Goal: Task Accomplishment & Management: Manage account settings

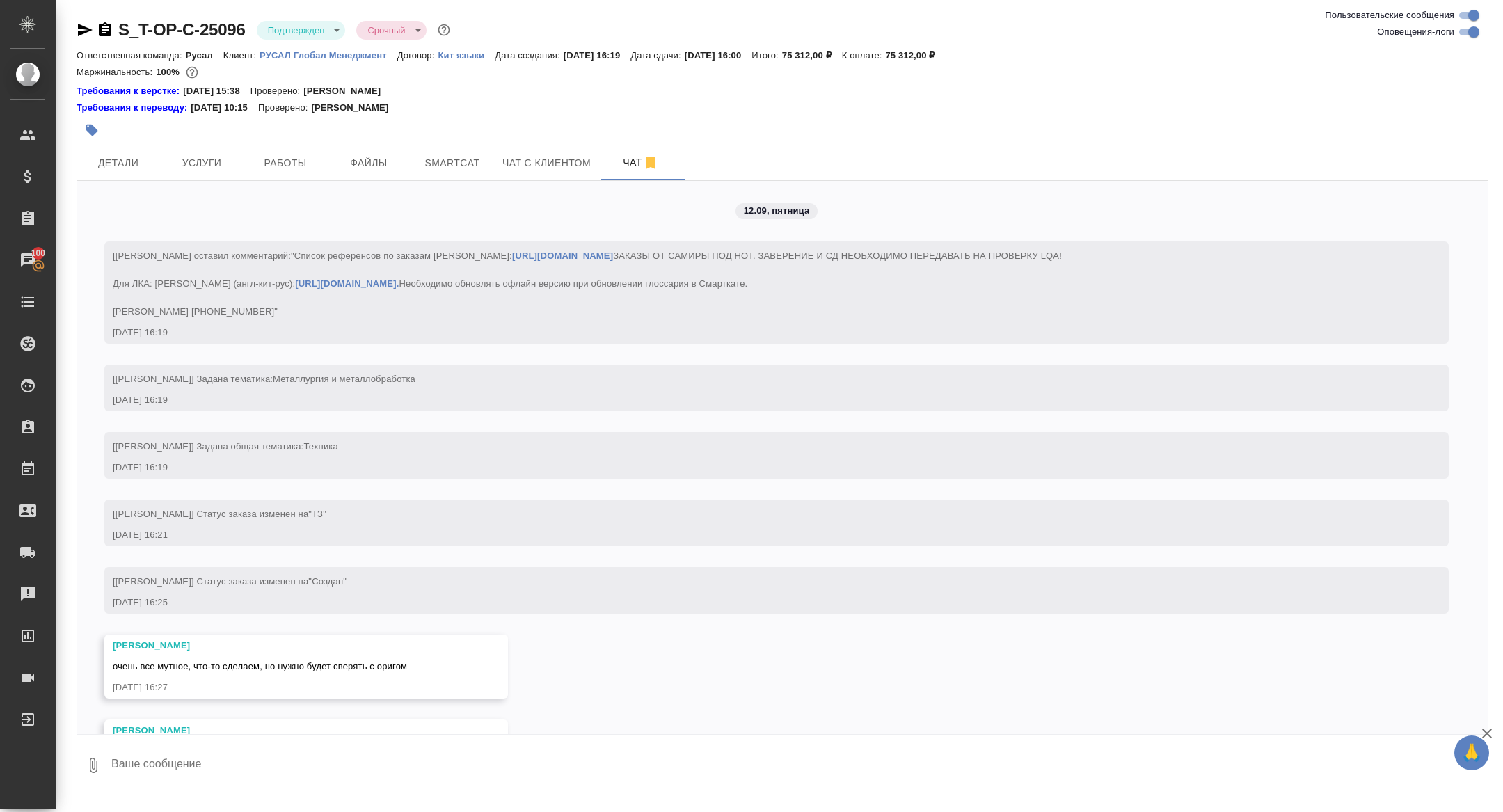
scroll to position [2064, 0]
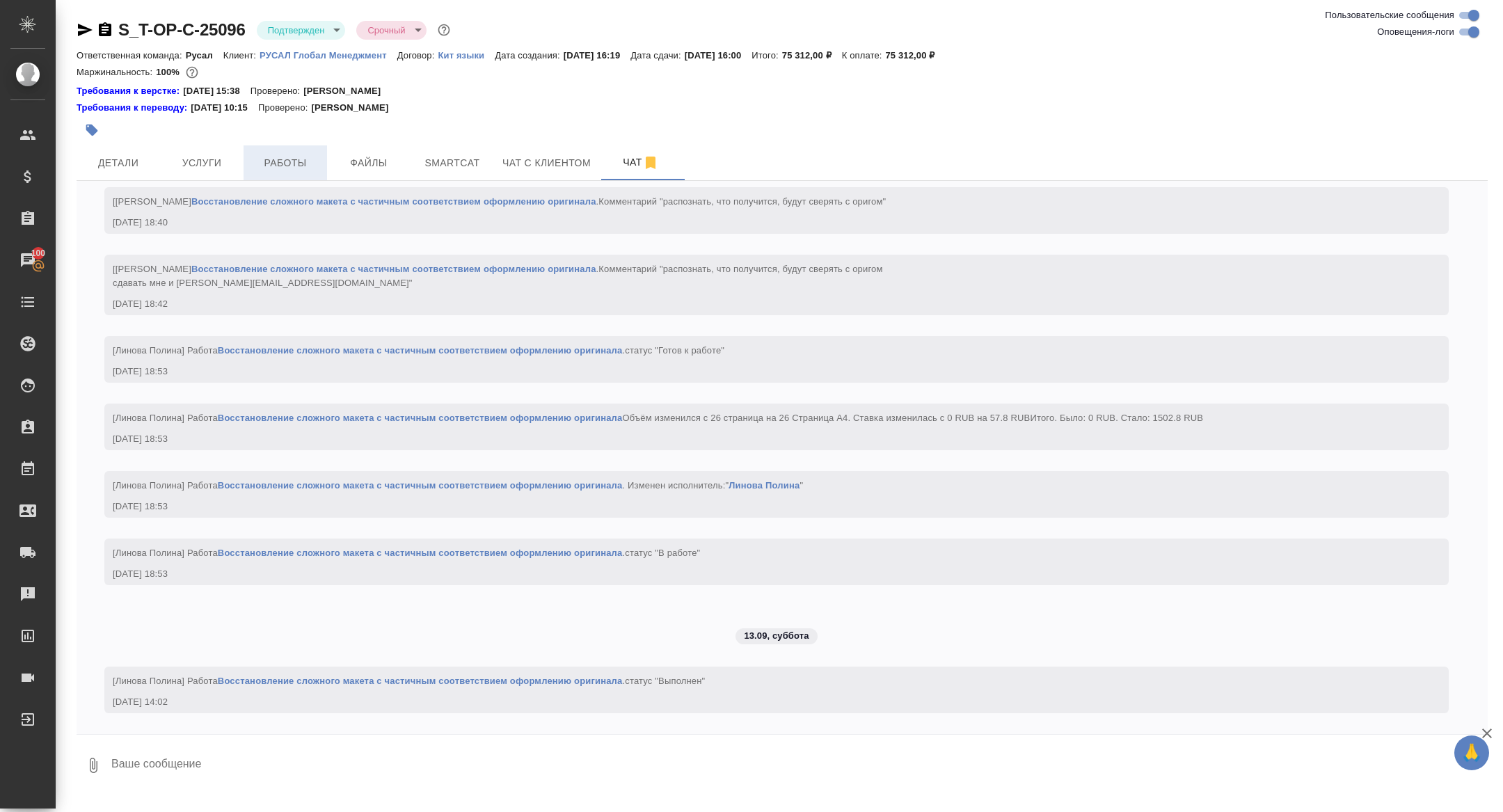
click at [307, 155] on span "Работы" at bounding box center [285, 163] width 67 height 17
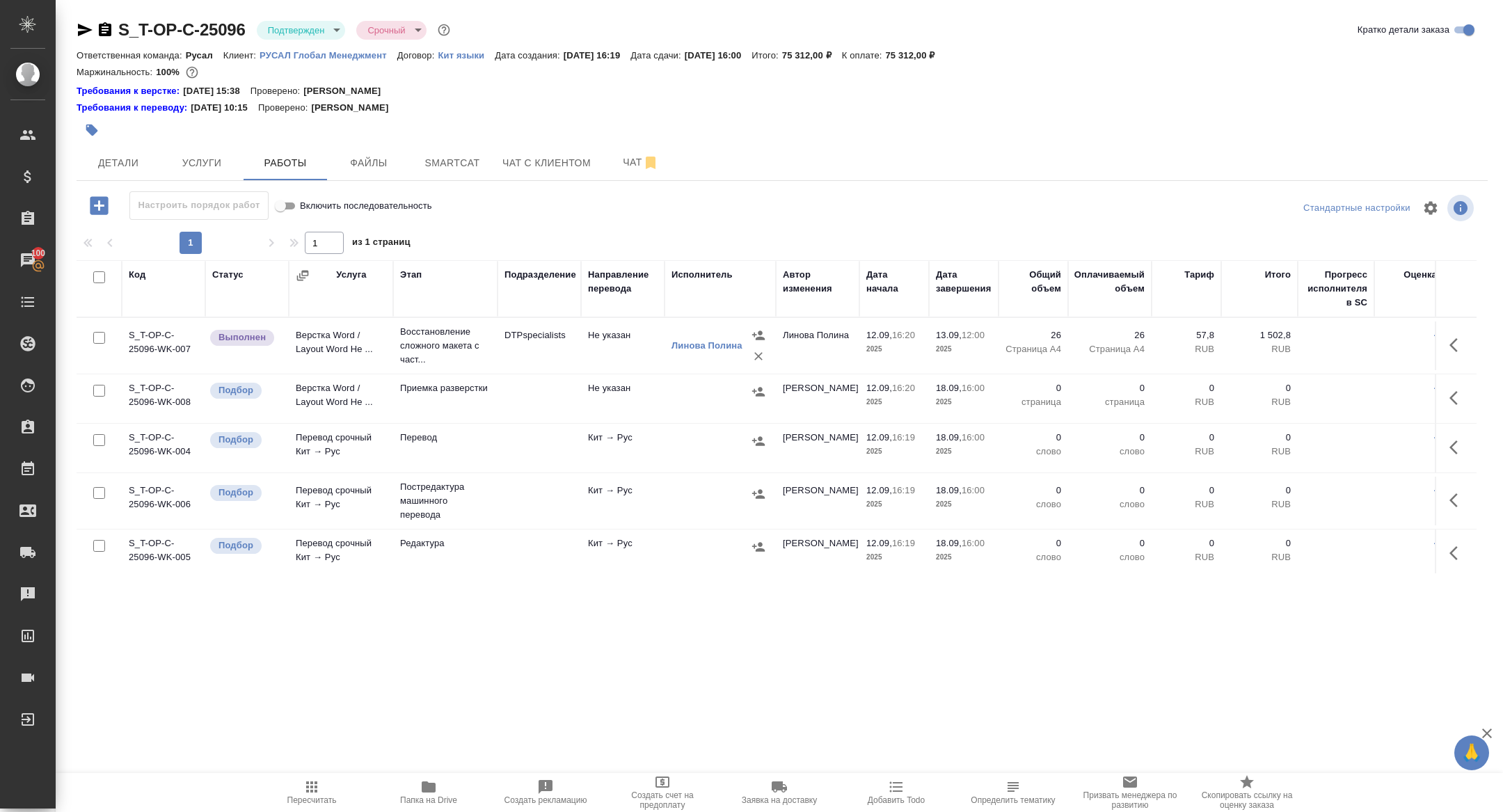
click at [431, 801] on span "Папка на Drive" at bounding box center [428, 800] width 57 height 10
click at [106, 30] on icon "button" at bounding box center [105, 29] width 13 height 14
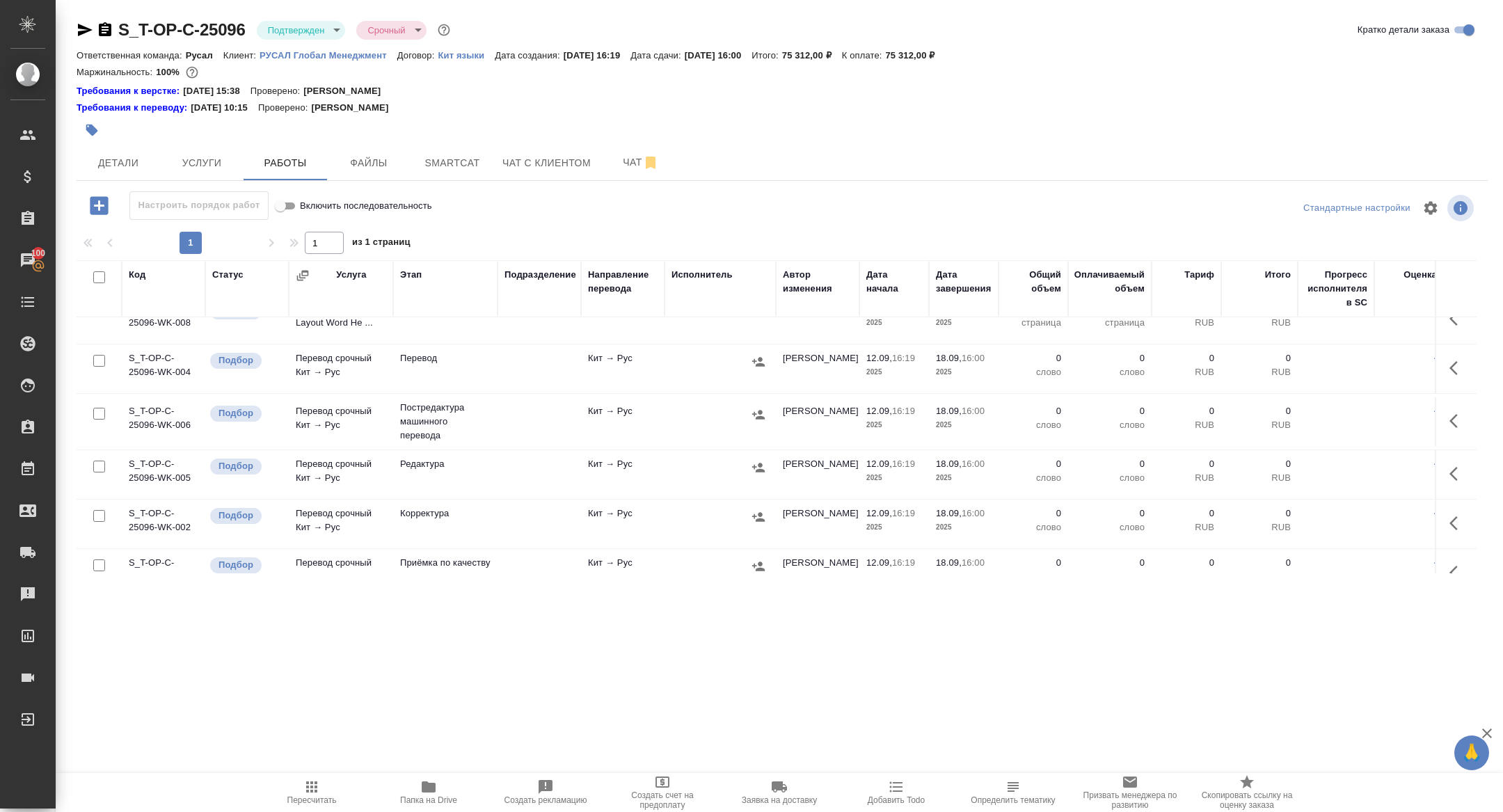
click at [103, 27] on icon "button" at bounding box center [105, 30] width 17 height 17
click at [93, 278] on input "checkbox" at bounding box center [99, 278] width 12 height 12
checkbox input "true"
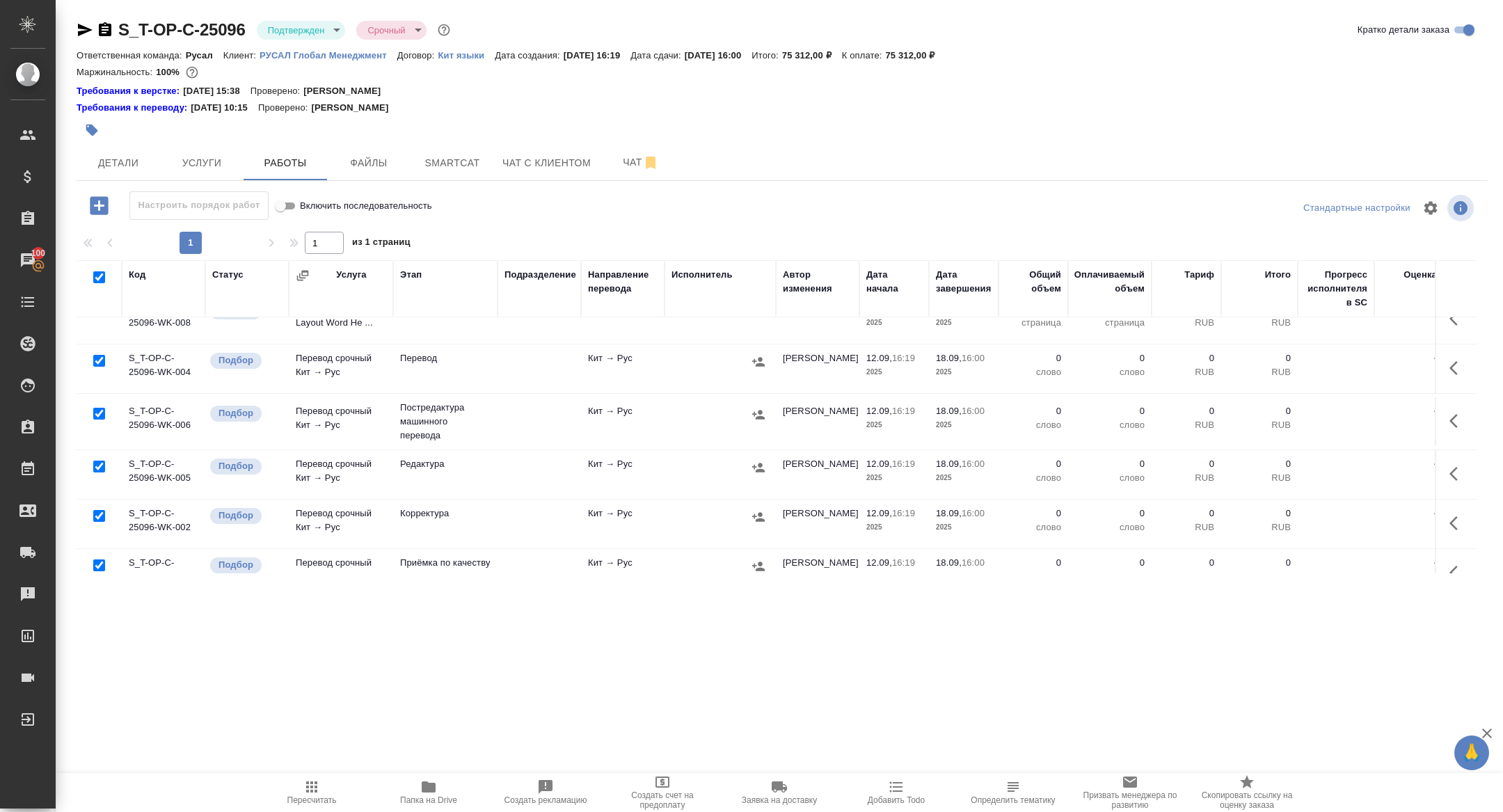
checkbox input "true"
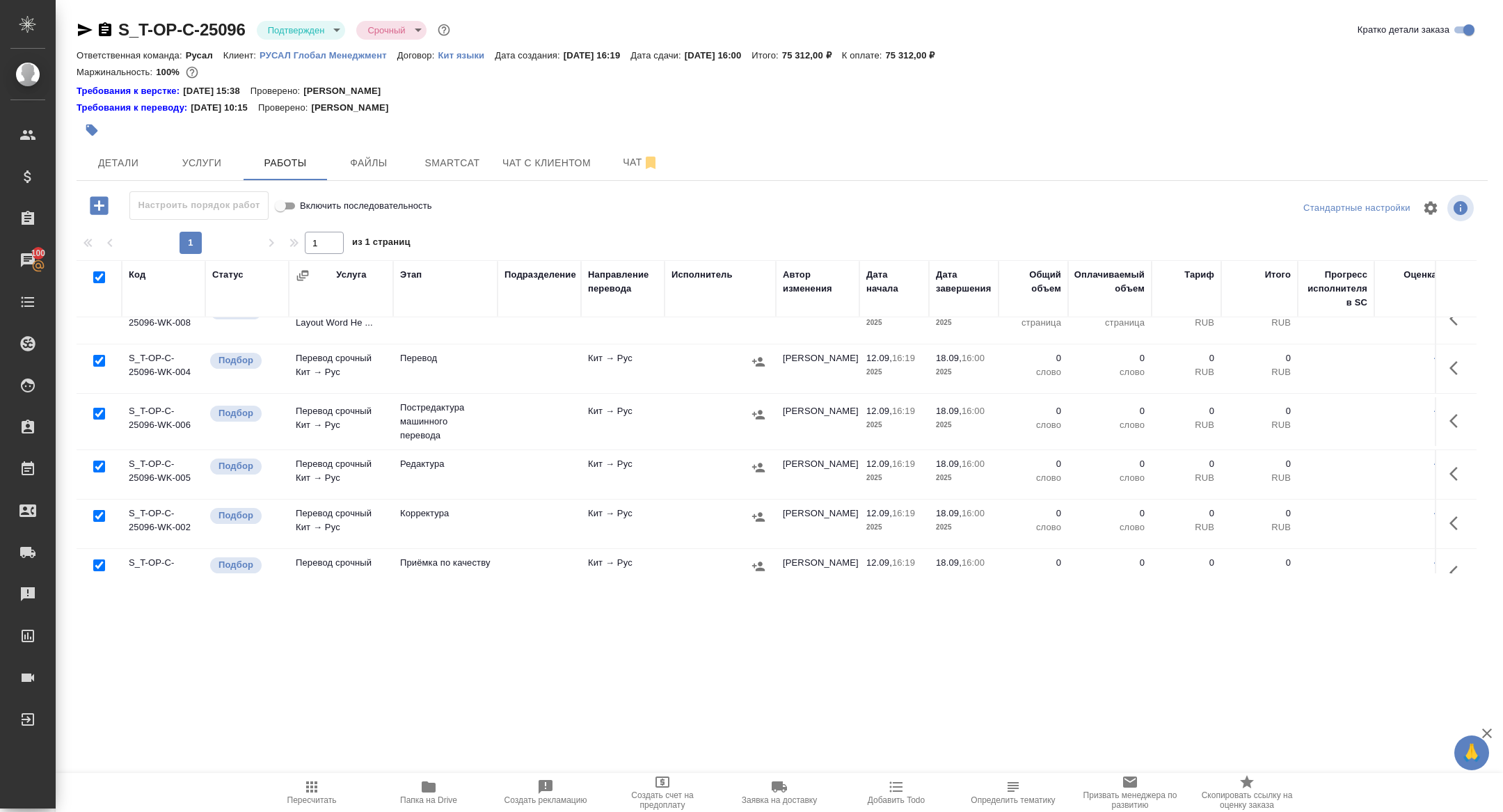
checkbox input "true"
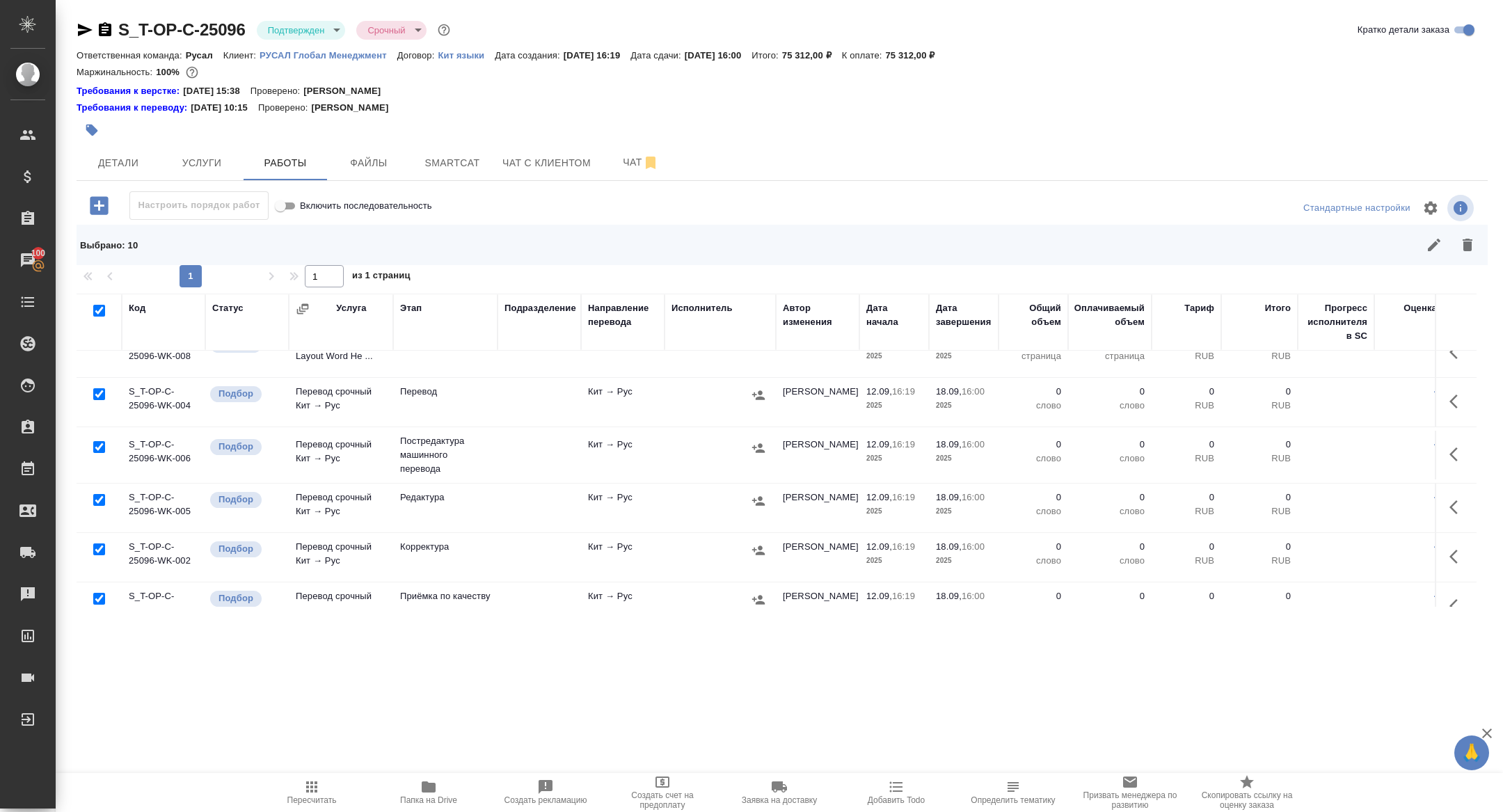
scroll to position [0, 0]
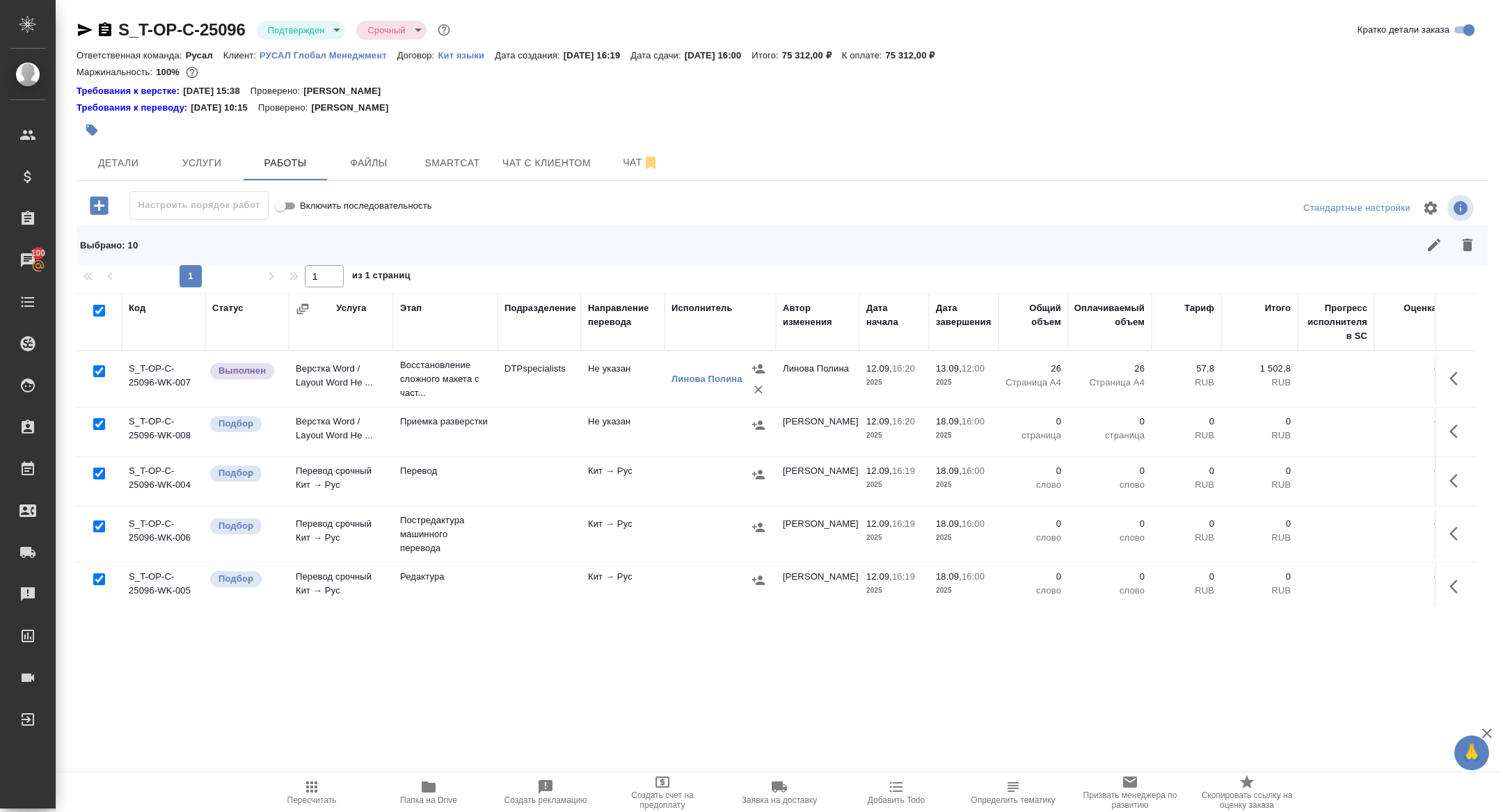
click at [99, 526] on input "checkbox" at bounding box center [99, 527] width 12 height 12
checkbox input "false"
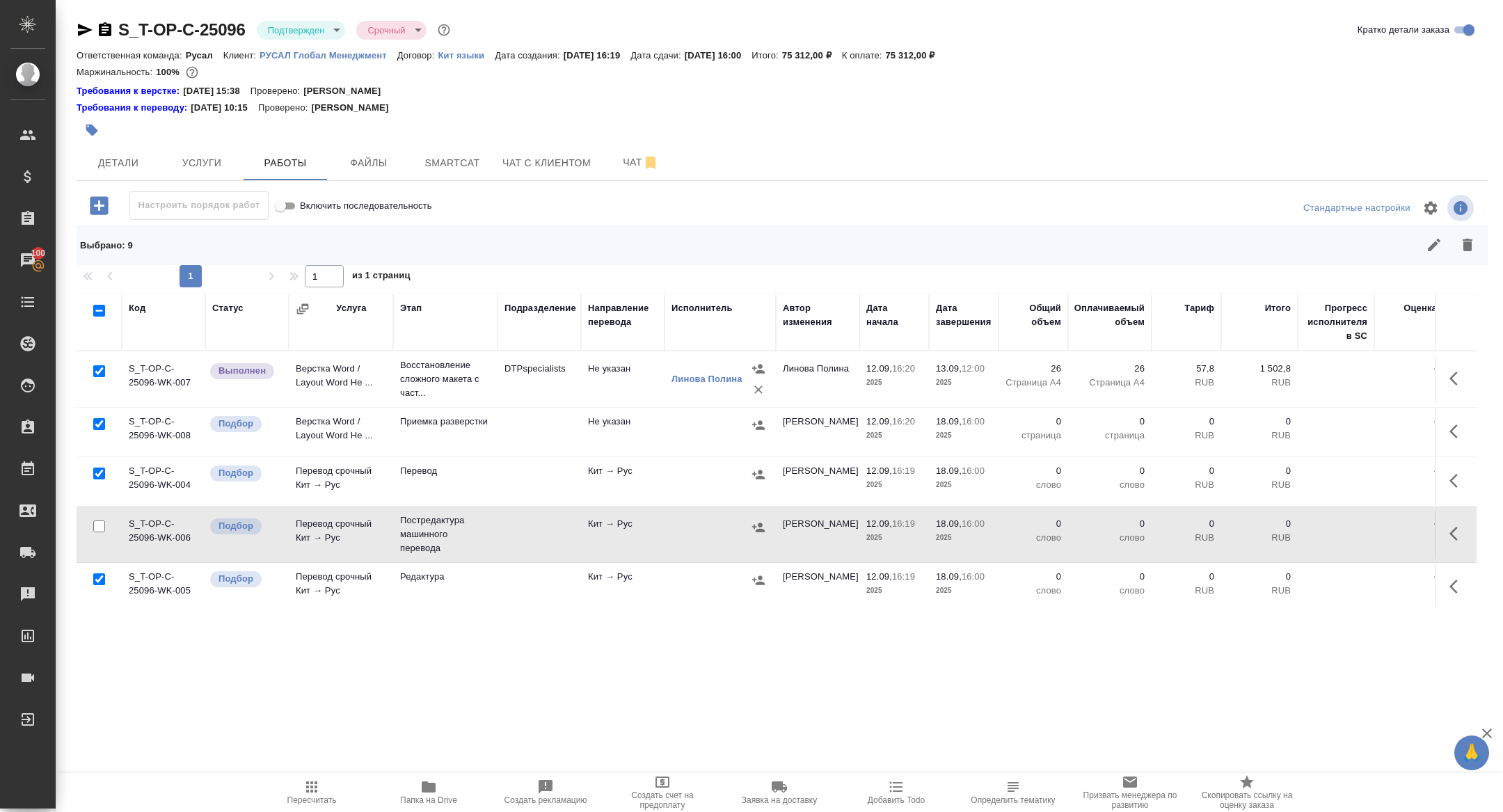
click at [99, 372] on input "checkbox" at bounding box center [99, 372] width 12 height 12
checkbox input "false"
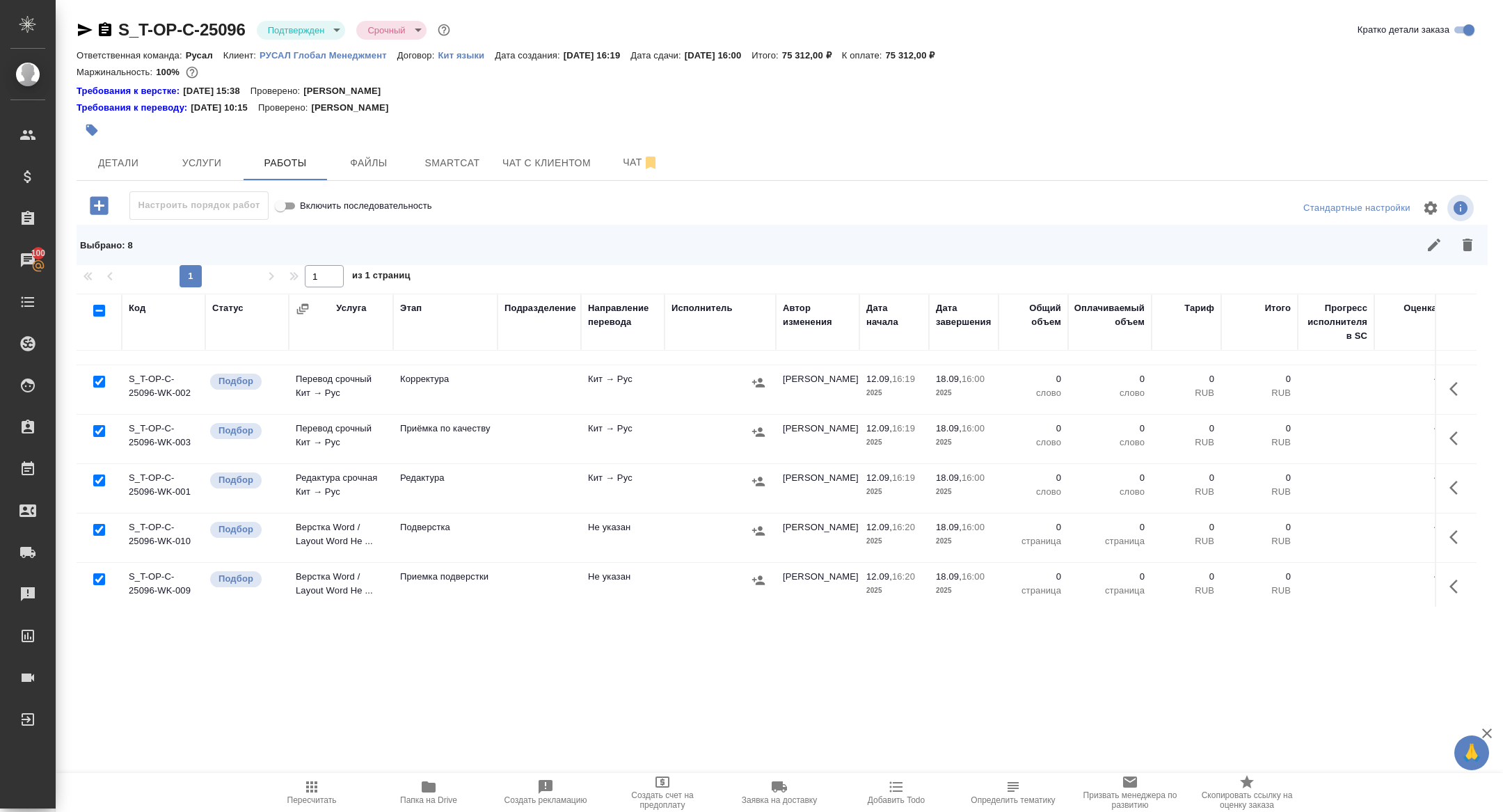
scroll to position [250, 0]
click at [101, 523] on input "checkbox" at bounding box center [99, 527] width 12 height 12
checkbox input "false"
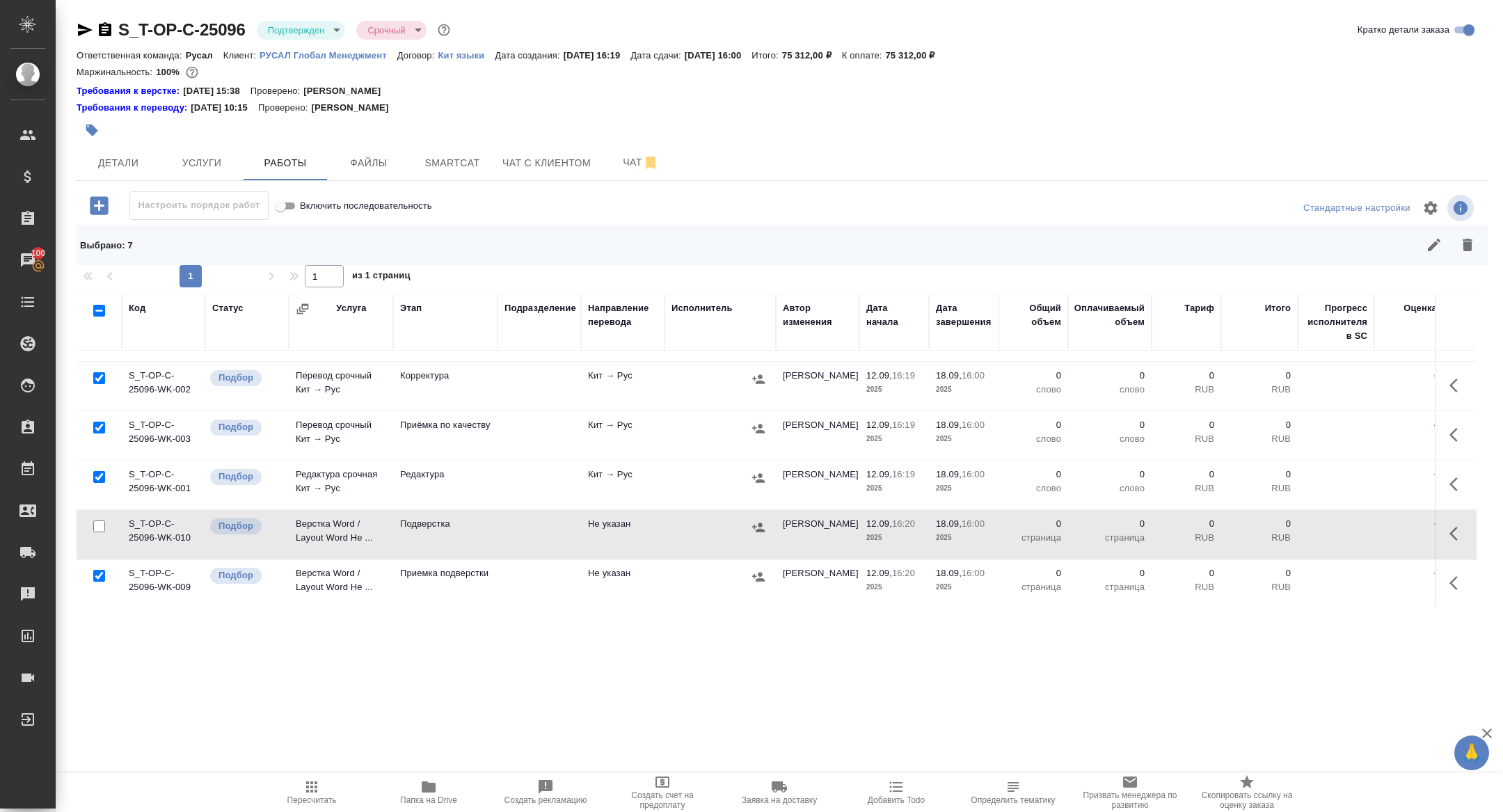
click at [100, 471] on input "checkbox" at bounding box center [99, 478] width 12 height 12
checkbox input "false"
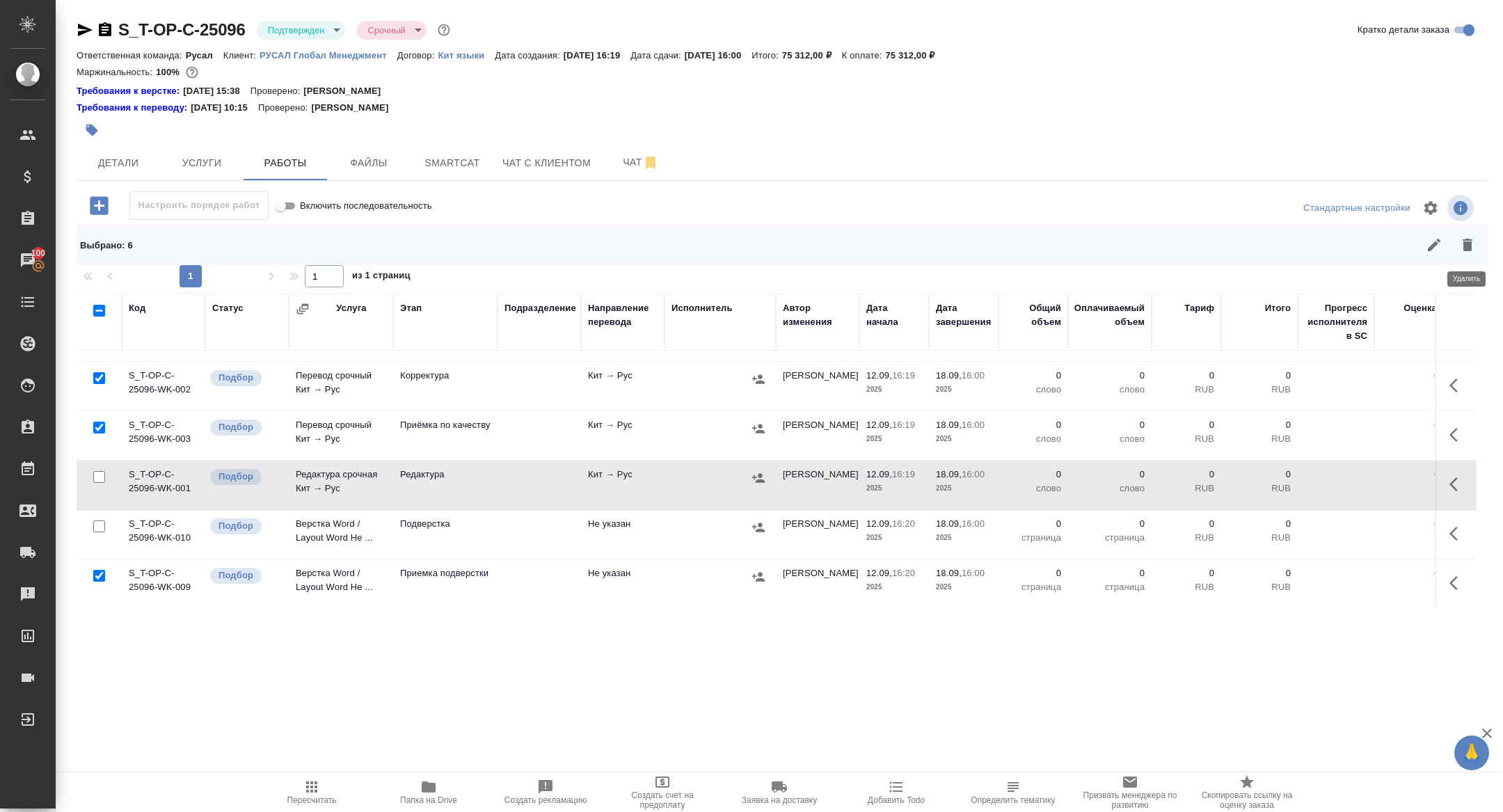
click at [1472, 242] on icon "button" at bounding box center [1467, 245] width 17 height 17
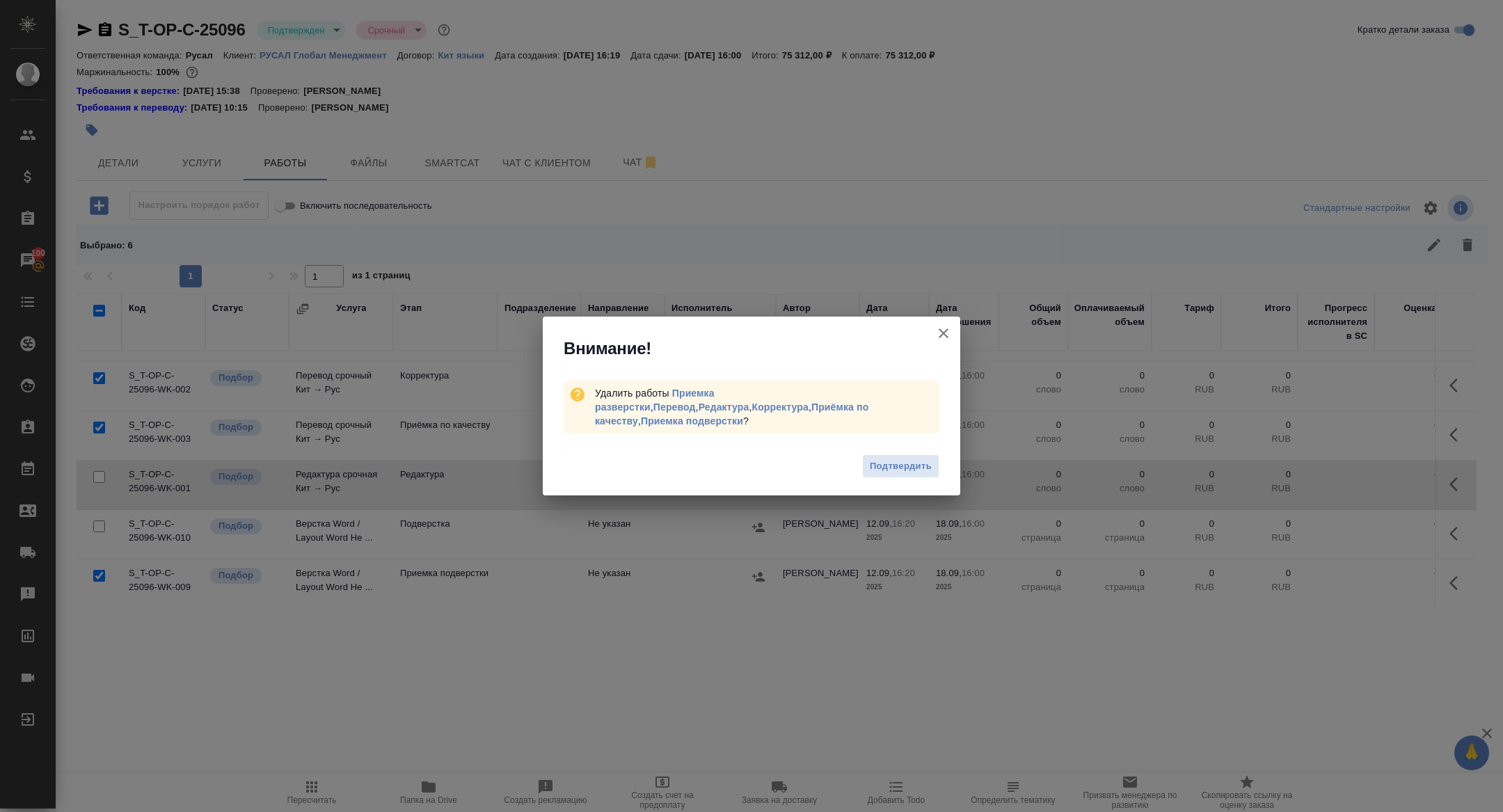
click at [938, 446] on div "Подтвердить" at bounding box center [752, 468] width 418 height 56
click at [903, 459] on span "Подтвердить" at bounding box center [901, 466] width 62 height 16
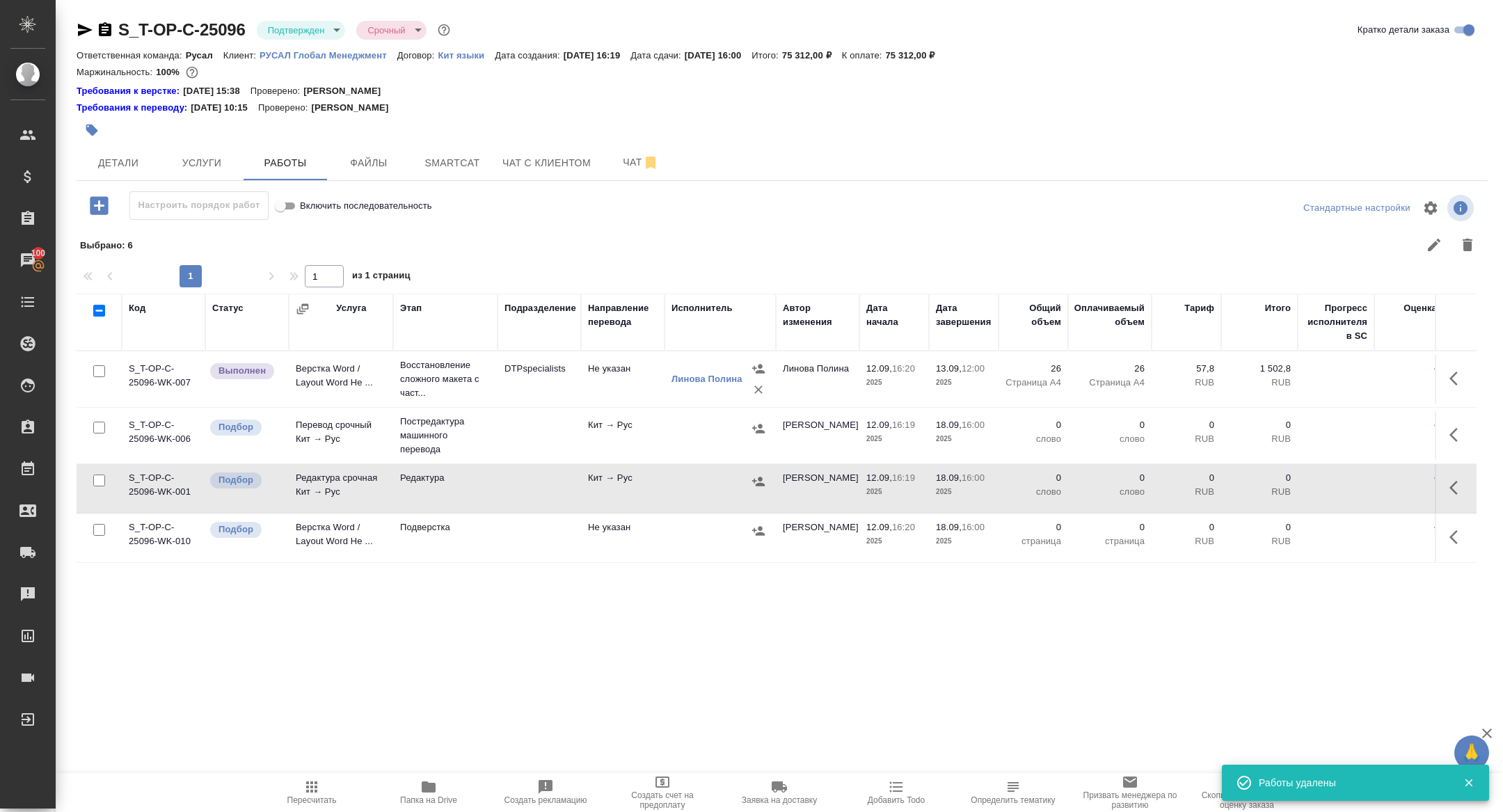
scroll to position [0, 0]
click at [1459, 427] on icon "button" at bounding box center [1458, 435] width 17 height 17
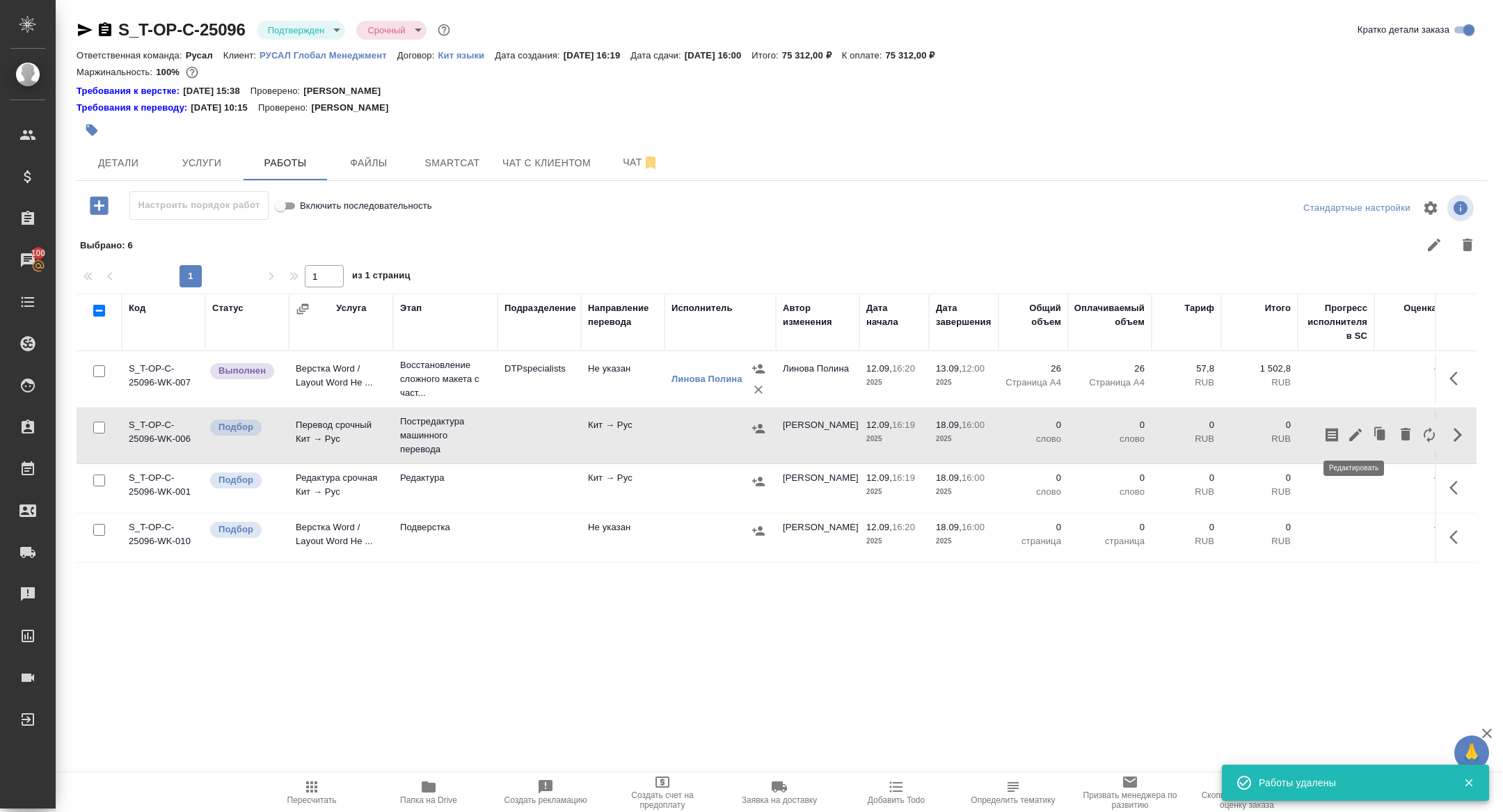
click at [1359, 432] on icon "button" at bounding box center [1355, 435] width 17 height 17
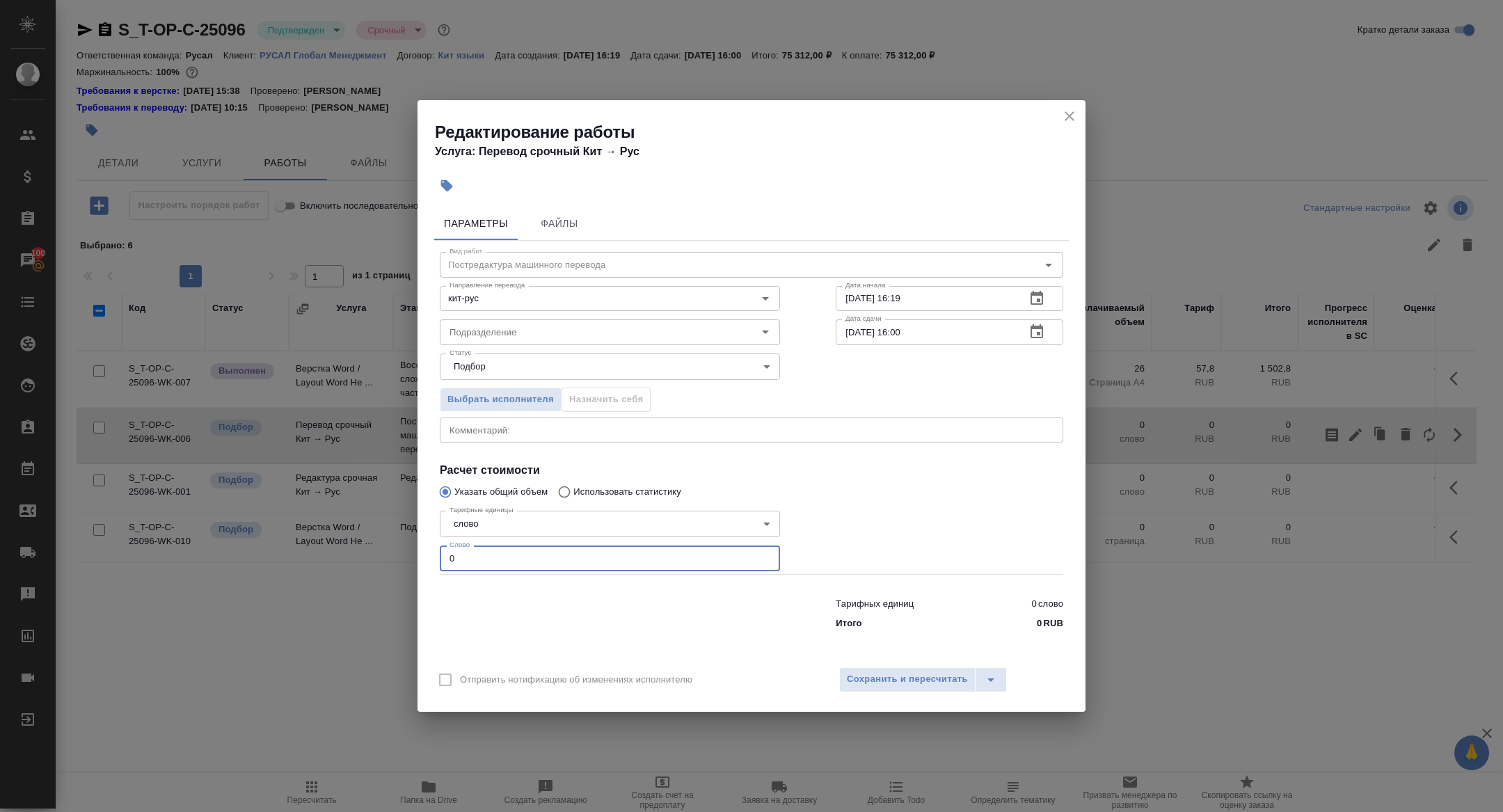
drag, startPoint x: 464, startPoint y: 562, endPoint x: 383, endPoint y: 540, distance: 83.9
click at [384, 540] on div "Редактирование работы Услуга: Перевод срочный Кит → Рус Параметры Файлы Вид раб…" at bounding box center [752, 406] width 1503 height 812
type input "6200"
click at [1041, 334] on icon "button" at bounding box center [1037, 332] width 17 height 17
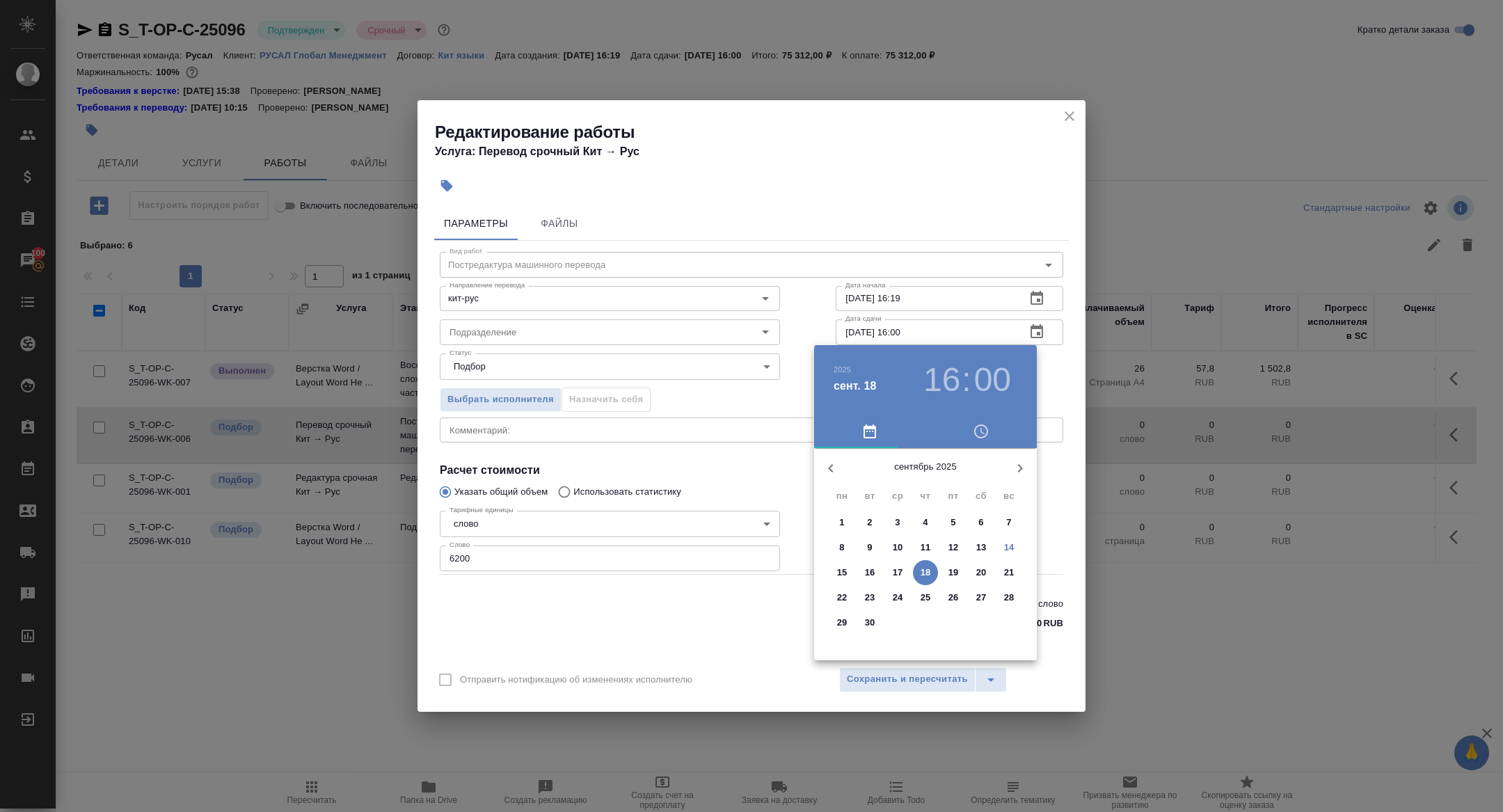
click at [893, 574] on p "17" at bounding box center [898, 573] width 11 height 14
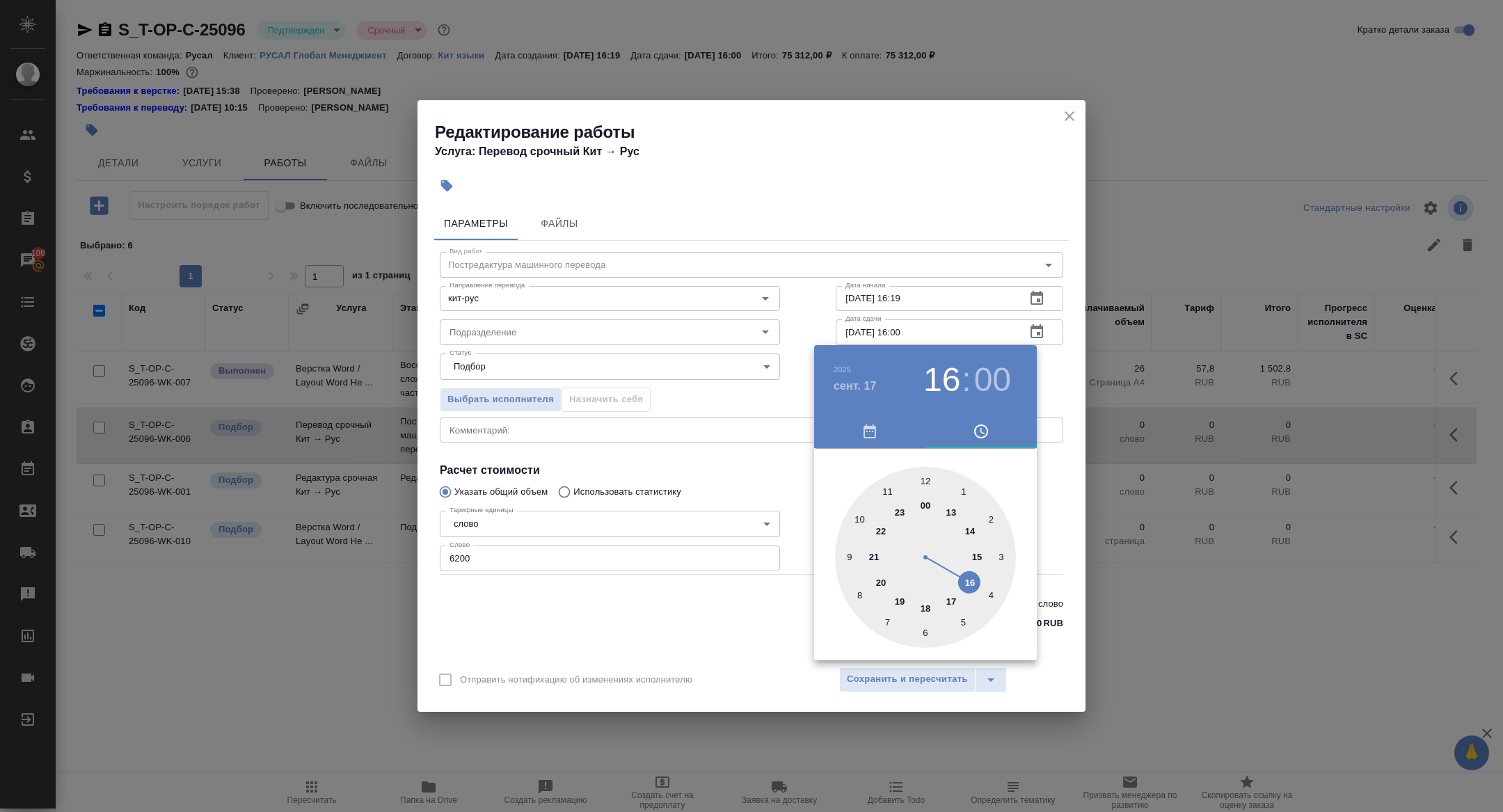
type input "17.09.2025 09:00"
click at [852, 555] on div at bounding box center [926, 557] width 181 height 181
drag, startPoint x: 727, startPoint y: 515, endPoint x: 821, endPoint y: 675, distance: 185.6
click at [727, 516] on div at bounding box center [752, 406] width 1503 height 812
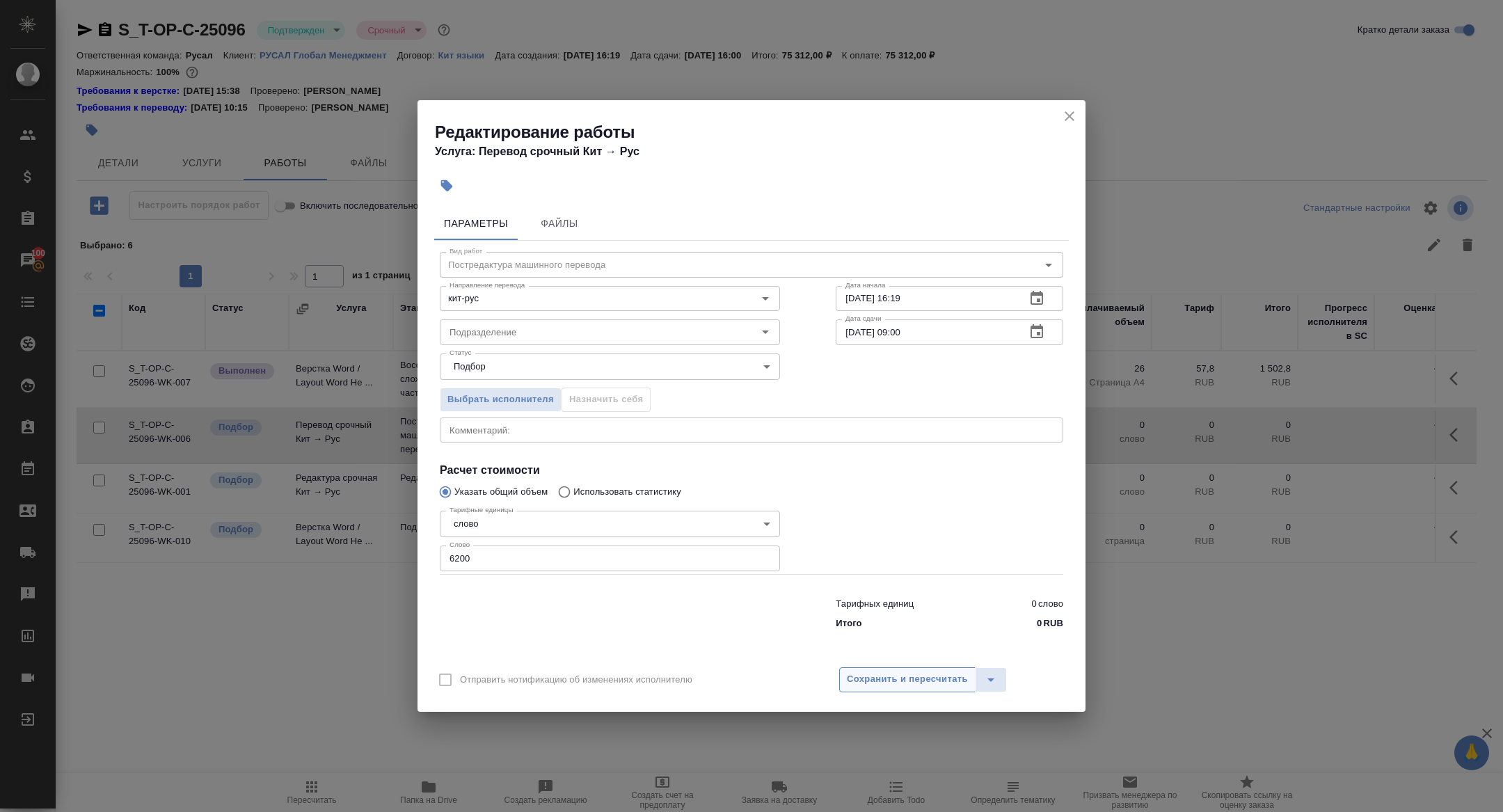
click at [912, 667] on button "Сохранить и пересчитать" at bounding box center [907, 680] width 136 height 25
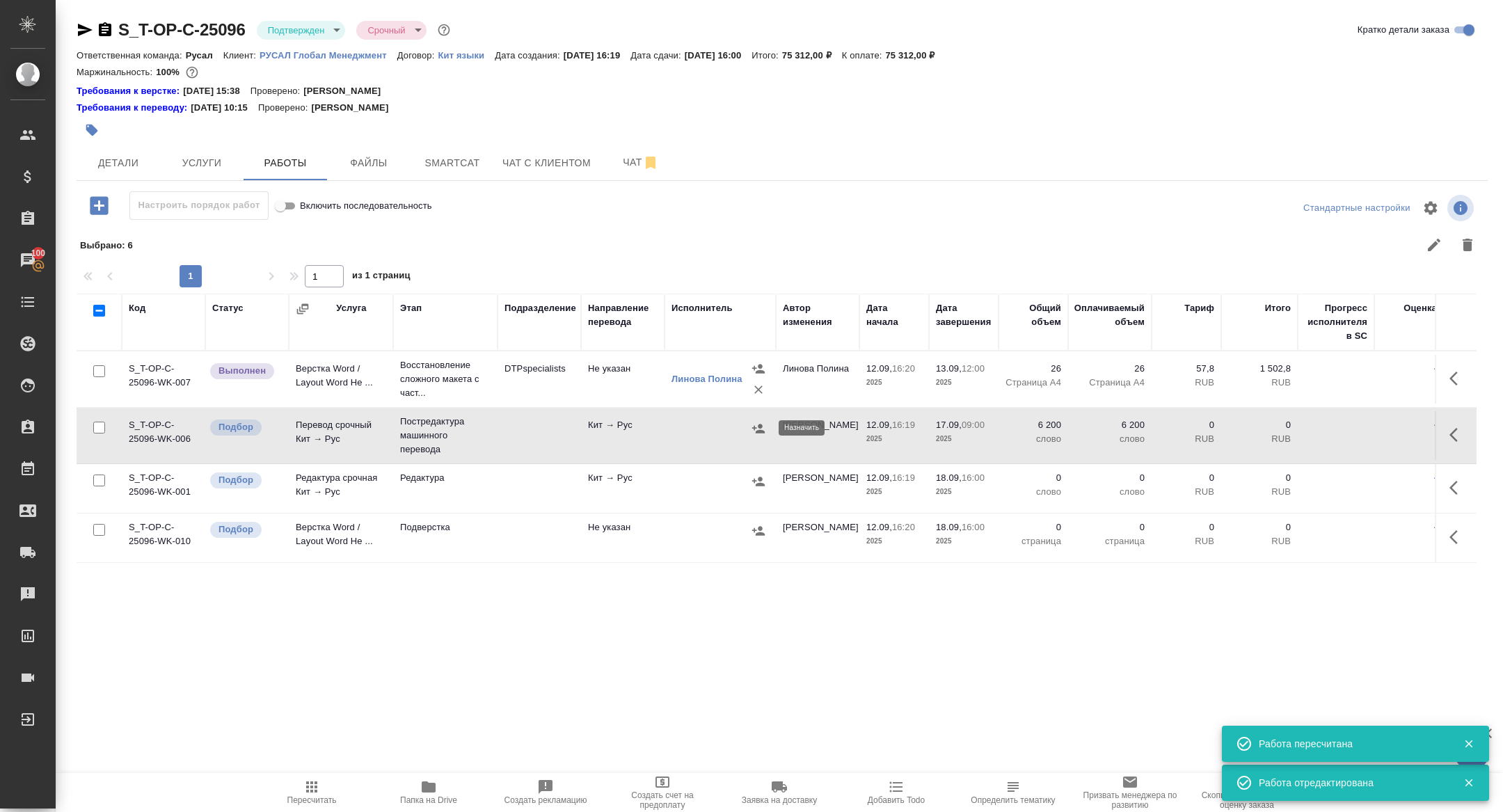
click at [758, 422] on icon "button" at bounding box center [758, 428] width 14 height 14
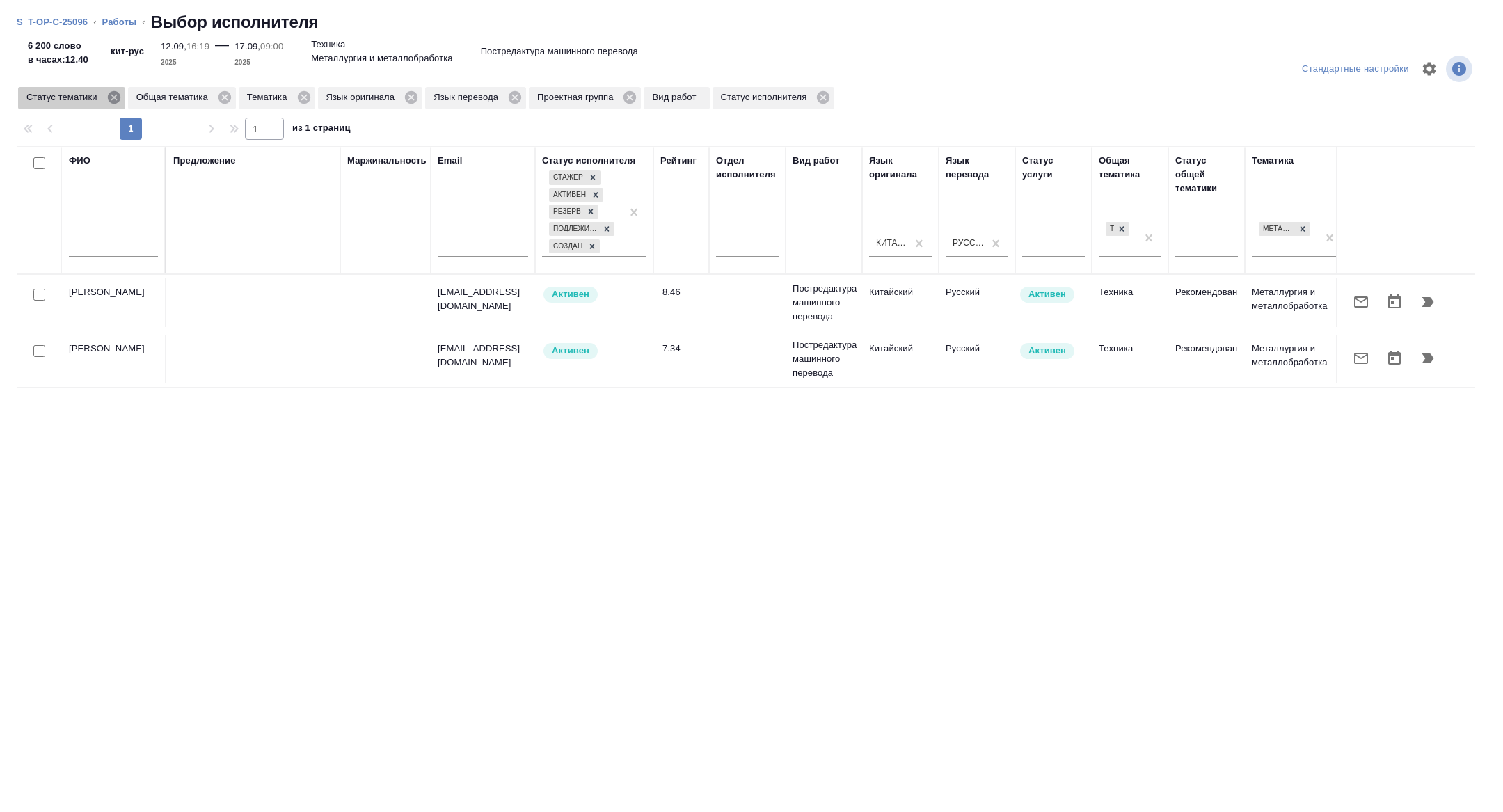
click at [120, 102] on icon at bounding box center [114, 97] width 13 height 13
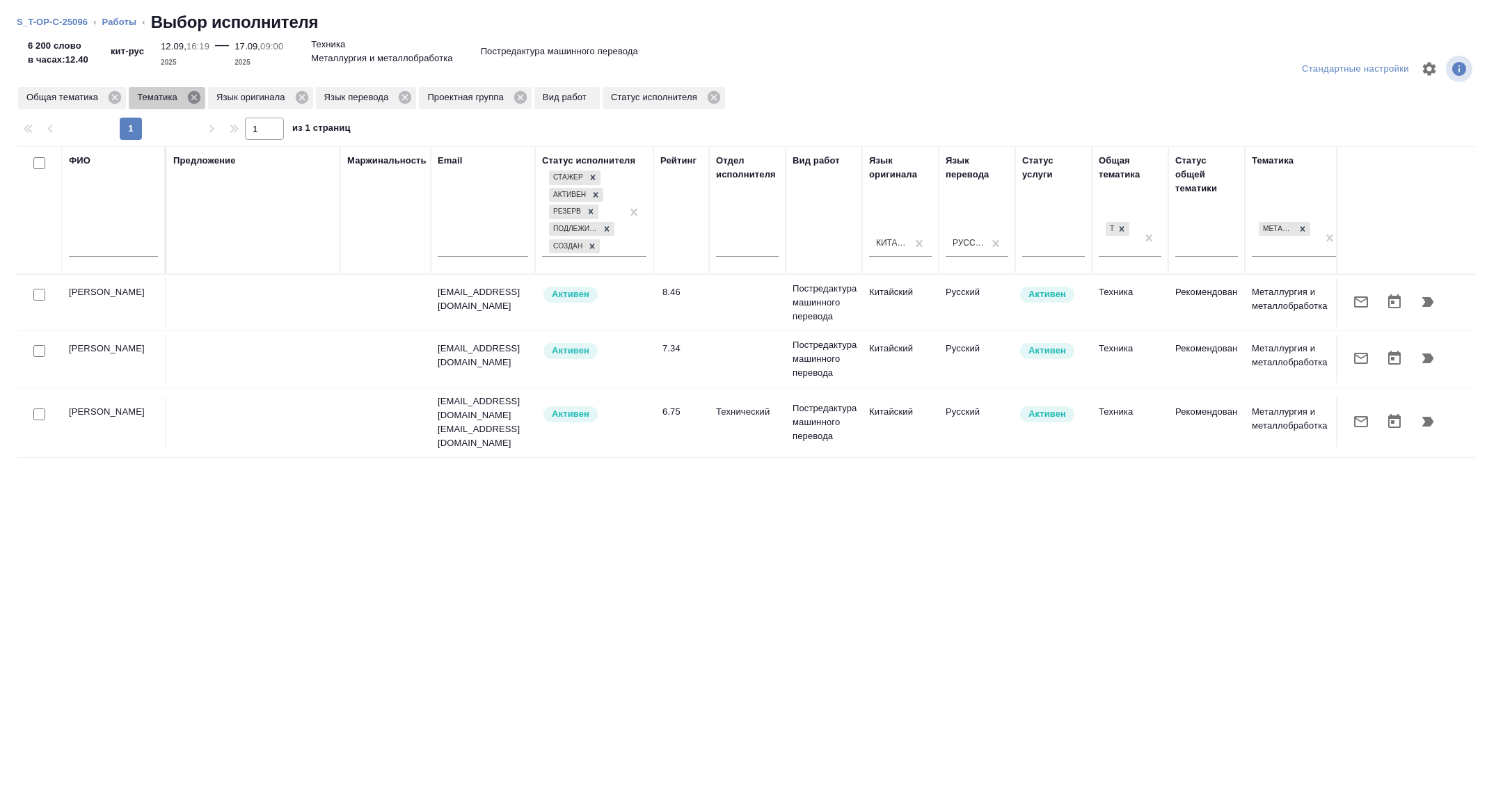
click at [194, 99] on icon at bounding box center [194, 97] width 13 height 13
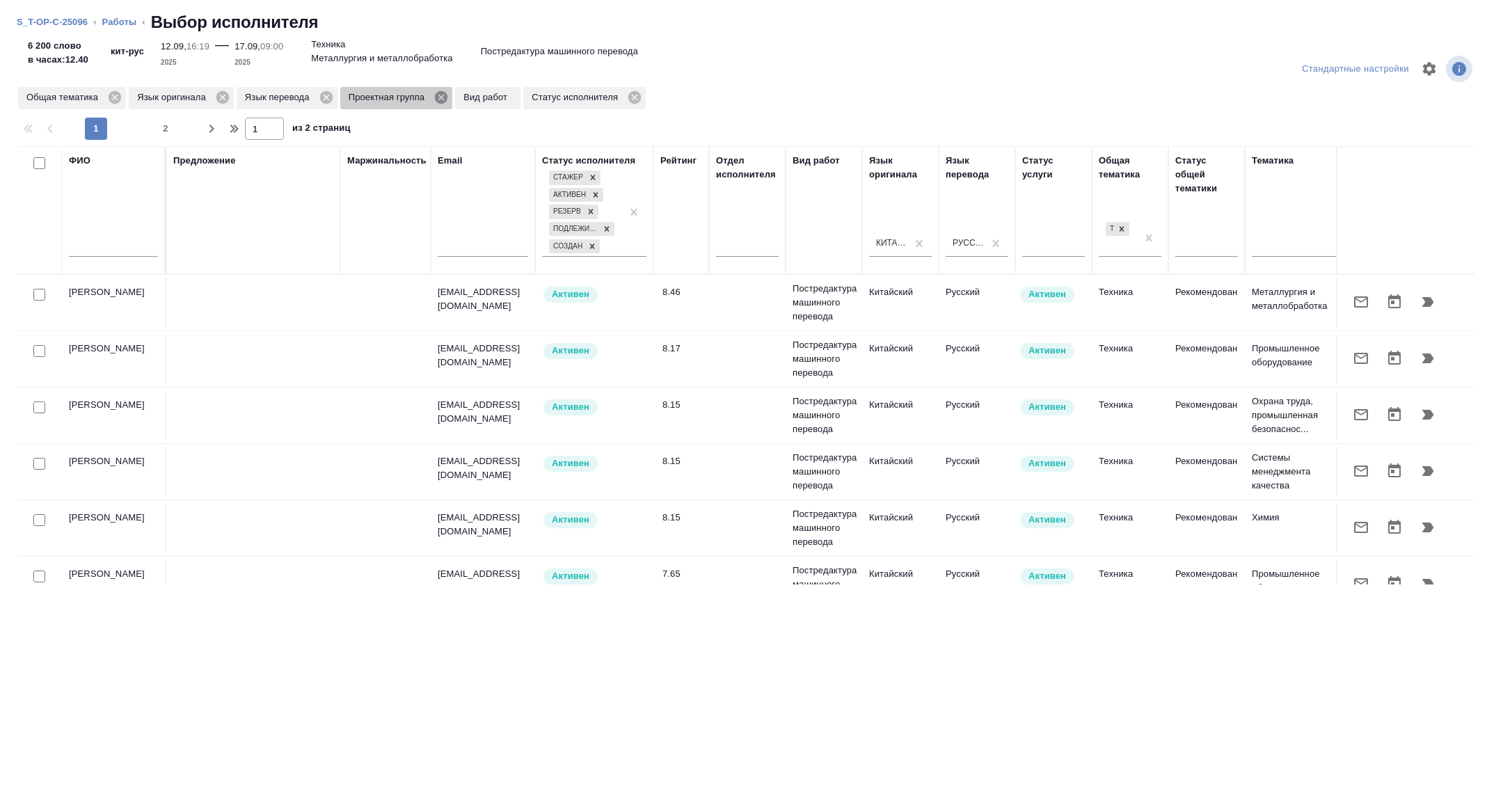
click at [447, 101] on icon at bounding box center [441, 97] width 13 height 13
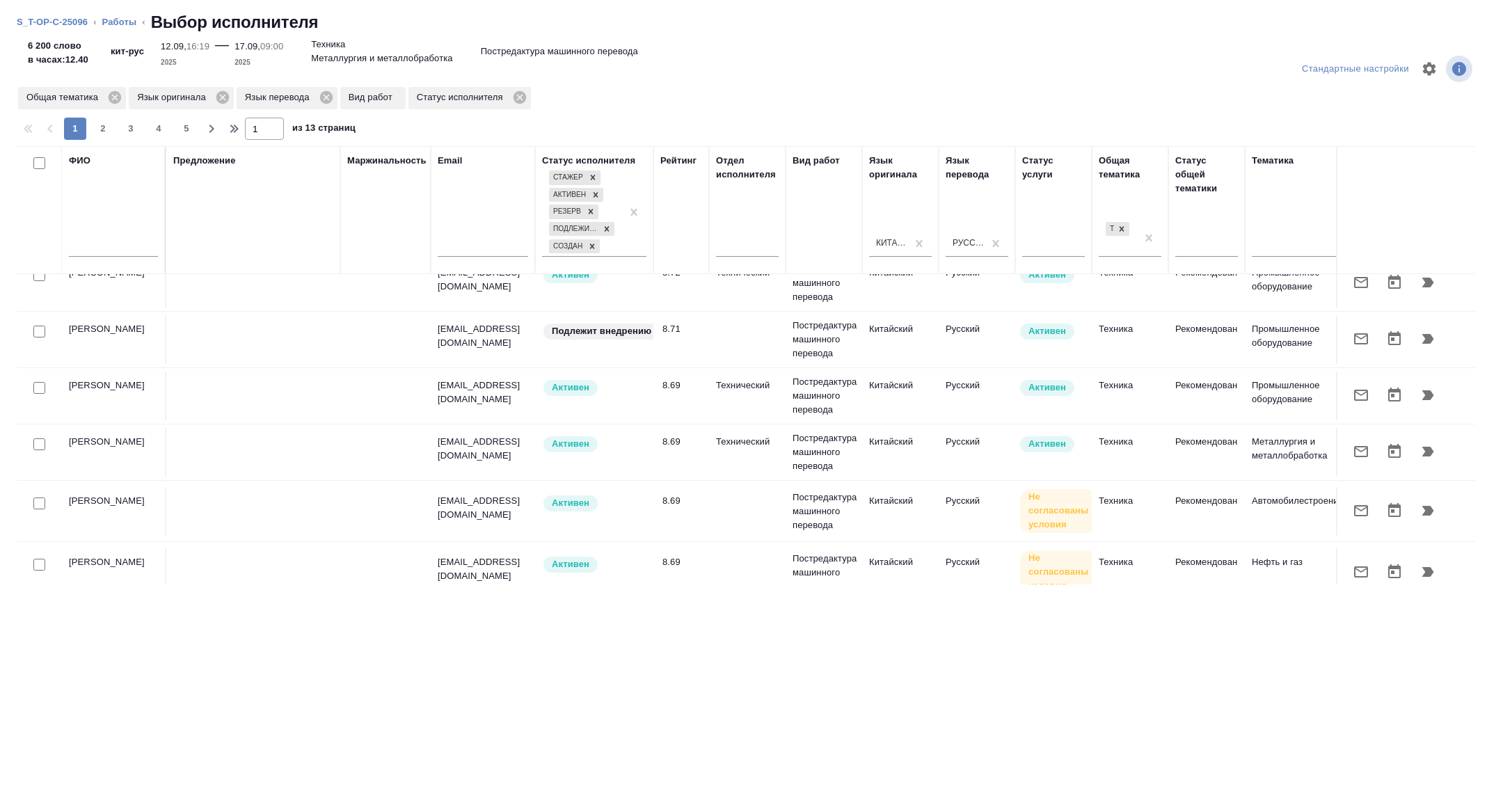
scroll to position [300, 0]
click at [35, 331] on input "checkbox" at bounding box center [39, 332] width 12 height 12
checkbox input "true"
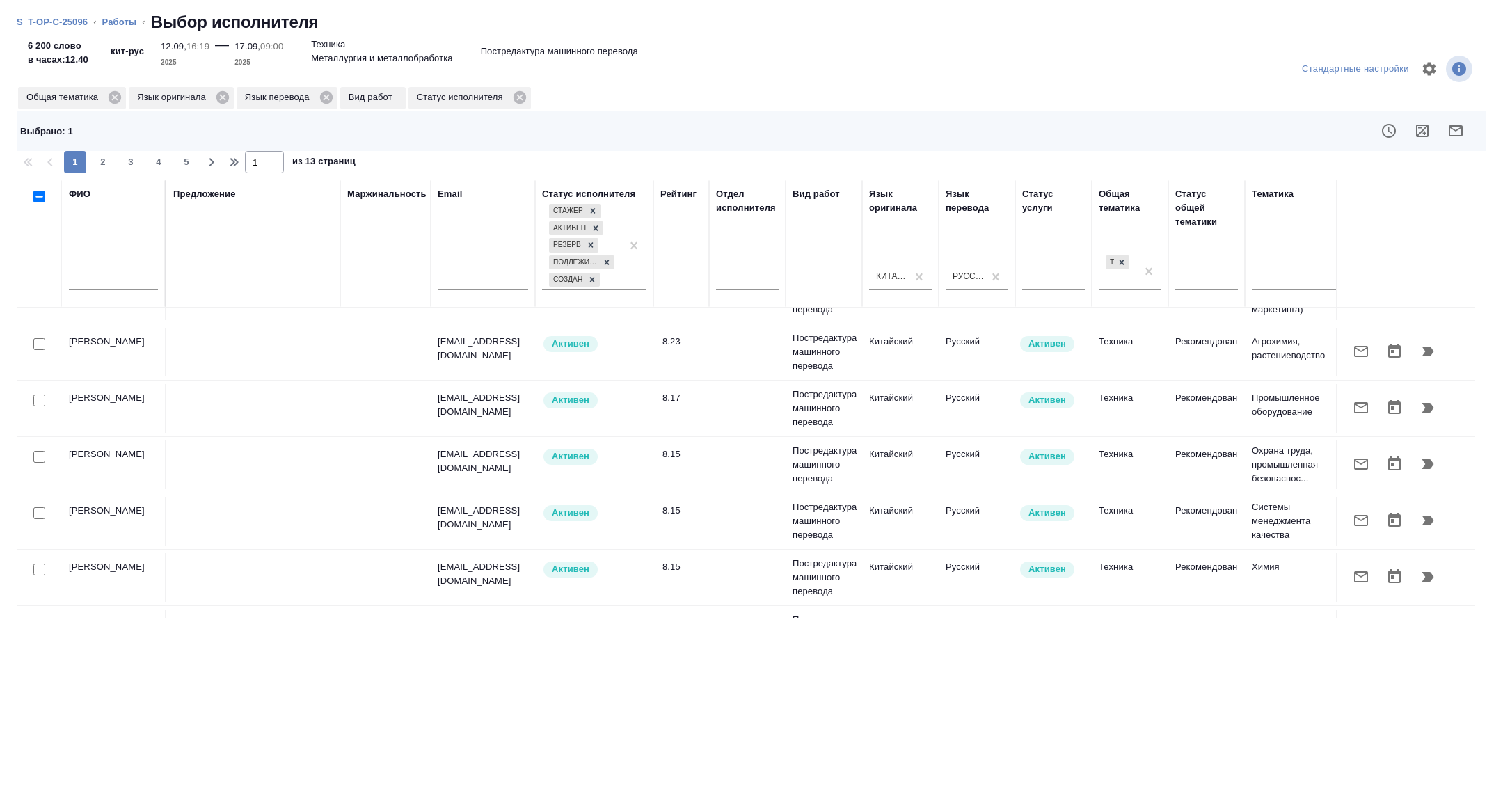
scroll to position [782, 0]
click at [37, 341] on input "checkbox" at bounding box center [39, 346] width 12 height 12
checkbox input "true"
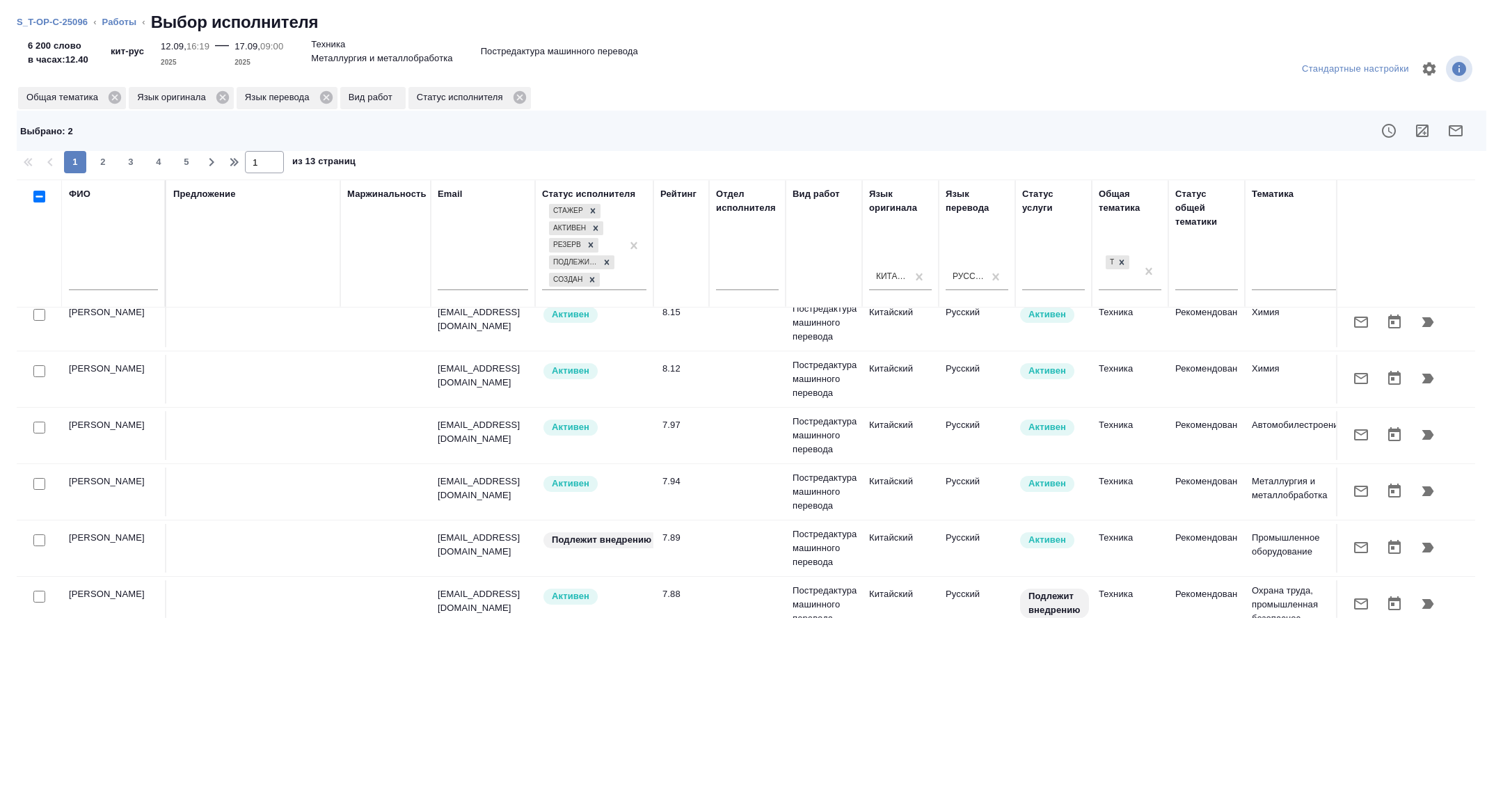
scroll to position [1074, 0]
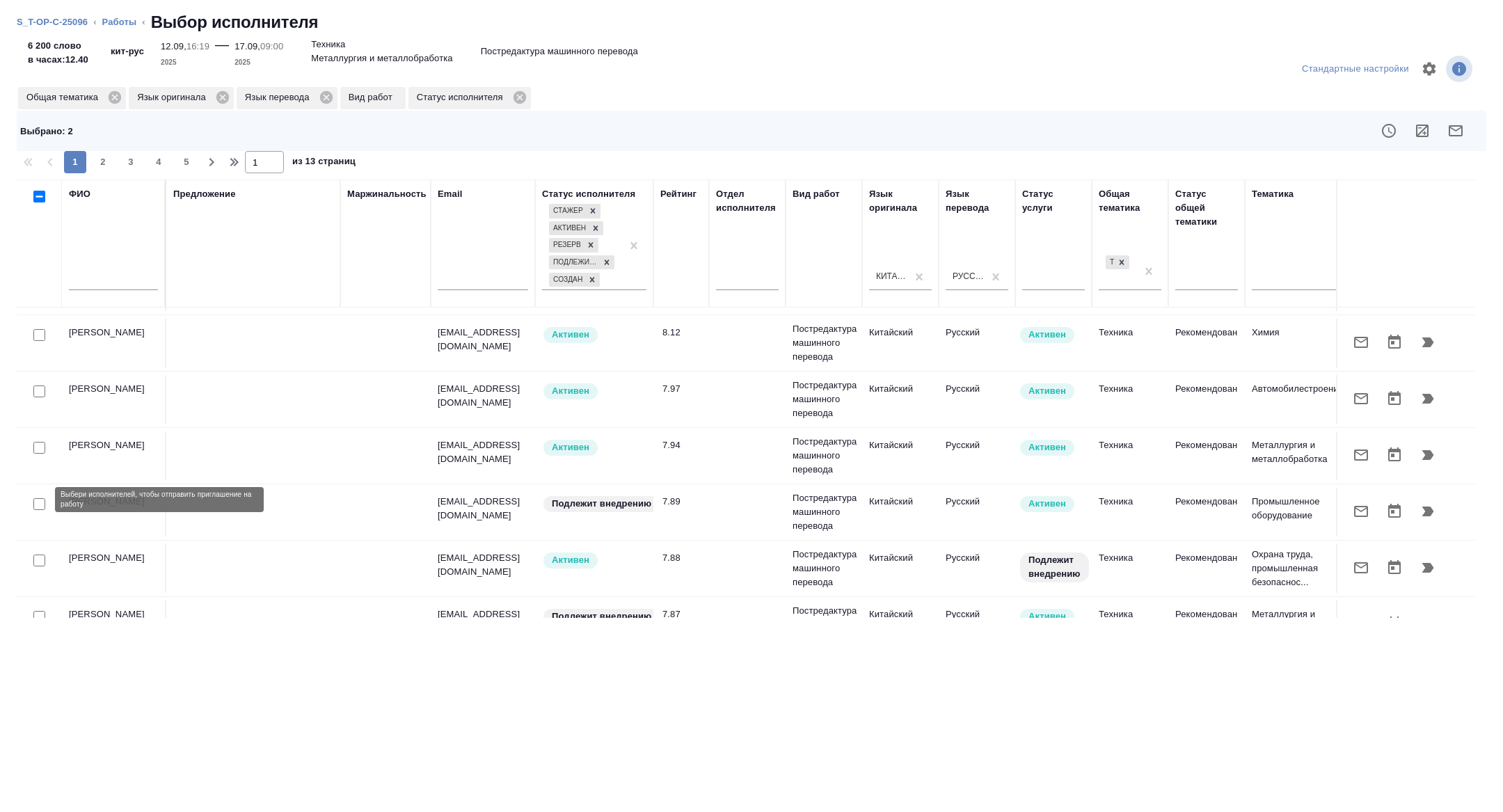
click at [39, 498] on input "checkbox" at bounding box center [39, 504] width 12 height 12
checkbox input "true"
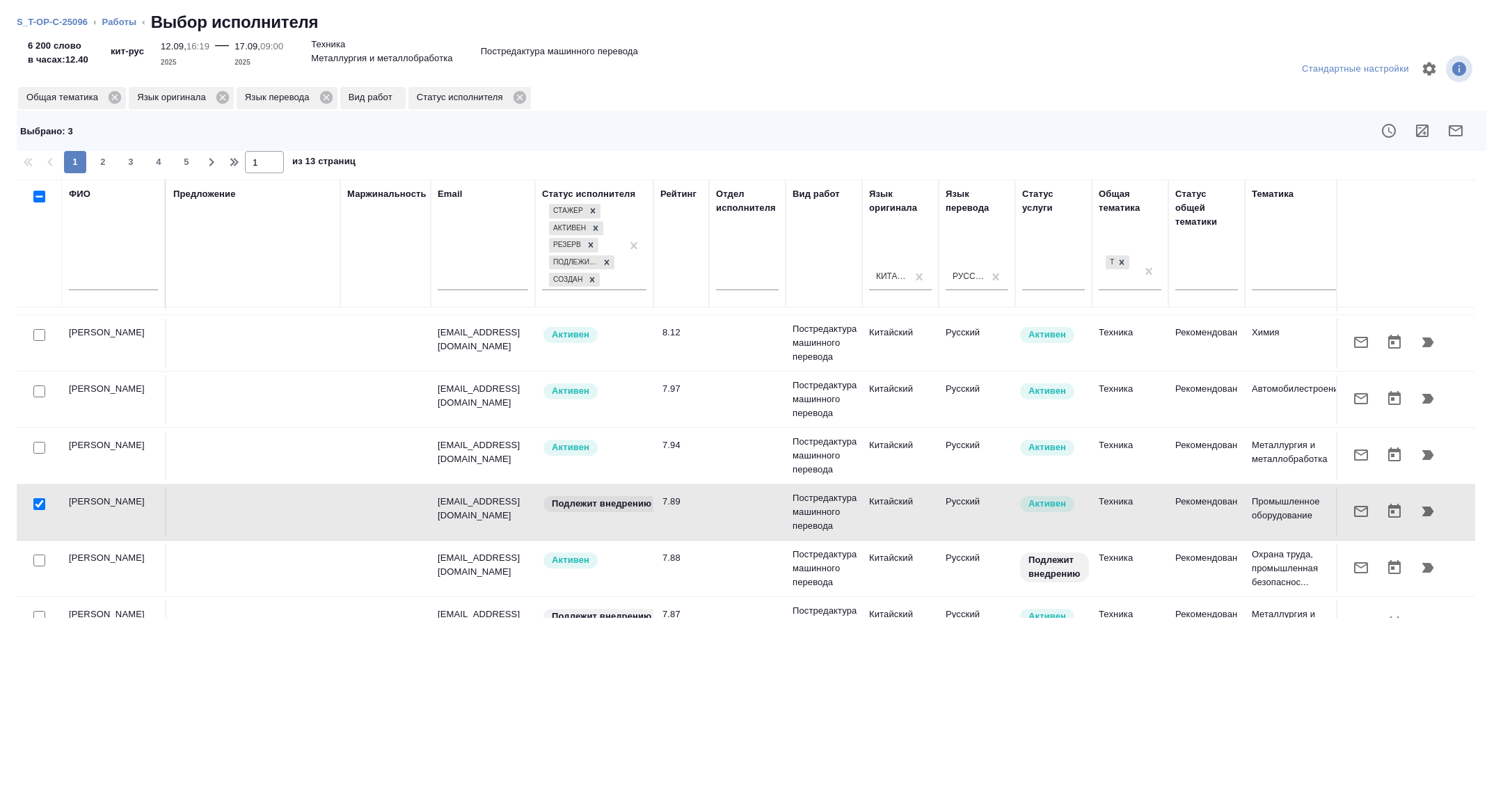
click at [1468, 140] on button "button" at bounding box center [1456, 131] width 33 height 33
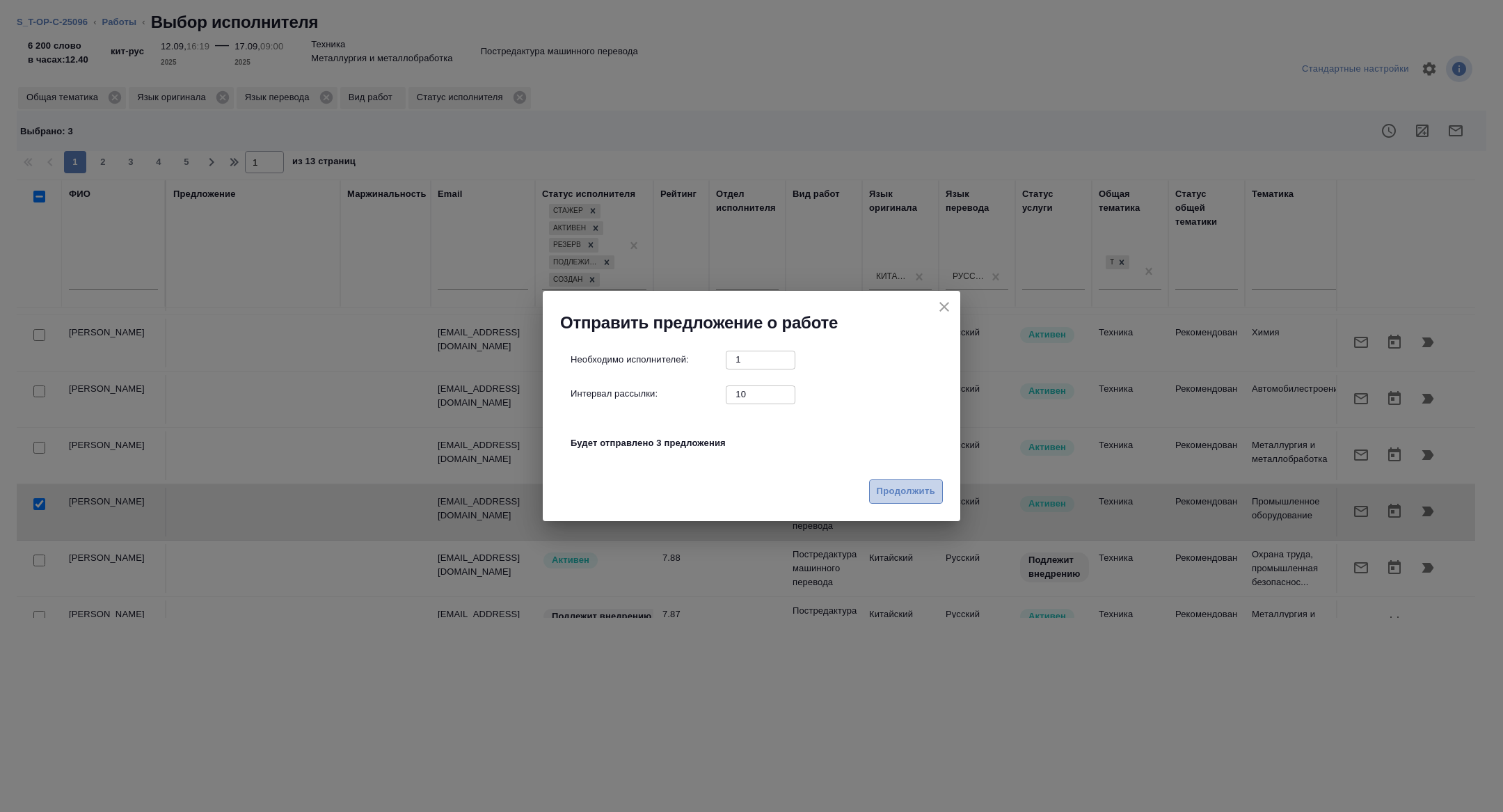
click at [904, 494] on span "Продолжить" at bounding box center [906, 491] width 58 height 16
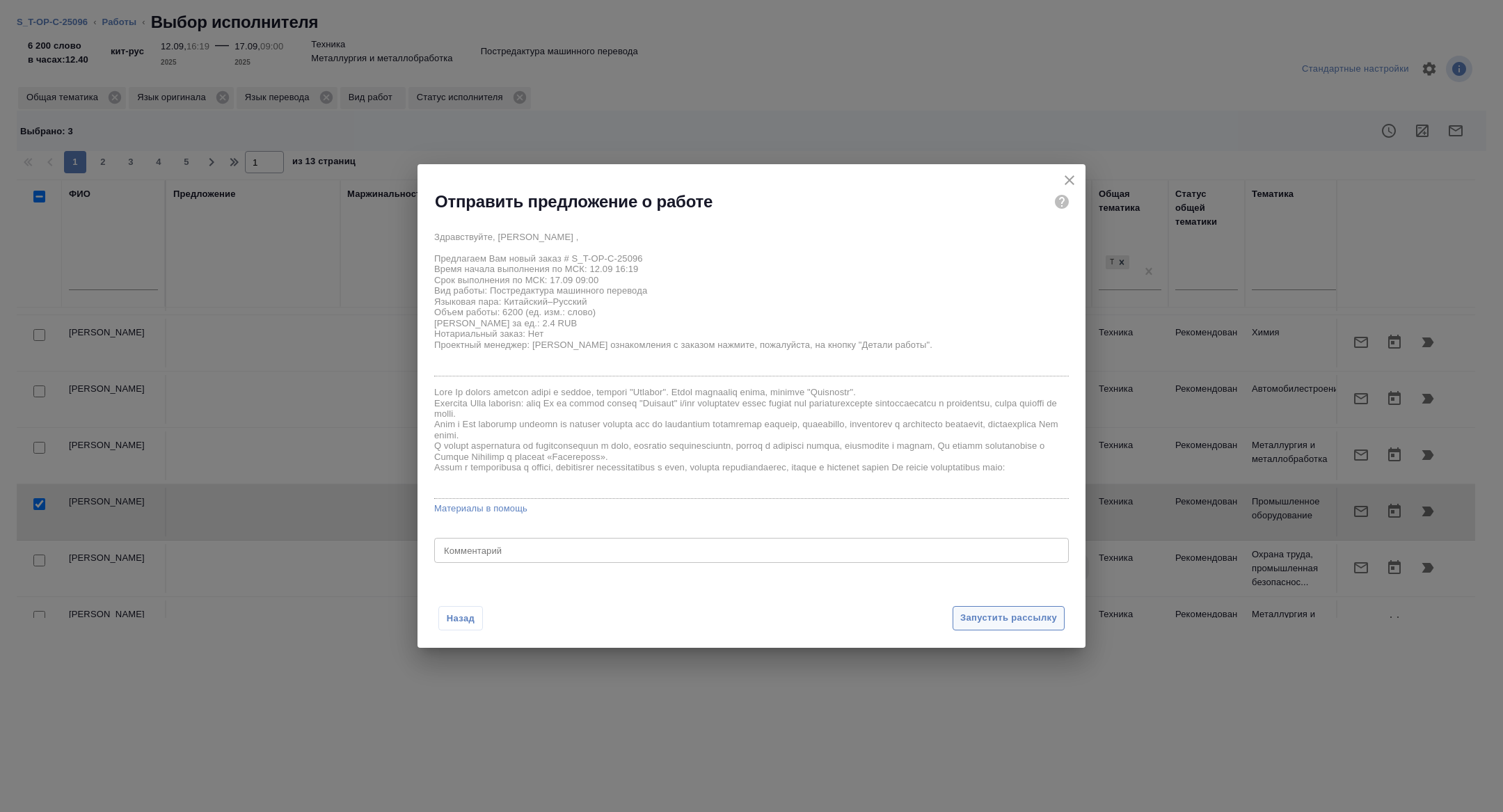
click at [991, 608] on button "Запустить рассылку" at bounding box center [1009, 618] width 112 height 24
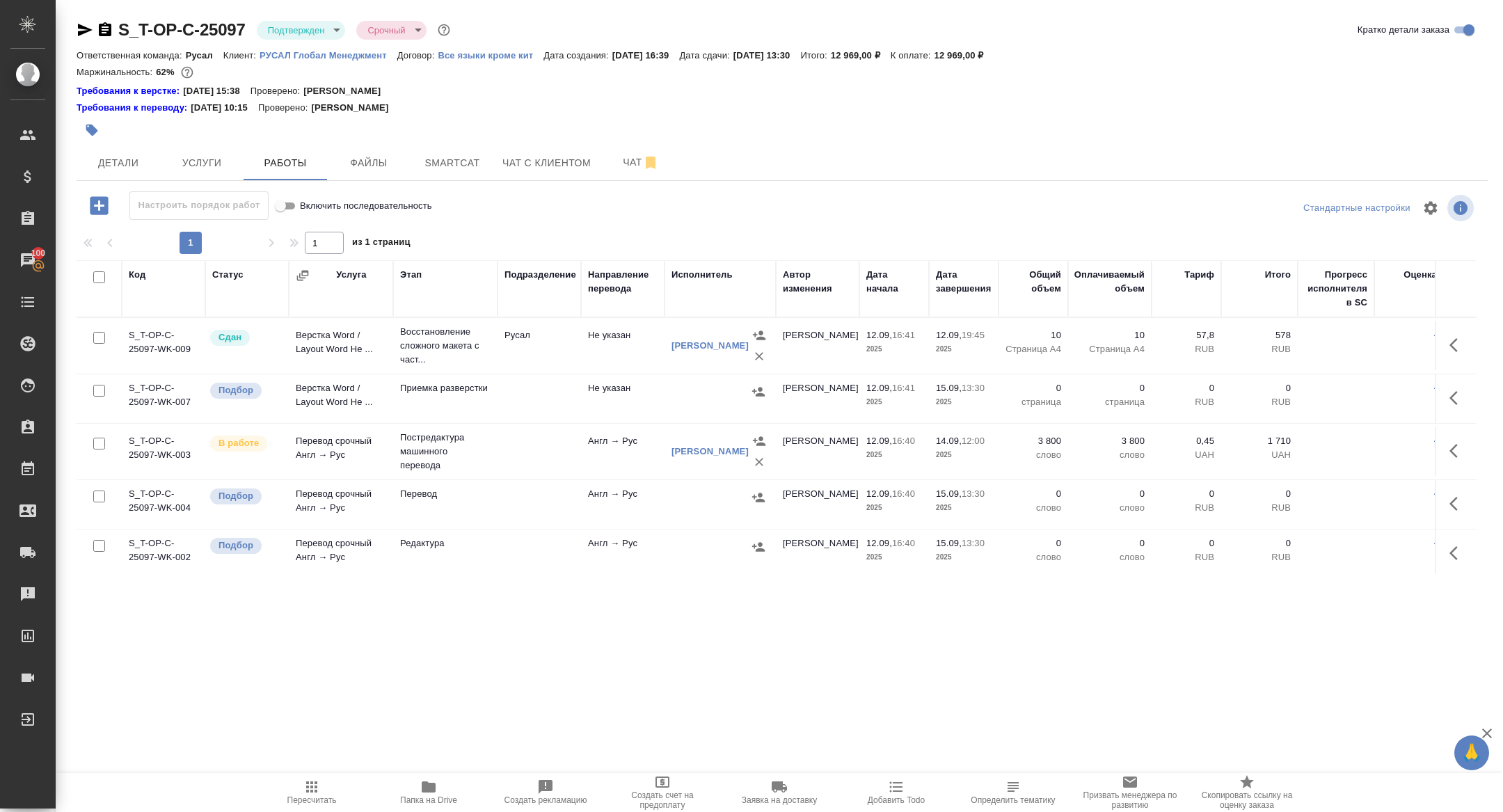
click at [99, 275] on input "checkbox" at bounding box center [99, 278] width 12 height 12
checkbox input "true"
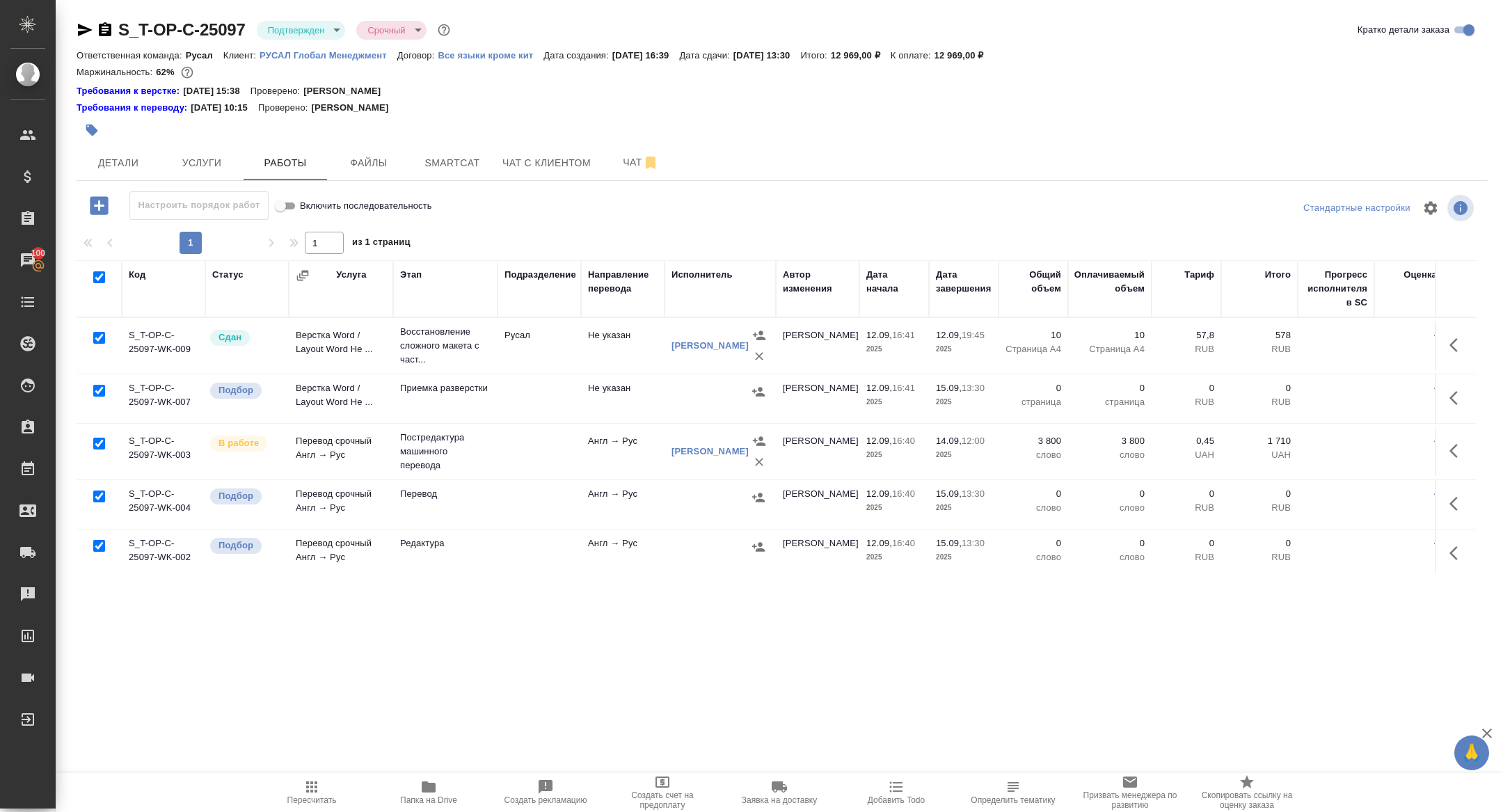
checkbox input "true"
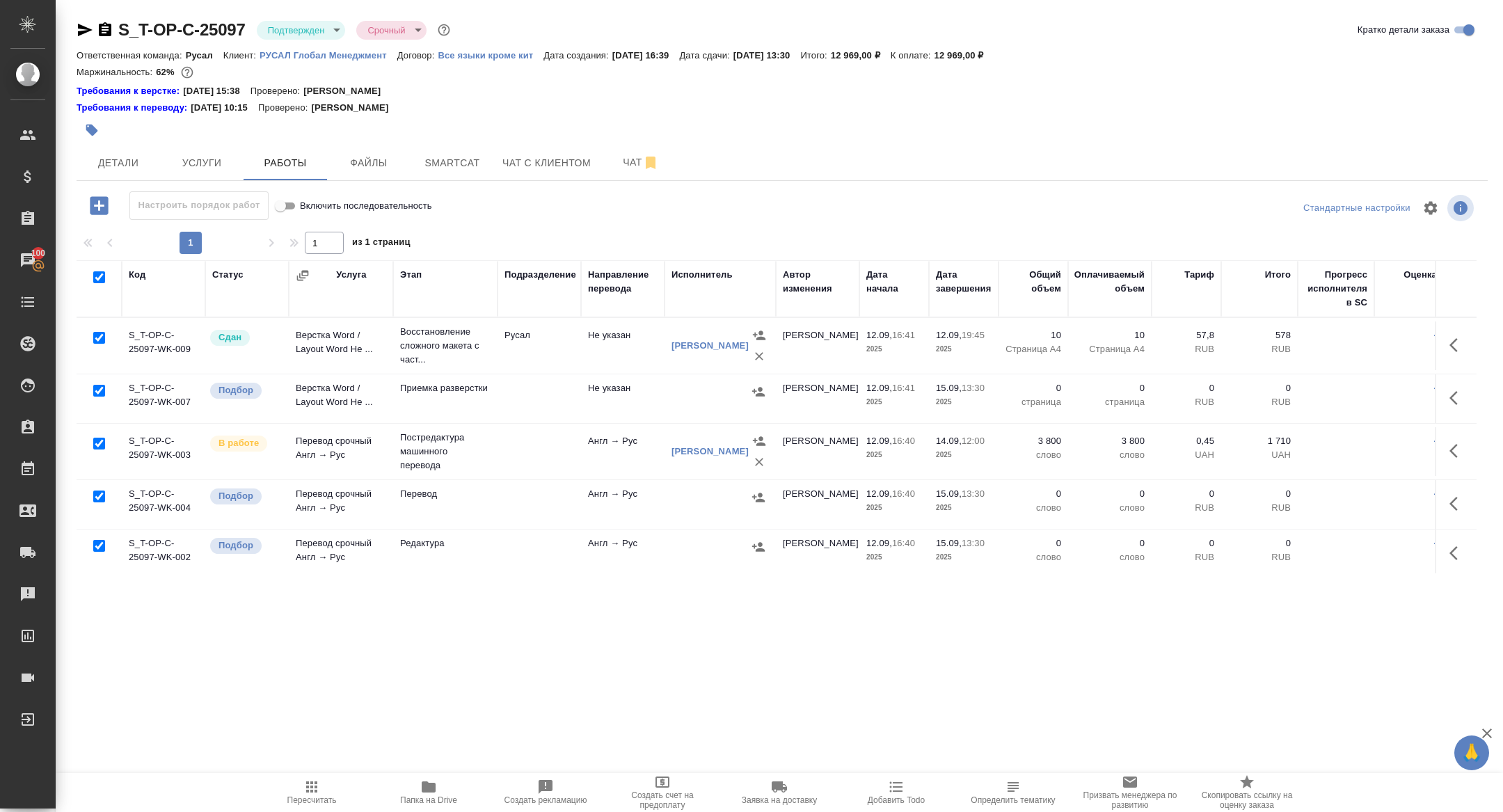
checkbox input "true"
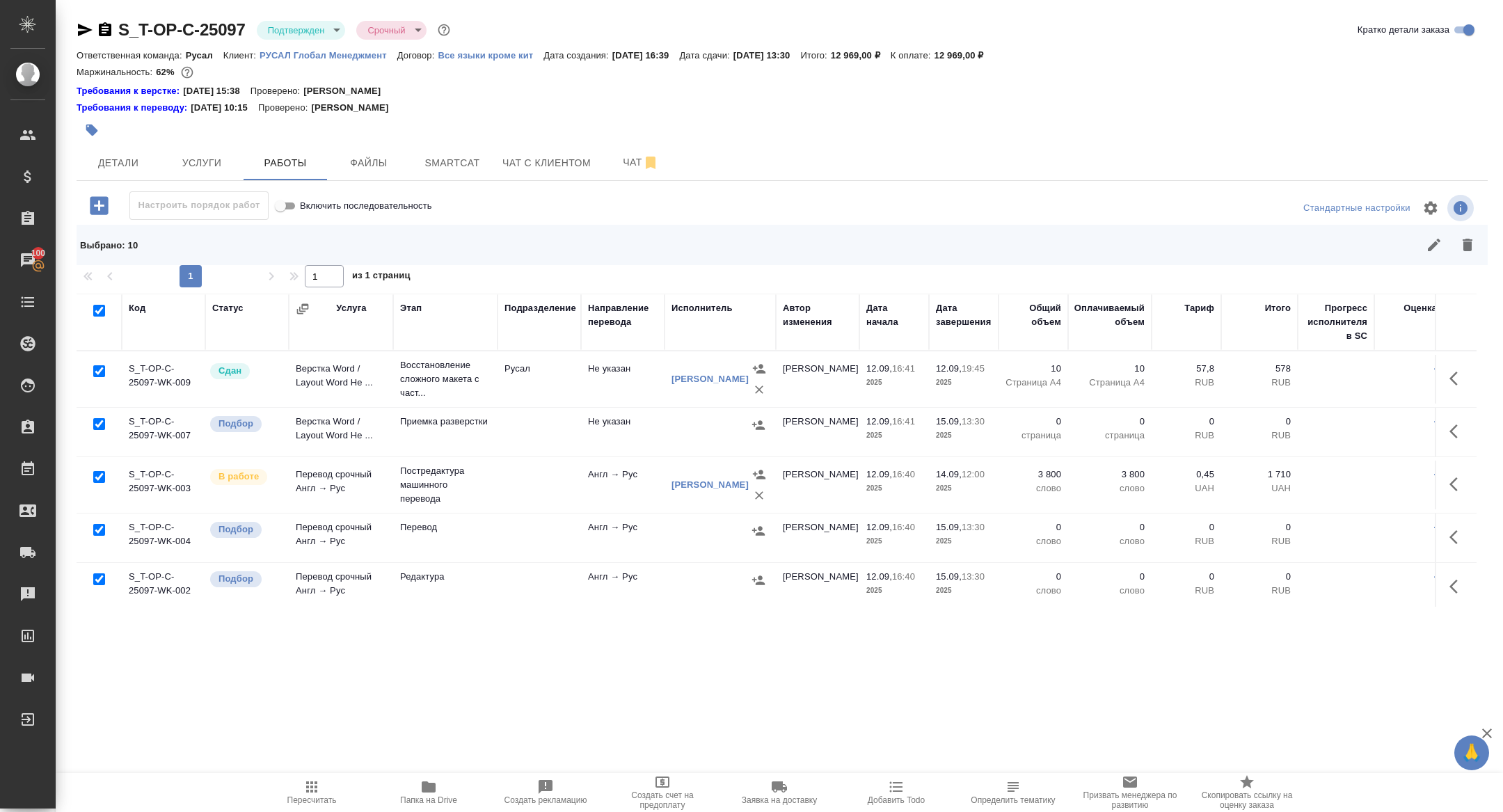
click at [95, 368] on input "checkbox" at bounding box center [99, 372] width 12 height 12
checkbox input "false"
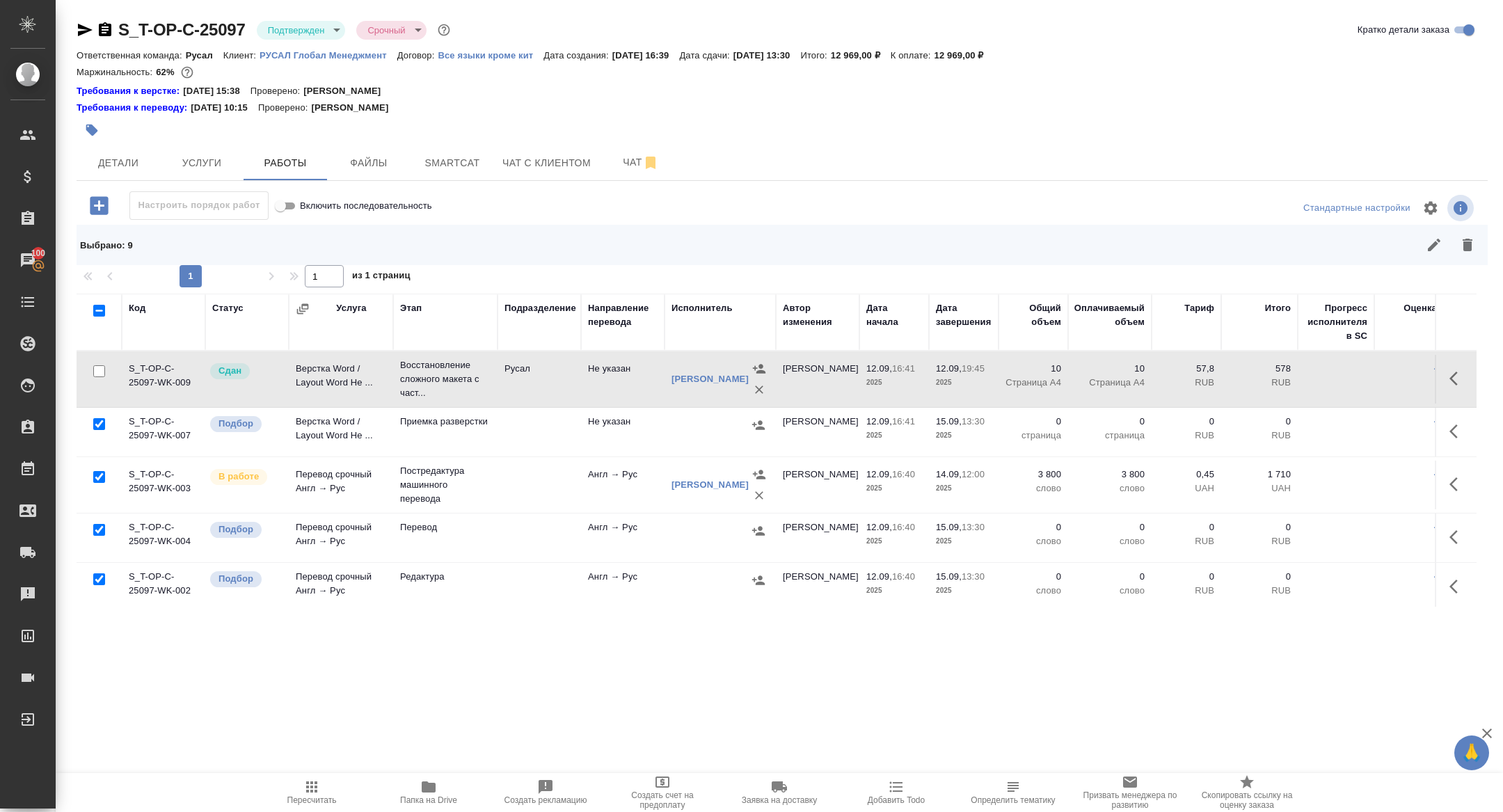
click at [101, 469] on div at bounding box center [98, 478] width 31 height 20
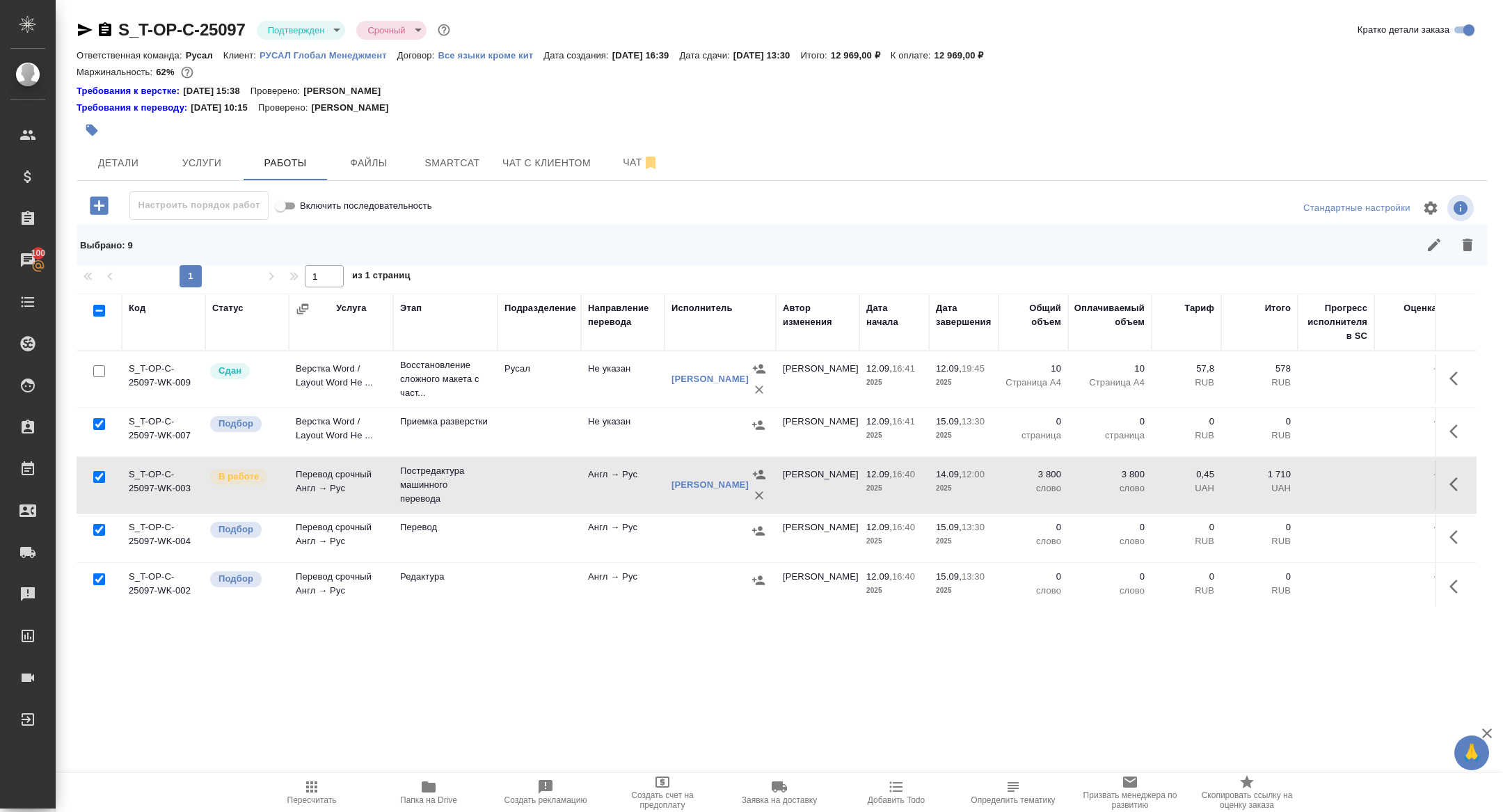
click at [100, 473] on input "checkbox" at bounding box center [99, 478] width 12 height 12
checkbox input "false"
click at [100, 579] on input "checkbox" at bounding box center [99, 580] width 12 height 12
checkbox input "false"
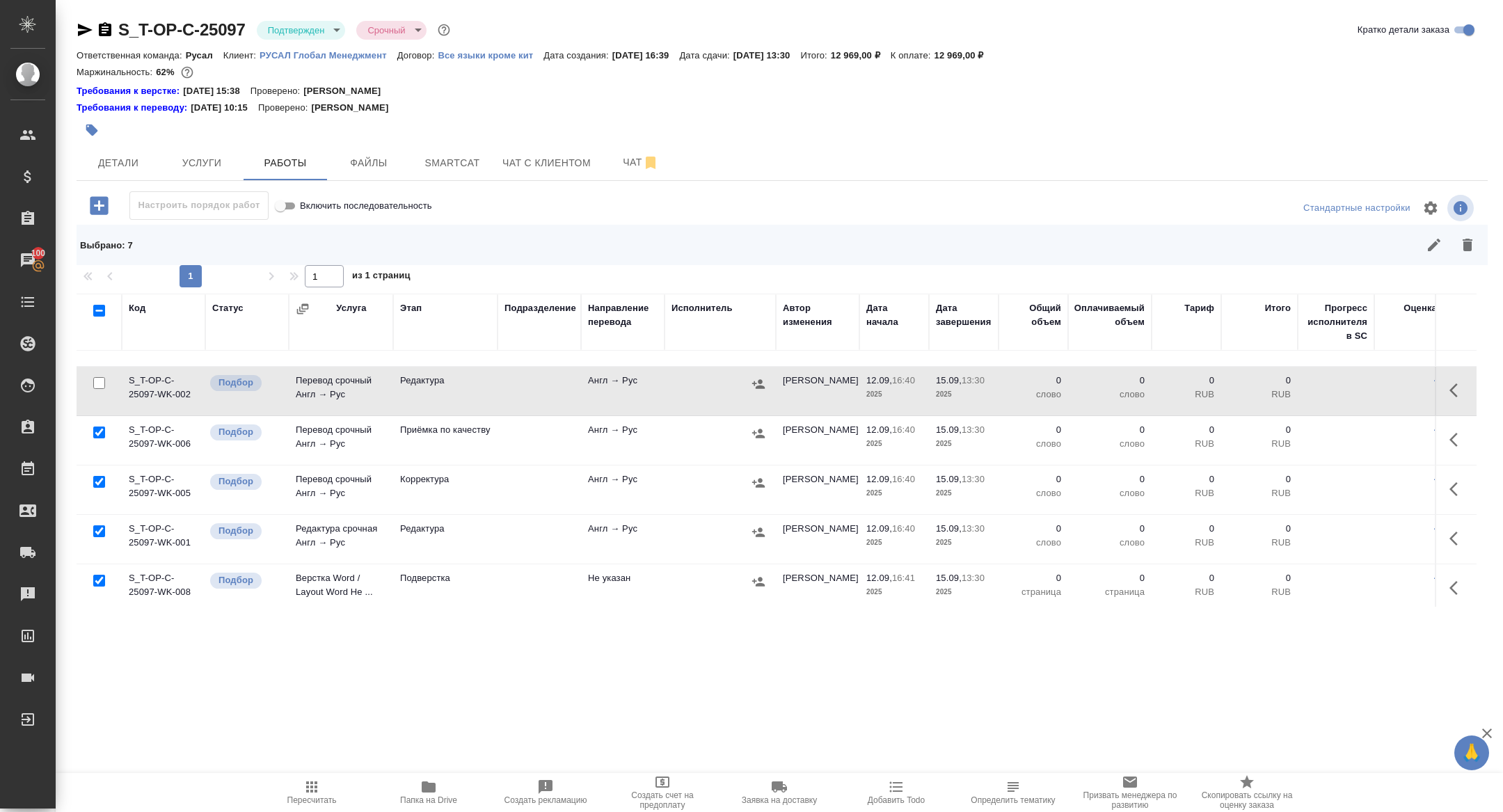
scroll to position [250, 0]
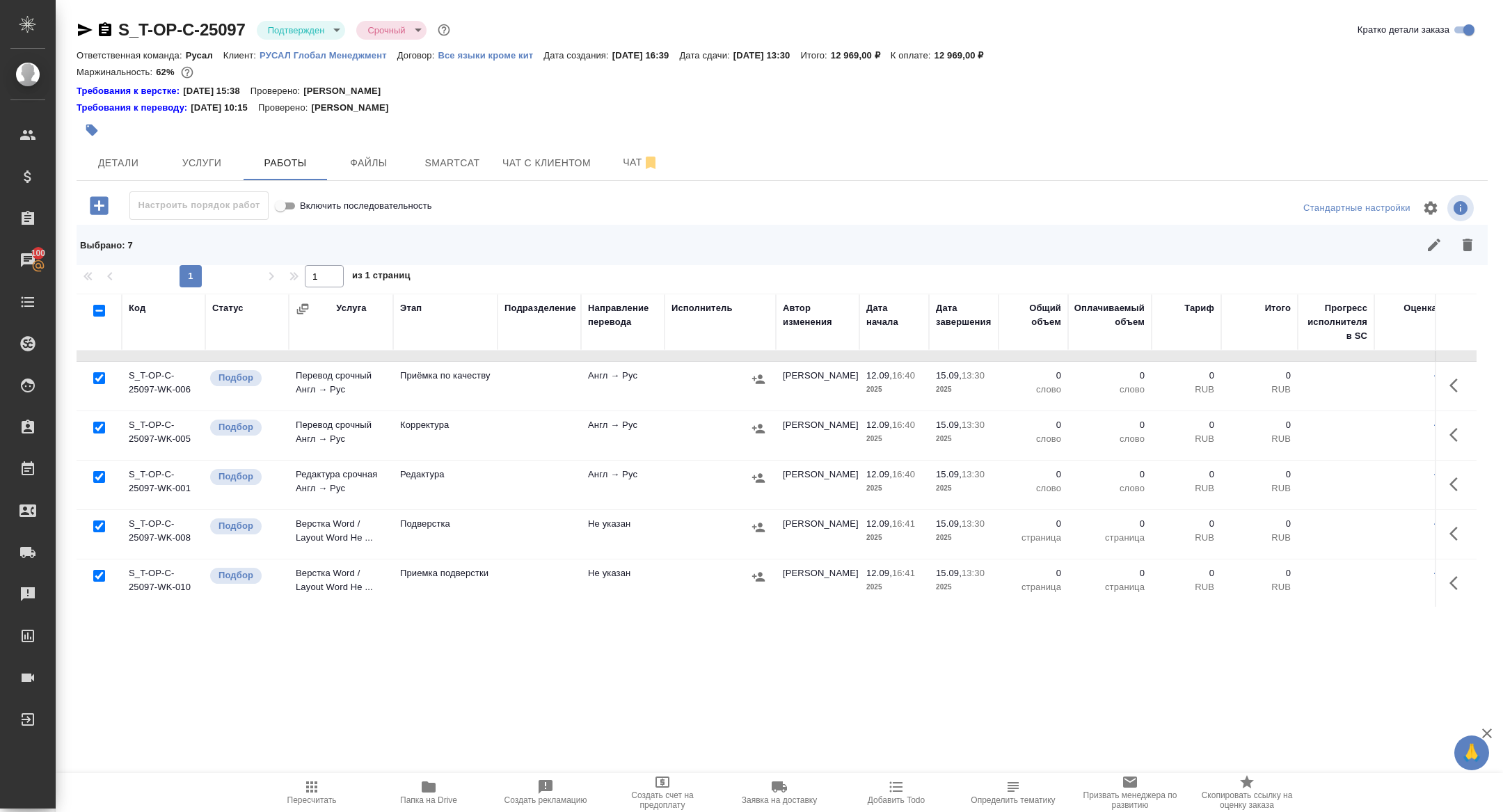
click at [96, 526] on input "checkbox" at bounding box center [99, 527] width 12 height 12
checkbox input "false"
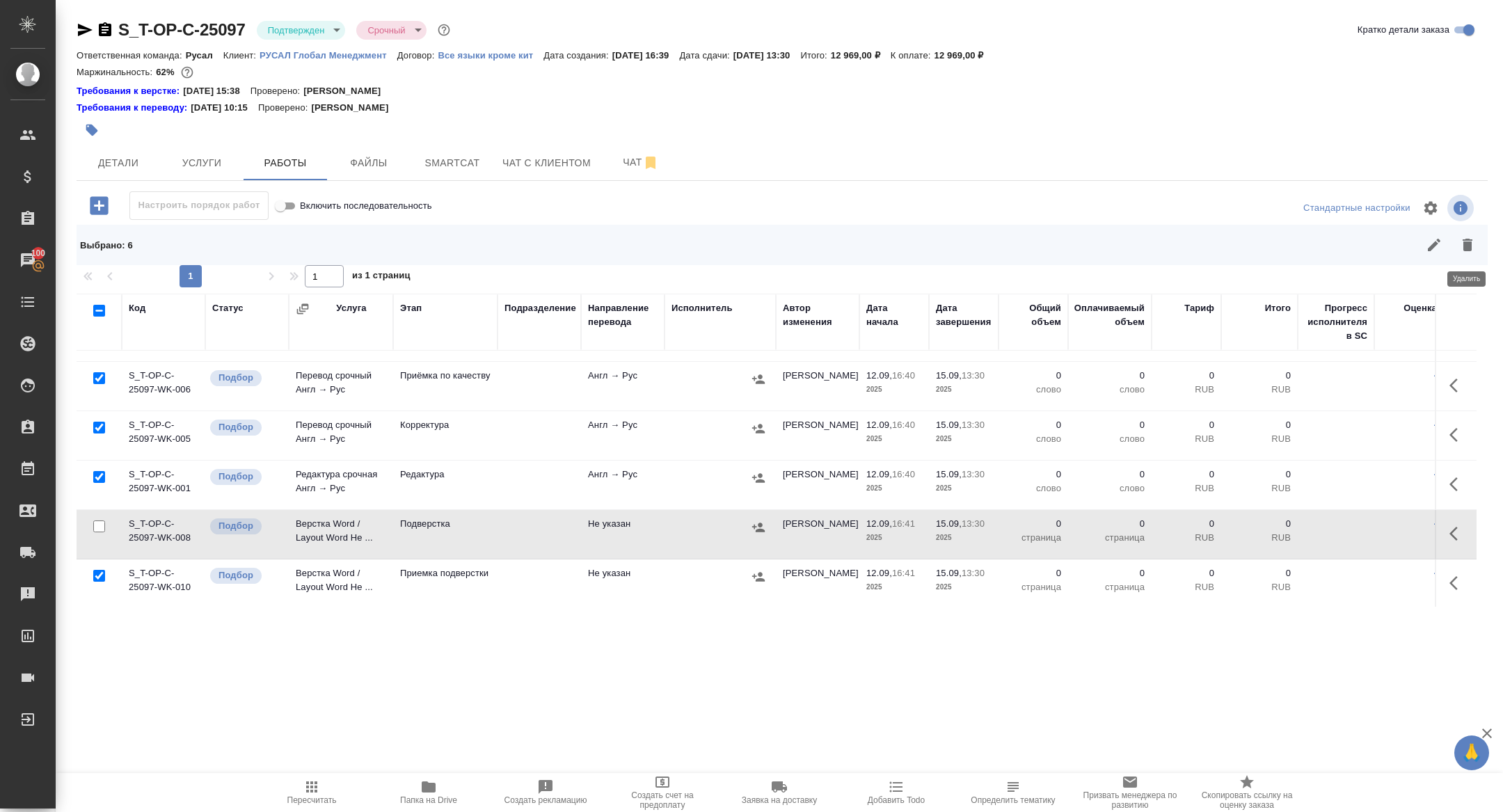
click at [1474, 240] on icon "button" at bounding box center [1467, 245] width 17 height 17
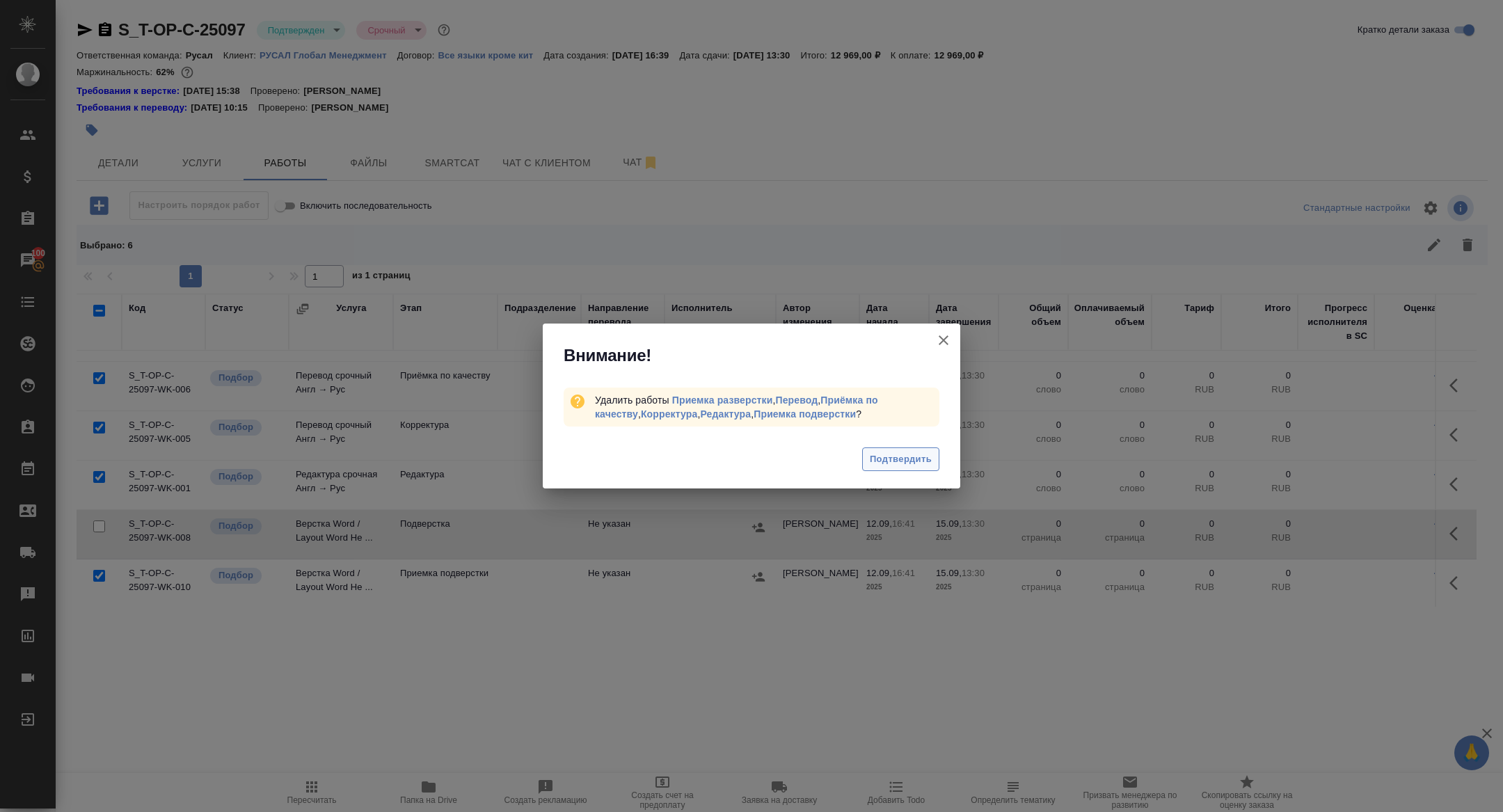
click at [912, 452] on span "Подтвердить" at bounding box center [901, 459] width 62 height 16
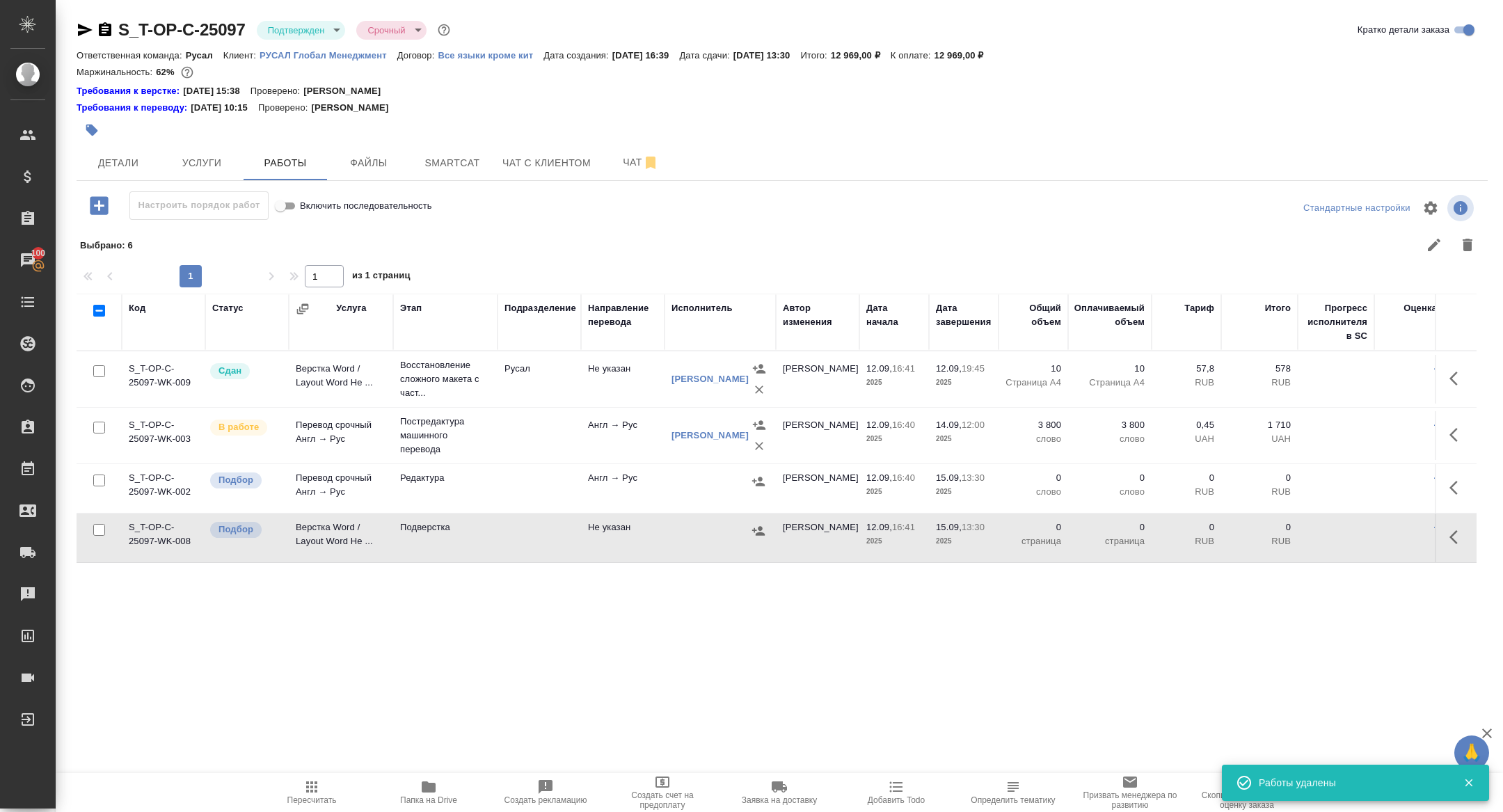
scroll to position [0, 0]
click at [1461, 489] on icon "button" at bounding box center [1458, 488] width 17 height 17
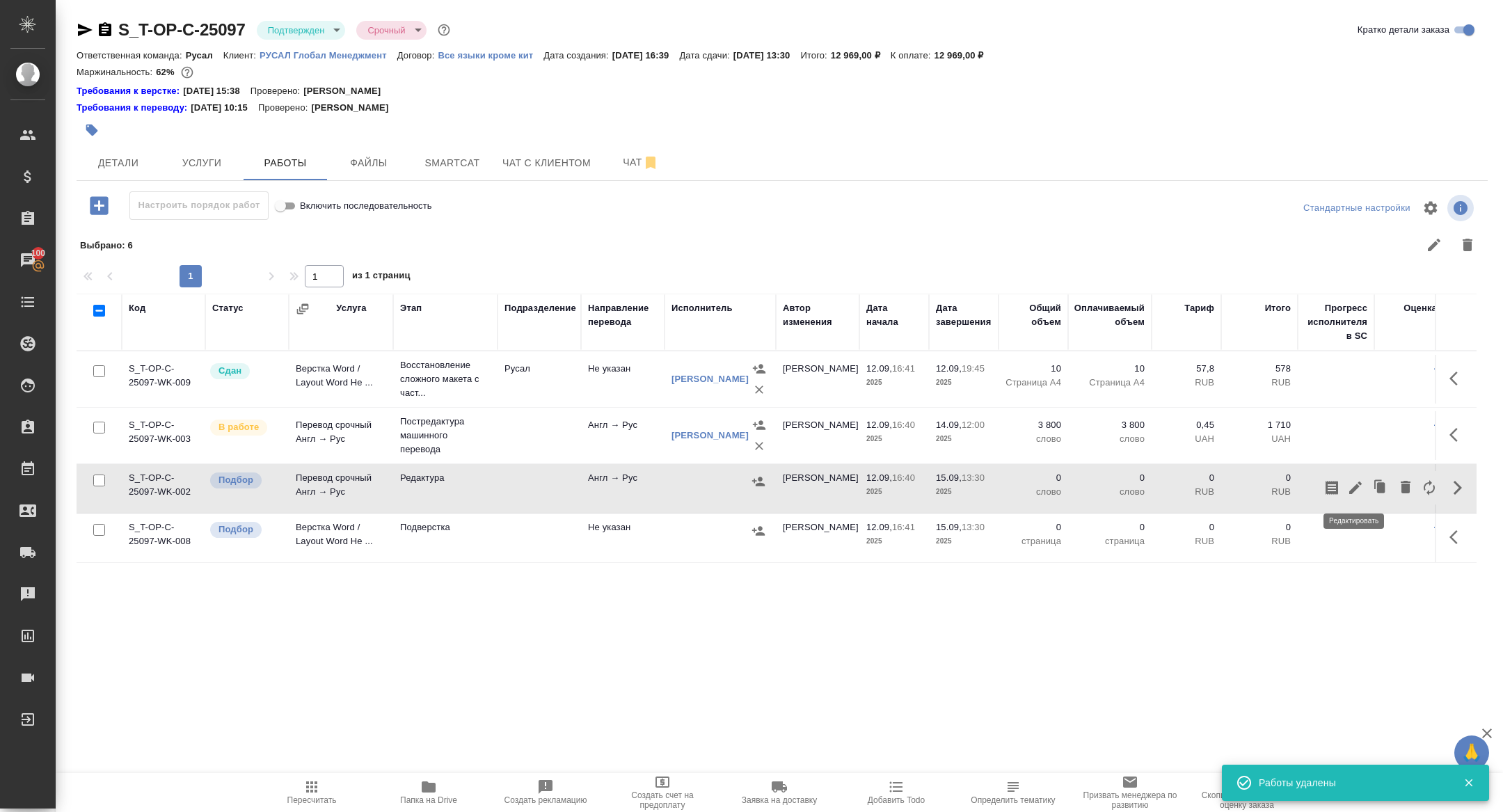
click at [1349, 487] on icon "button" at bounding box center [1355, 488] width 17 height 17
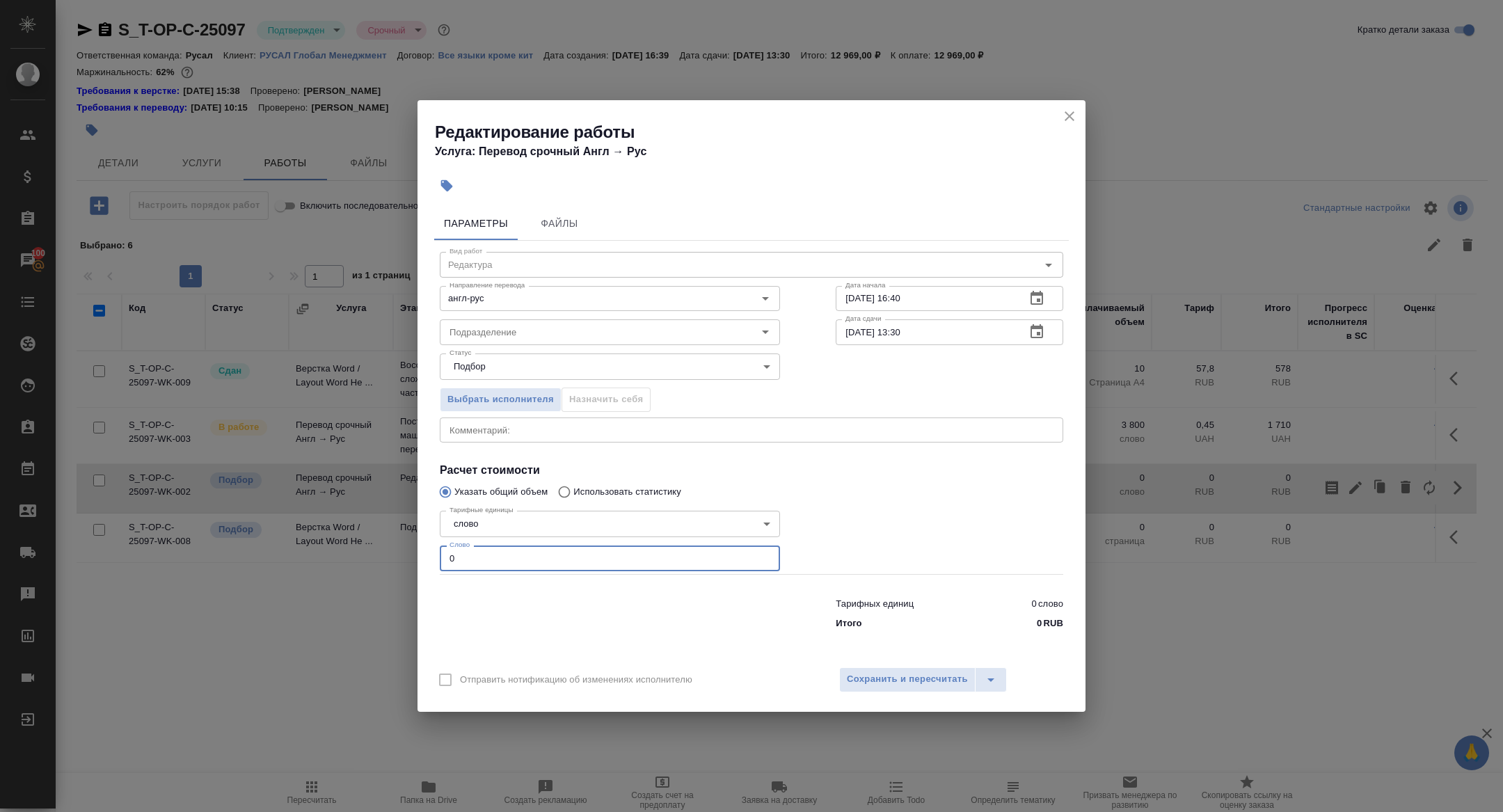
drag, startPoint x: 492, startPoint y: 561, endPoint x: 410, endPoint y: 547, distance: 83.2
click at [410, 547] on div "Редактирование работы Услуга: Перевод срочный Англ → Рус Параметры Файлы Вид ра…" at bounding box center [752, 406] width 1503 height 812
type input "4000"
click at [910, 670] on button "Сохранить и пересчитать" at bounding box center [907, 680] width 136 height 25
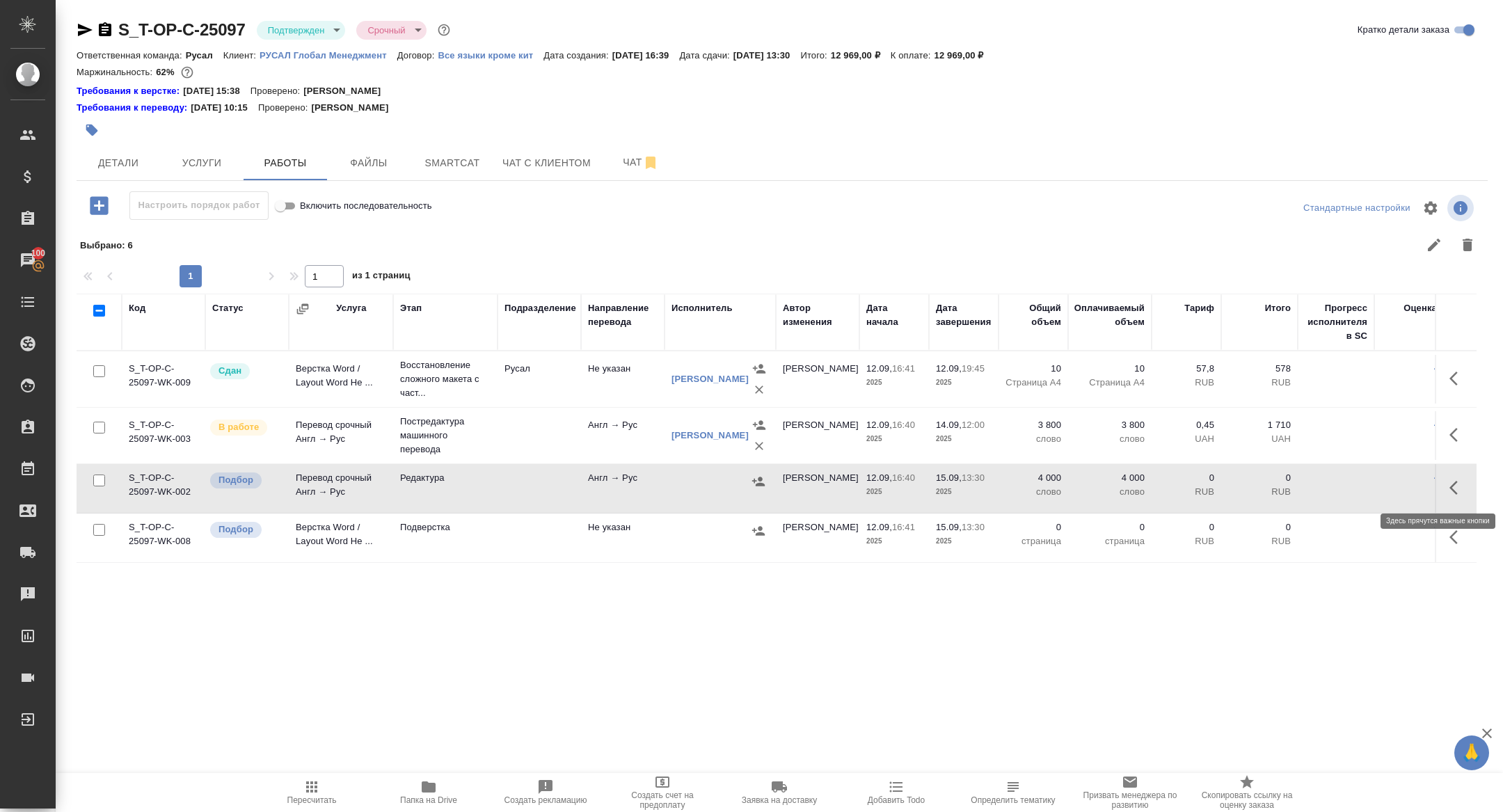
click at [1452, 489] on icon "button" at bounding box center [1454, 487] width 8 height 14
click at [1350, 487] on icon "button" at bounding box center [1355, 488] width 17 height 17
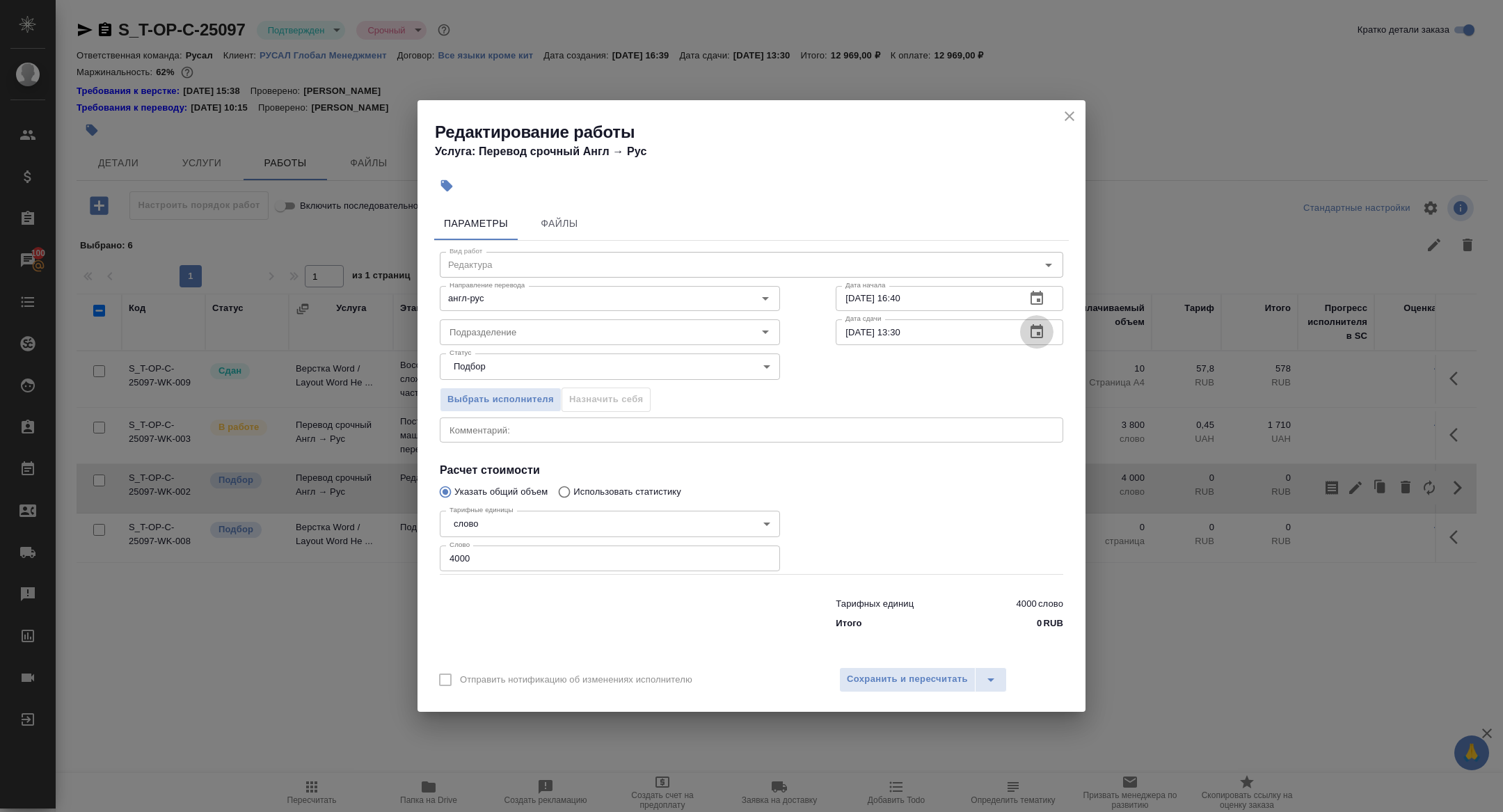
click at [1039, 342] on button "button" at bounding box center [1037, 332] width 33 height 33
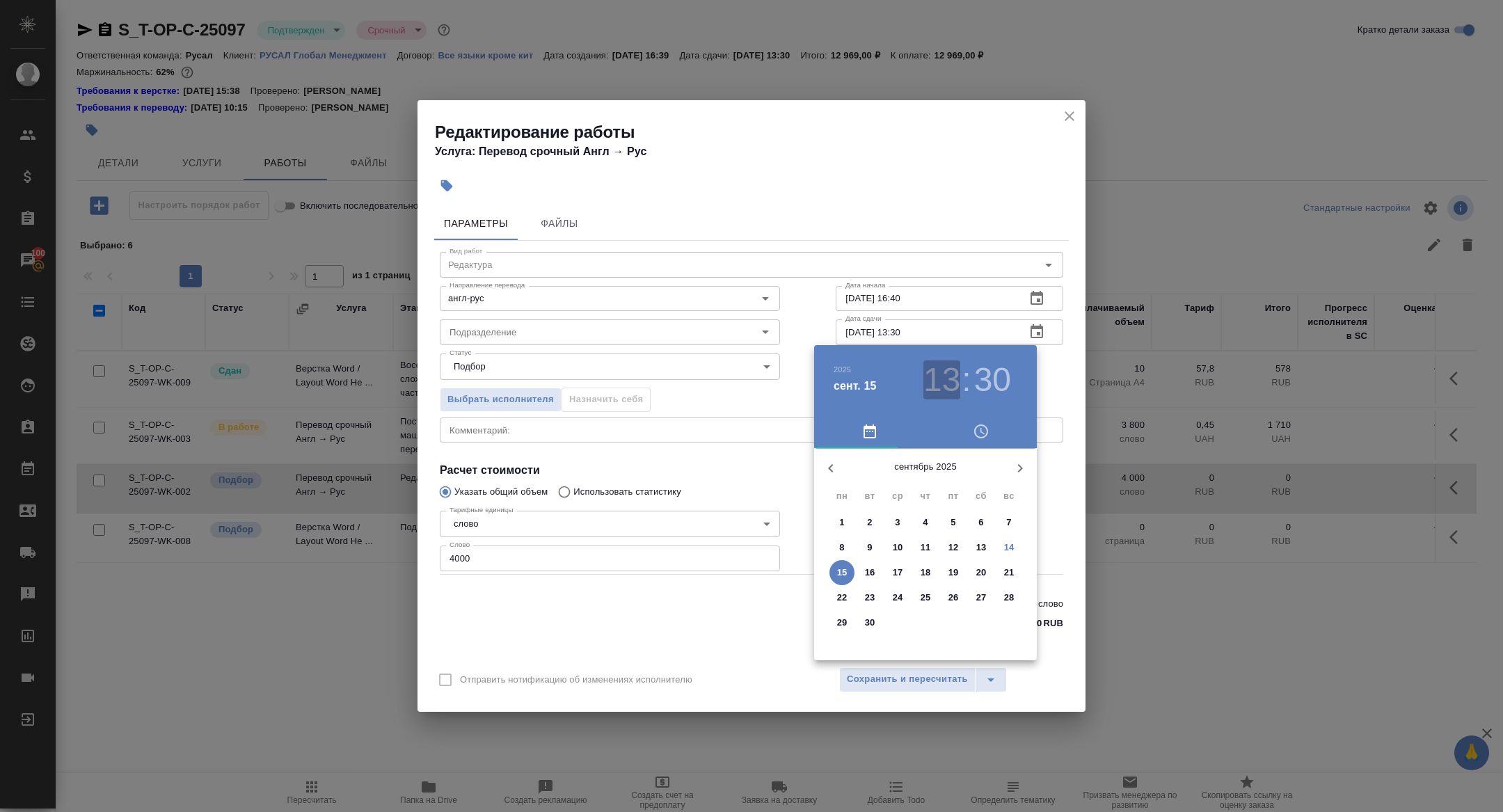
click at [949, 385] on h3 "13" at bounding box center [941, 379] width 37 height 39
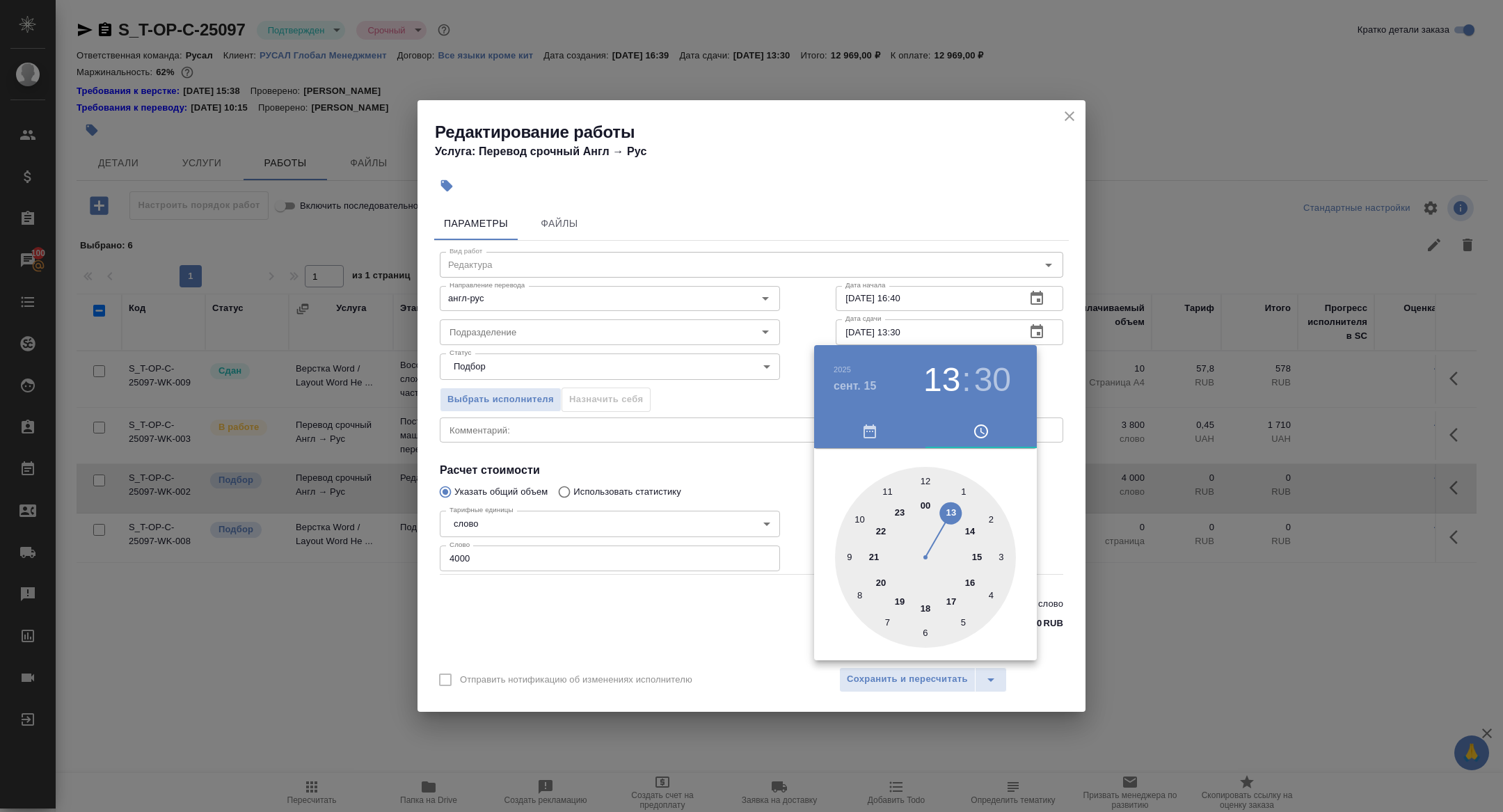
click at [885, 489] on div at bounding box center [926, 557] width 181 height 181
type input "15.09.2025 11:00"
click at [923, 476] on div at bounding box center [926, 557] width 181 height 181
drag, startPoint x: 641, startPoint y: 349, endPoint x: 653, endPoint y: 353, distance: 12.6
click at [641, 349] on div at bounding box center [752, 406] width 1503 height 812
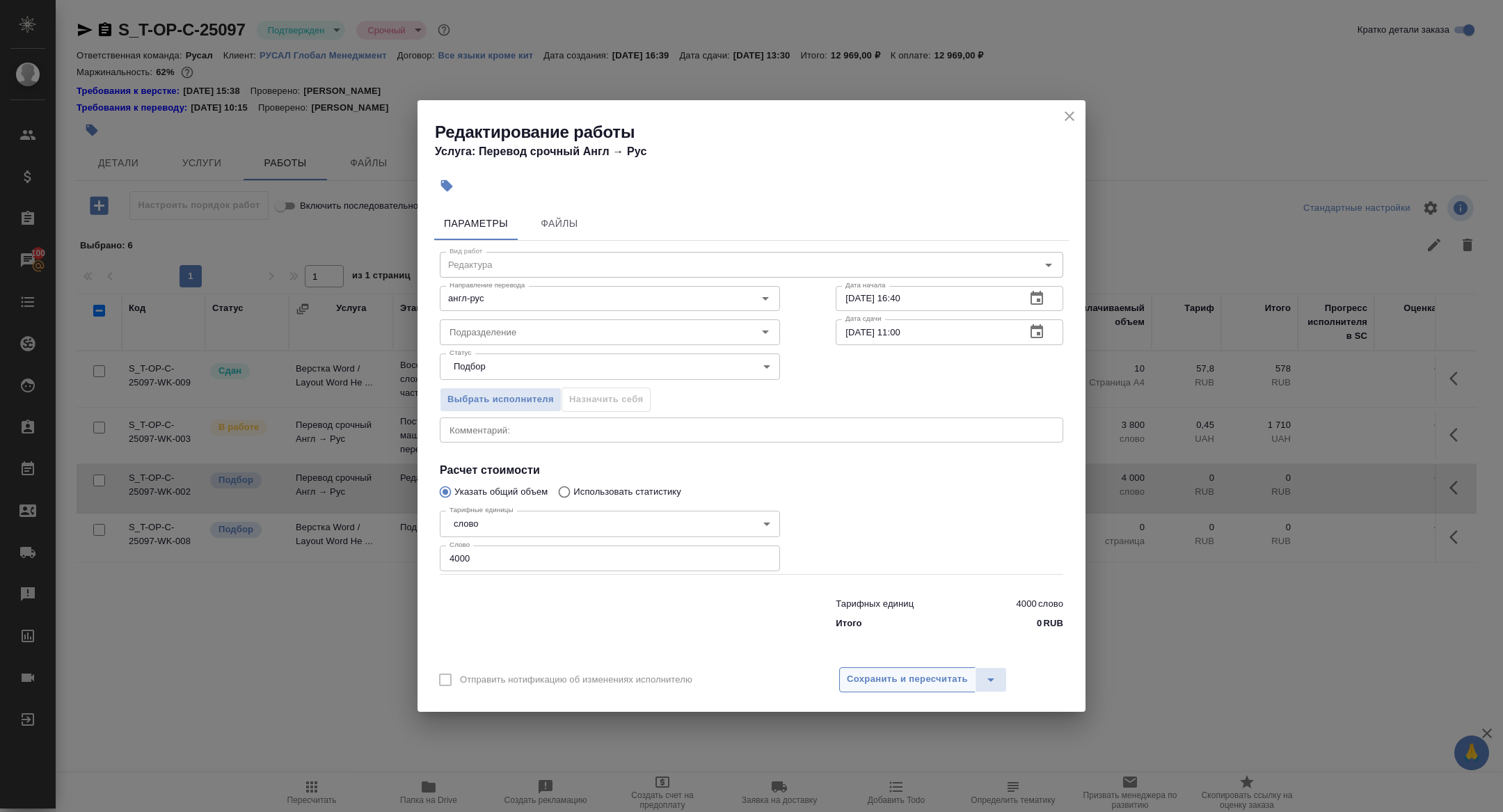
click at [887, 676] on span "Сохранить и пересчитать" at bounding box center [907, 679] width 121 height 16
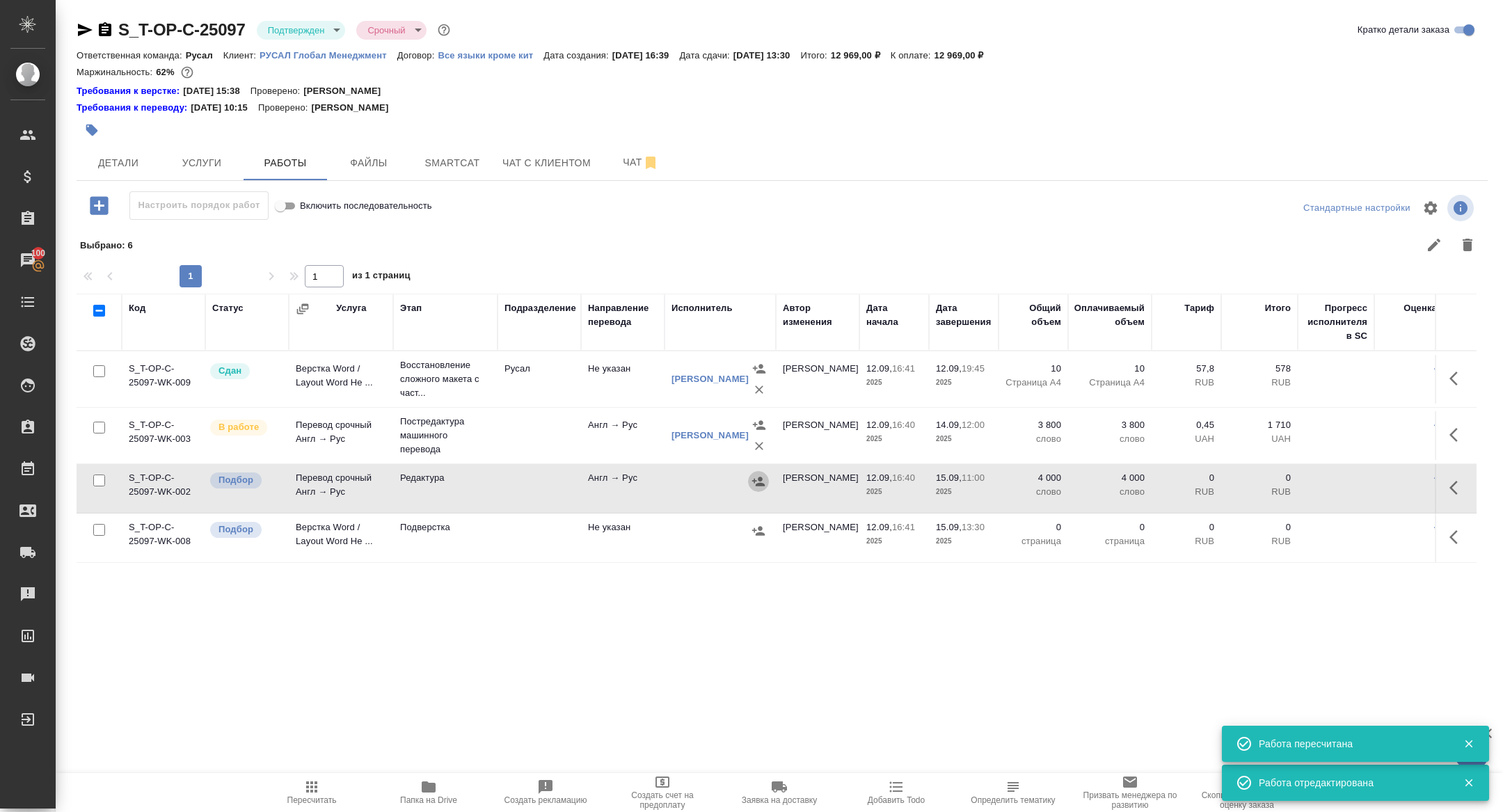
click at [755, 481] on icon "button" at bounding box center [758, 481] width 13 height 9
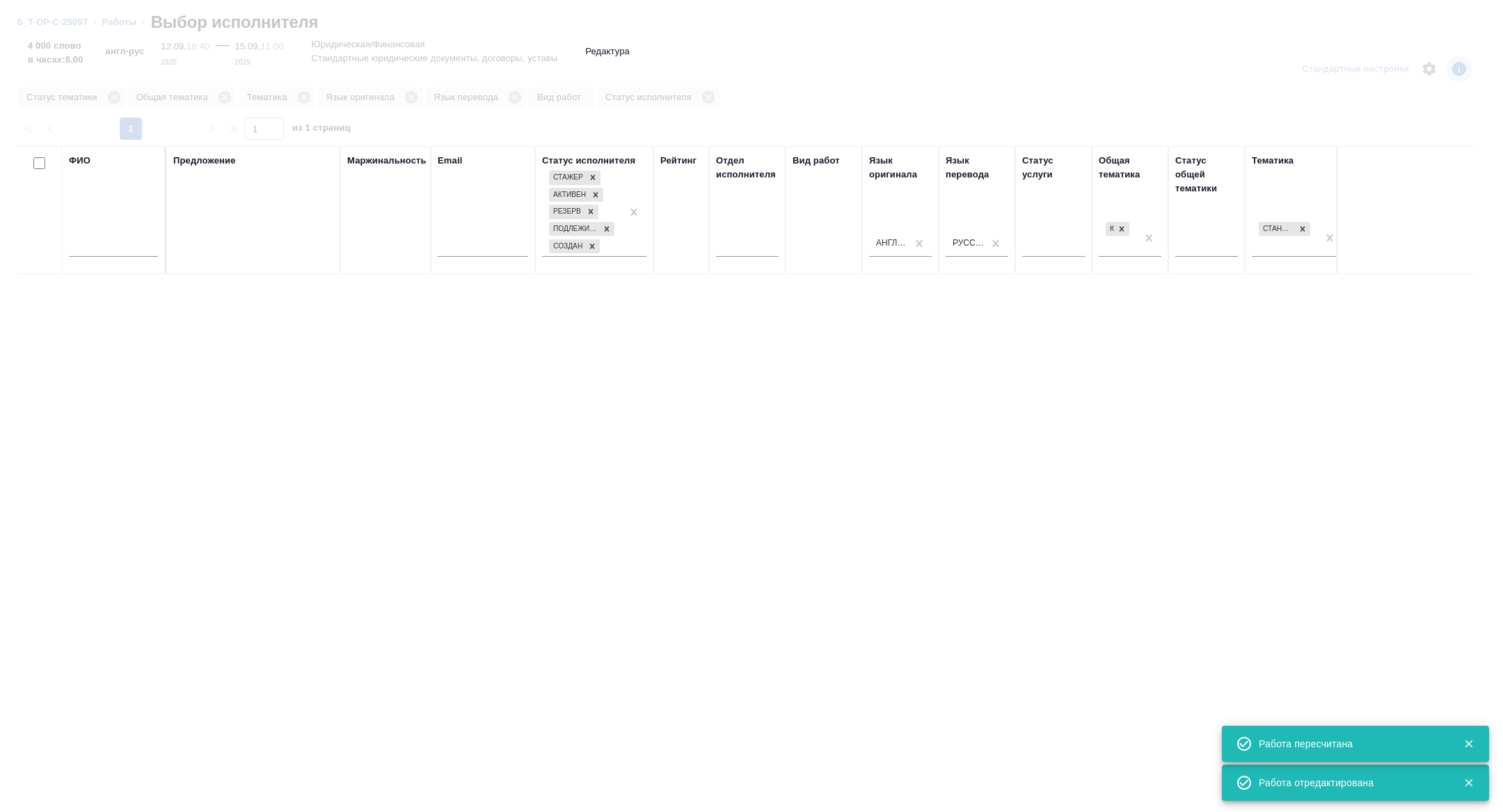
click at [118, 248] on input "text" at bounding box center [114, 247] width 89 height 17
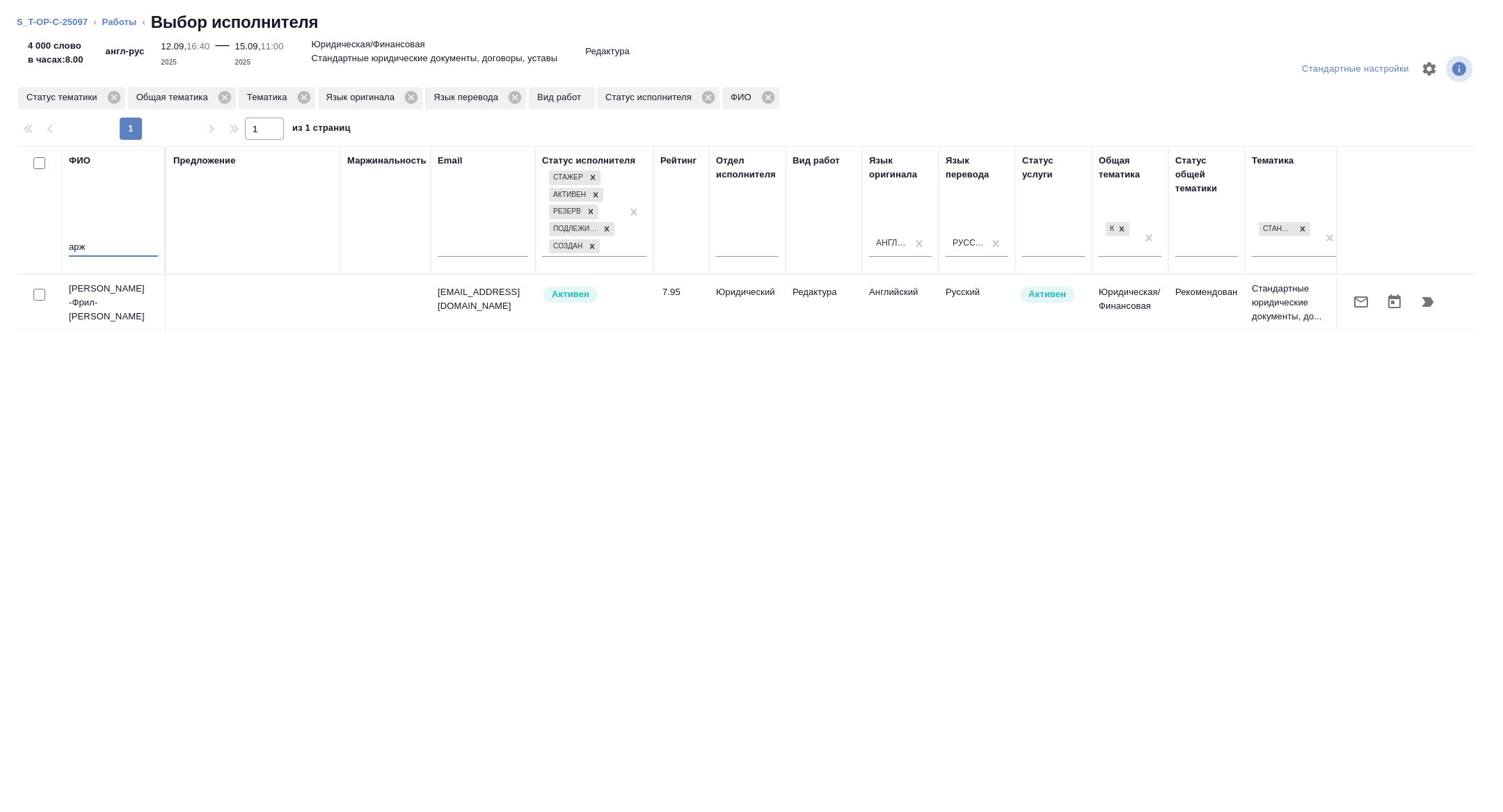
type input "арж"
click at [1362, 307] on icon "button" at bounding box center [1361, 302] width 14 height 11
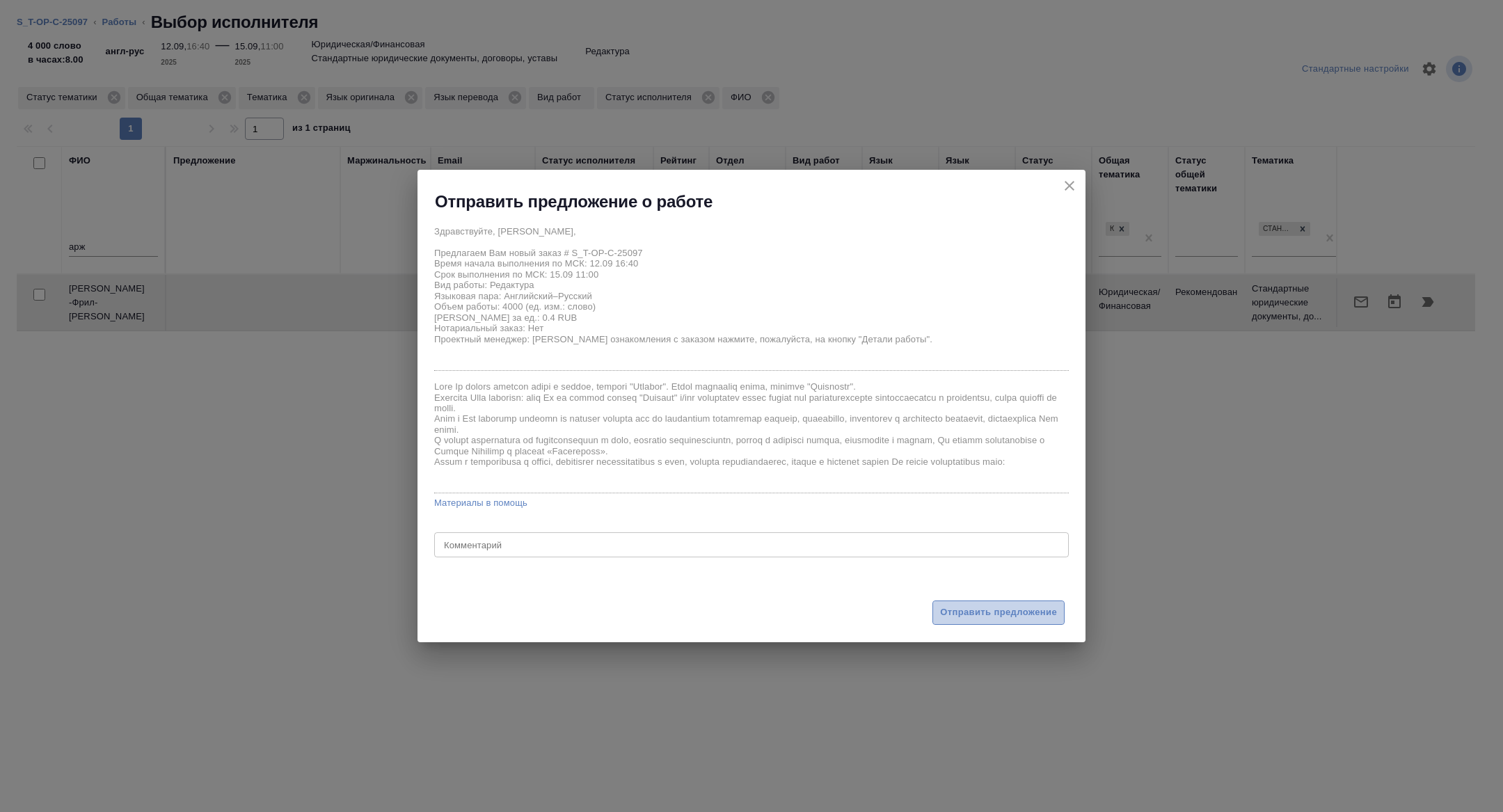
click at [979, 601] on button "Отправить предложение" at bounding box center [998, 613] width 132 height 24
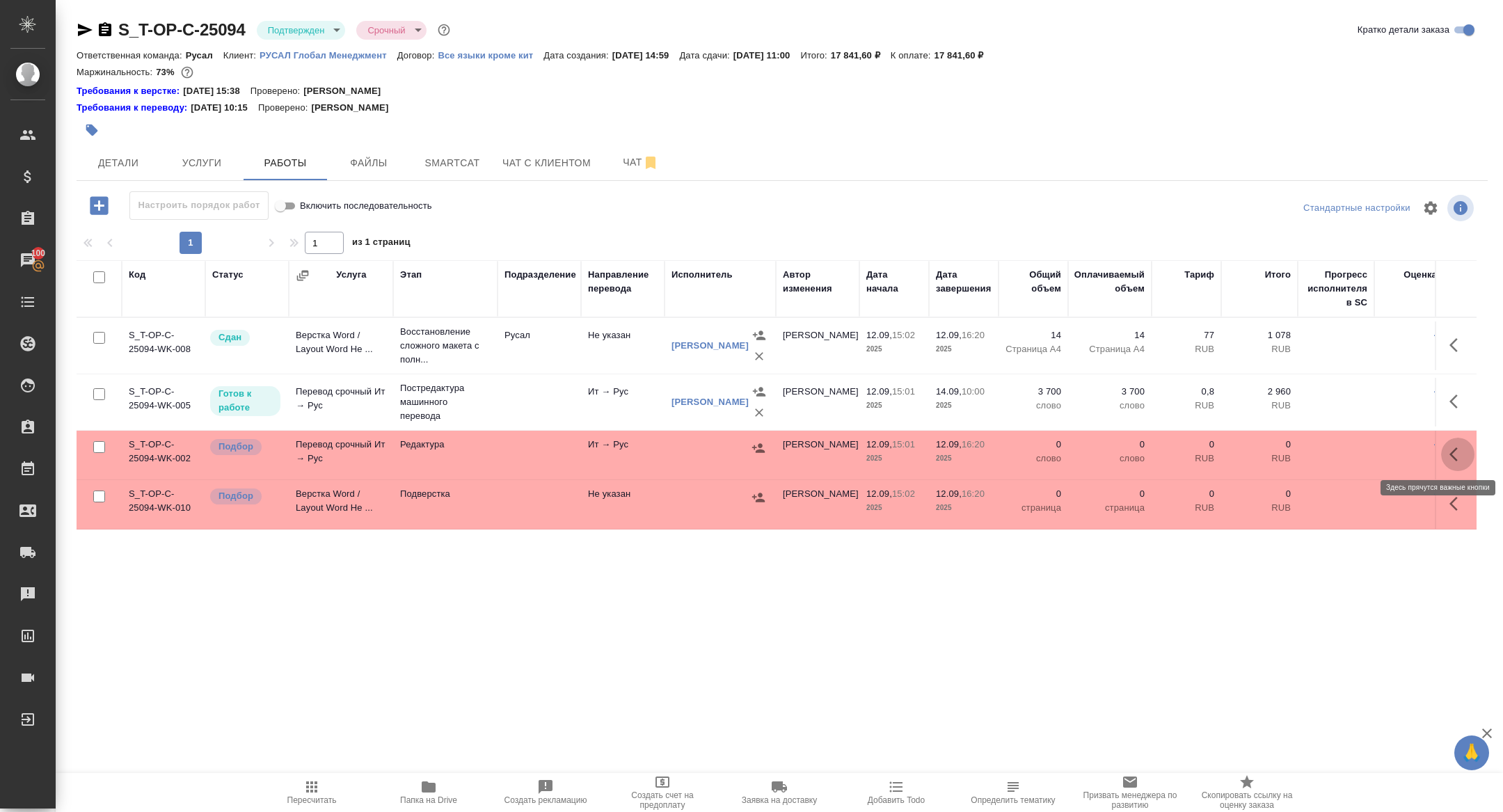
click at [1455, 455] on icon "button" at bounding box center [1458, 454] width 17 height 17
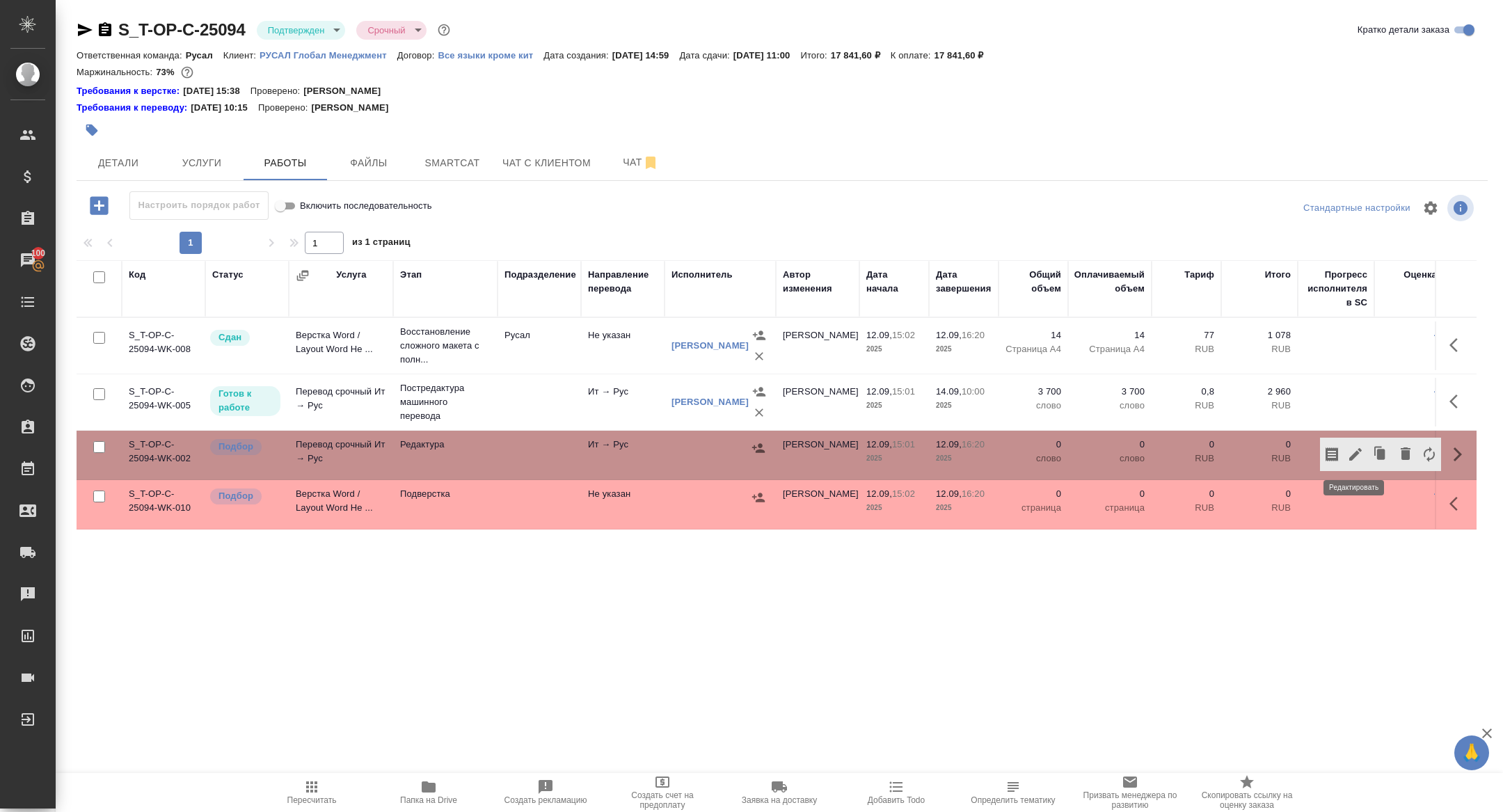
click at [1357, 454] on icon "button" at bounding box center [1355, 454] width 17 height 17
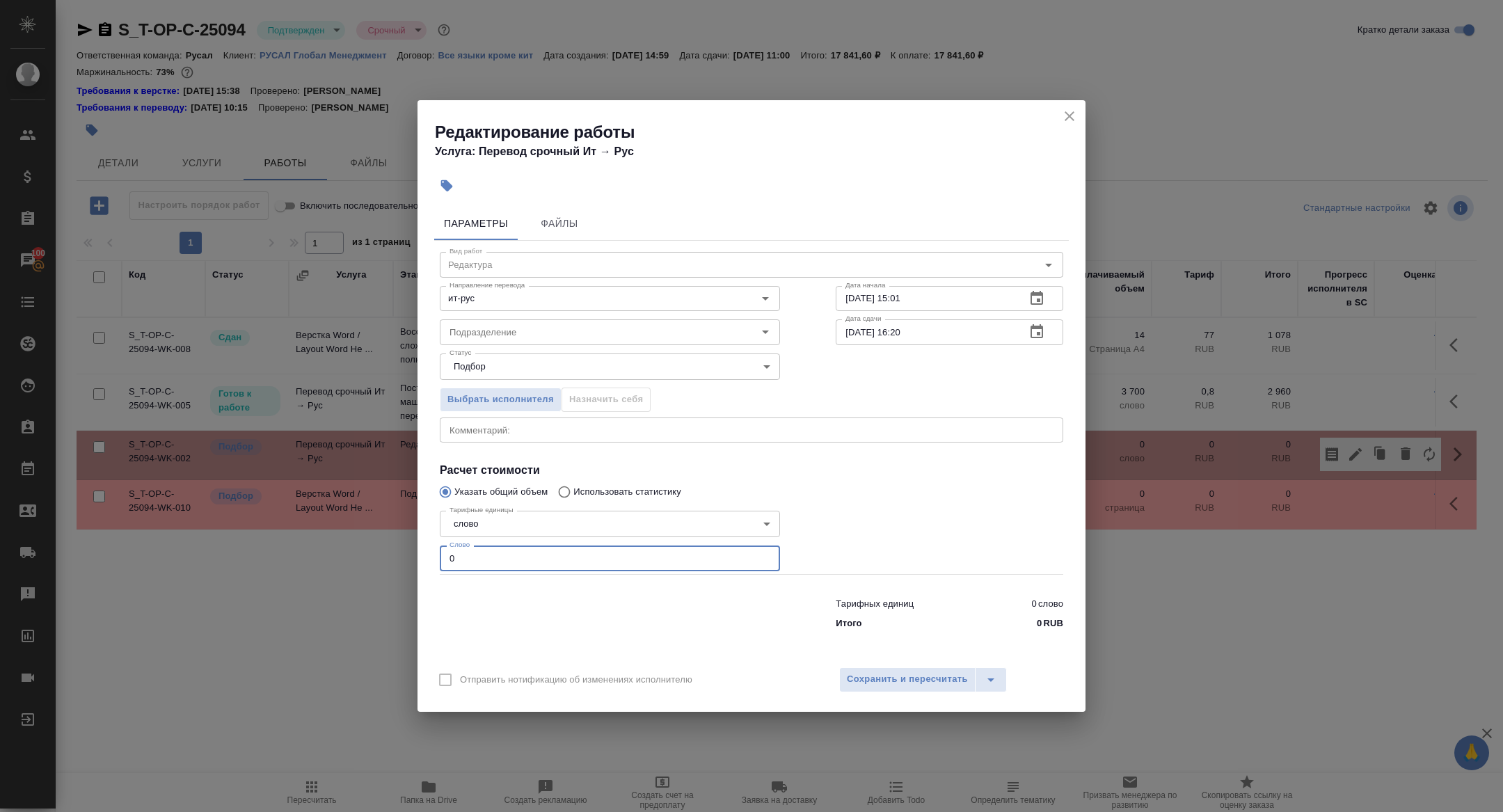
drag, startPoint x: 474, startPoint y: 566, endPoint x: 382, endPoint y: 544, distance: 94.6
click at [383, 546] on div "Редактирование работы Услуга: Перевод срочный Ит → Рус Параметры Файлы Вид рабо…" at bounding box center [752, 406] width 1503 height 812
type input "5500"
click at [1038, 328] on icon "button" at bounding box center [1037, 331] width 13 height 14
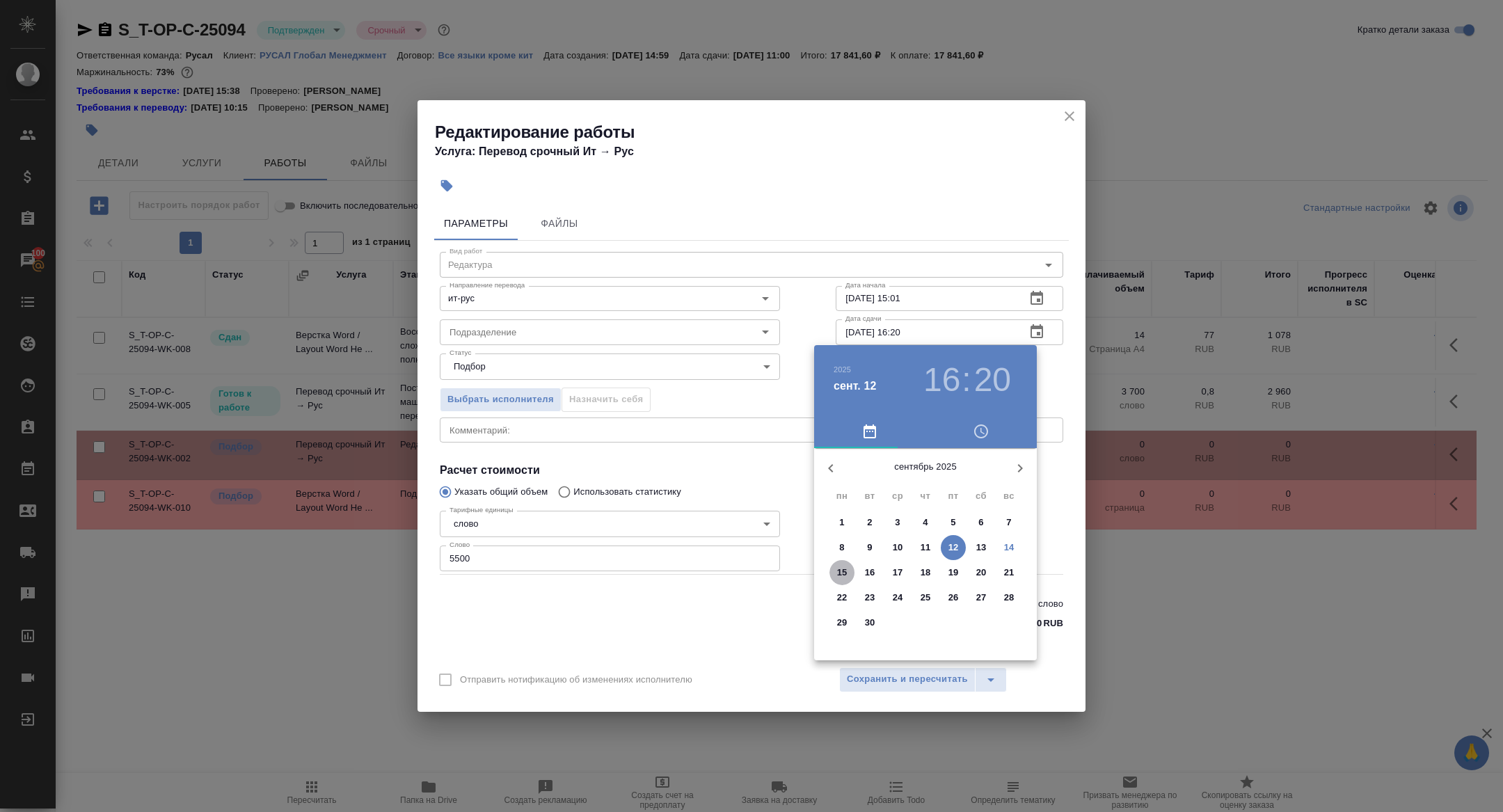
click at [839, 572] on p "15" at bounding box center [842, 573] width 11 height 14
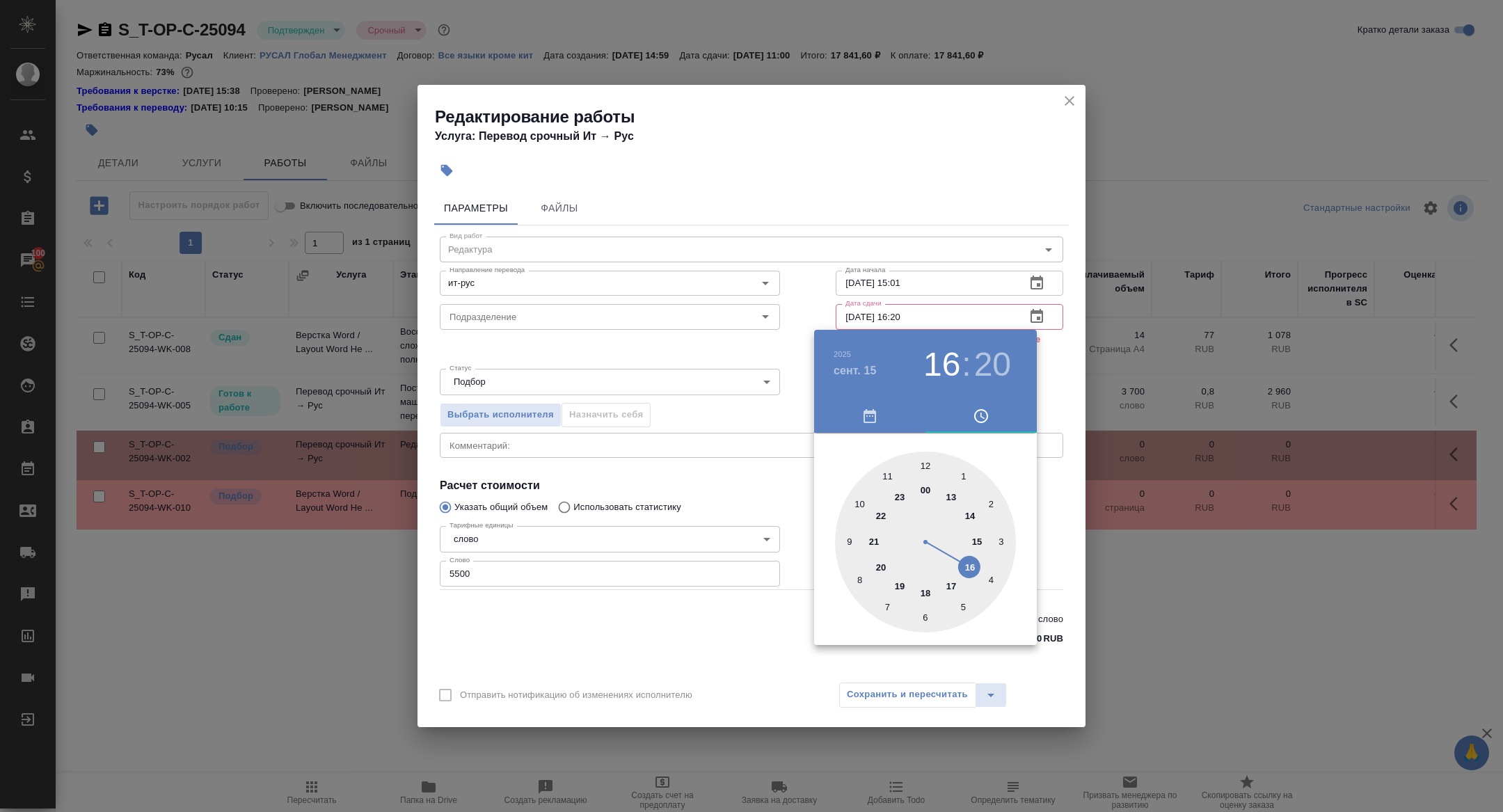
click at [847, 541] on div at bounding box center [926, 542] width 181 height 181
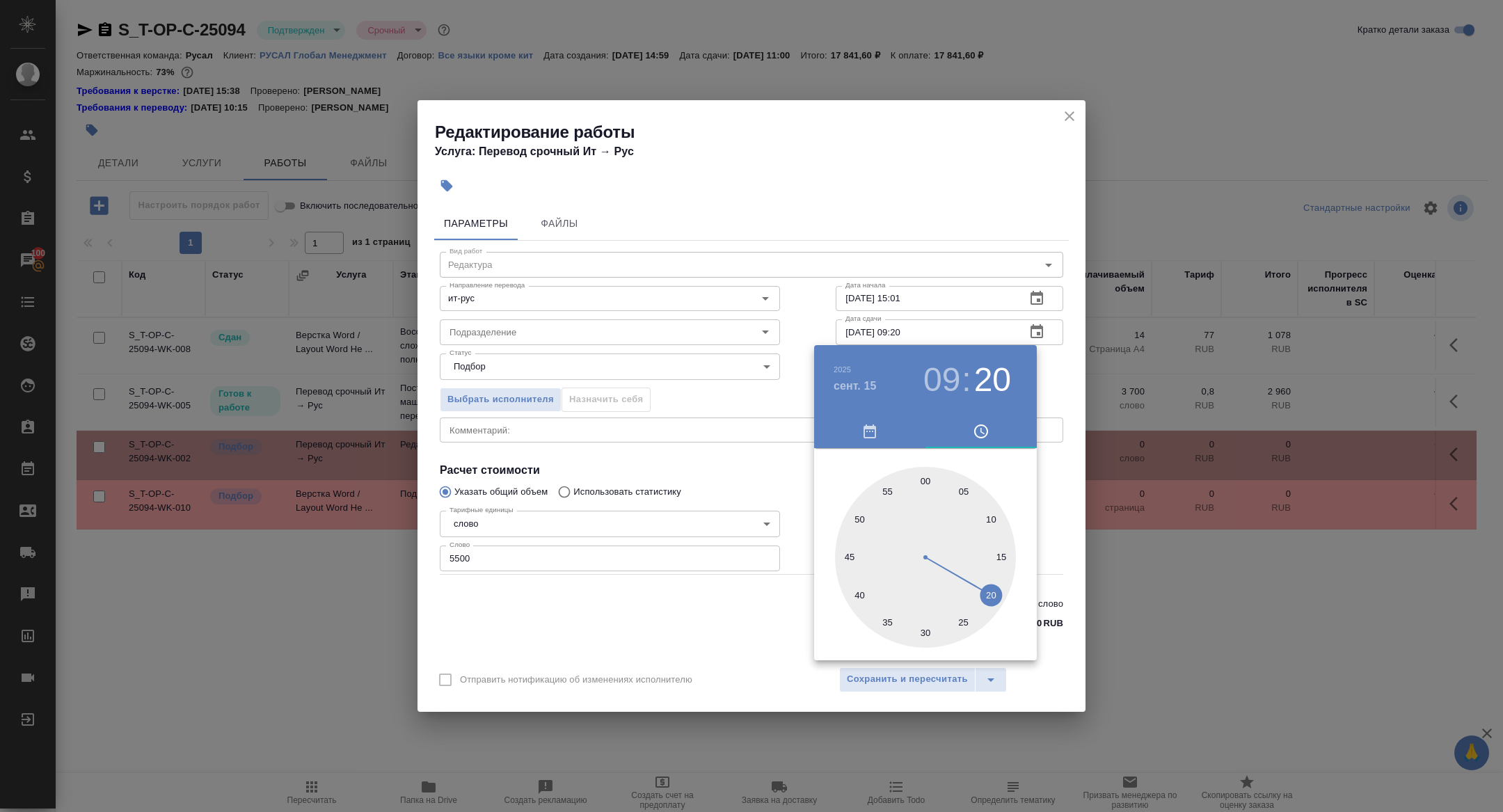
click at [925, 478] on div at bounding box center [926, 557] width 181 height 181
type input "15.09.2025 09:00"
click at [713, 462] on div at bounding box center [752, 406] width 1503 height 812
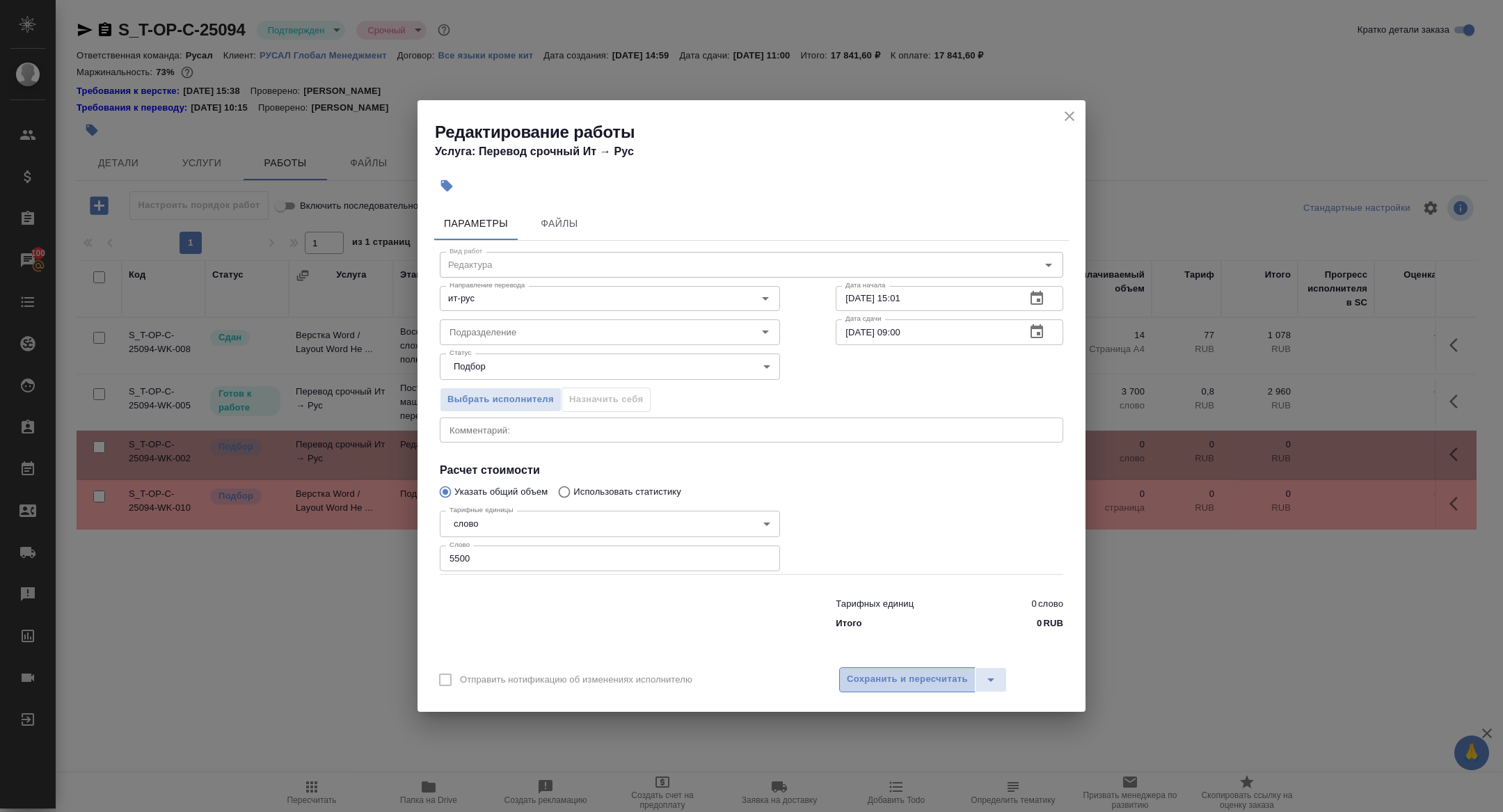
click at [879, 678] on span "Сохранить и пересчитать" at bounding box center [907, 679] width 121 height 16
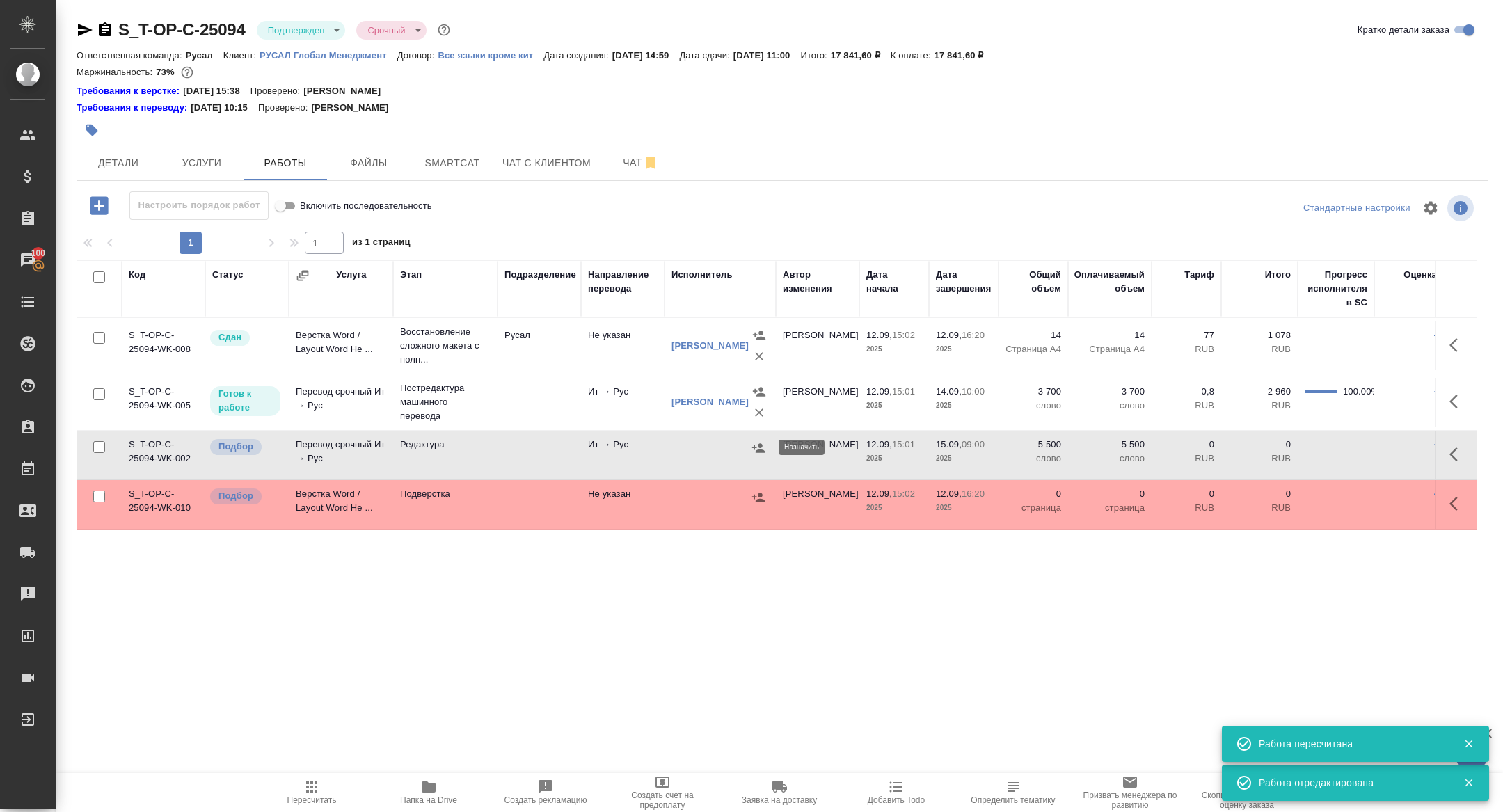
click at [752, 450] on icon "button" at bounding box center [758, 448] width 14 height 14
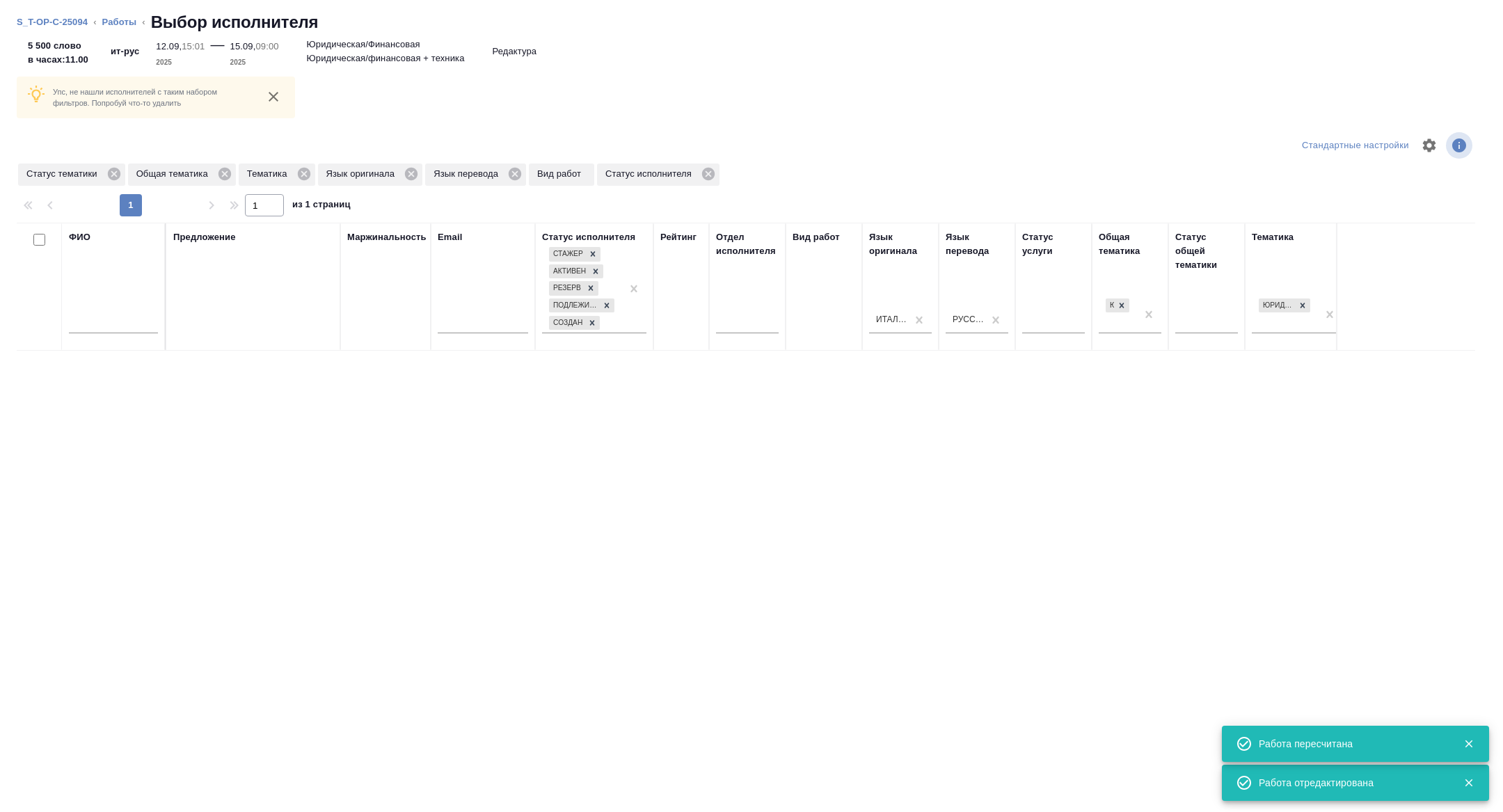
click at [120, 241] on div "ФИО" at bounding box center [114, 237] width 89 height 14
click at [98, 337] on div at bounding box center [114, 325] width 89 height 34
click at [98, 335] on div at bounding box center [114, 325] width 89 height 34
click at [92, 326] on input "text" at bounding box center [114, 324] width 89 height 17
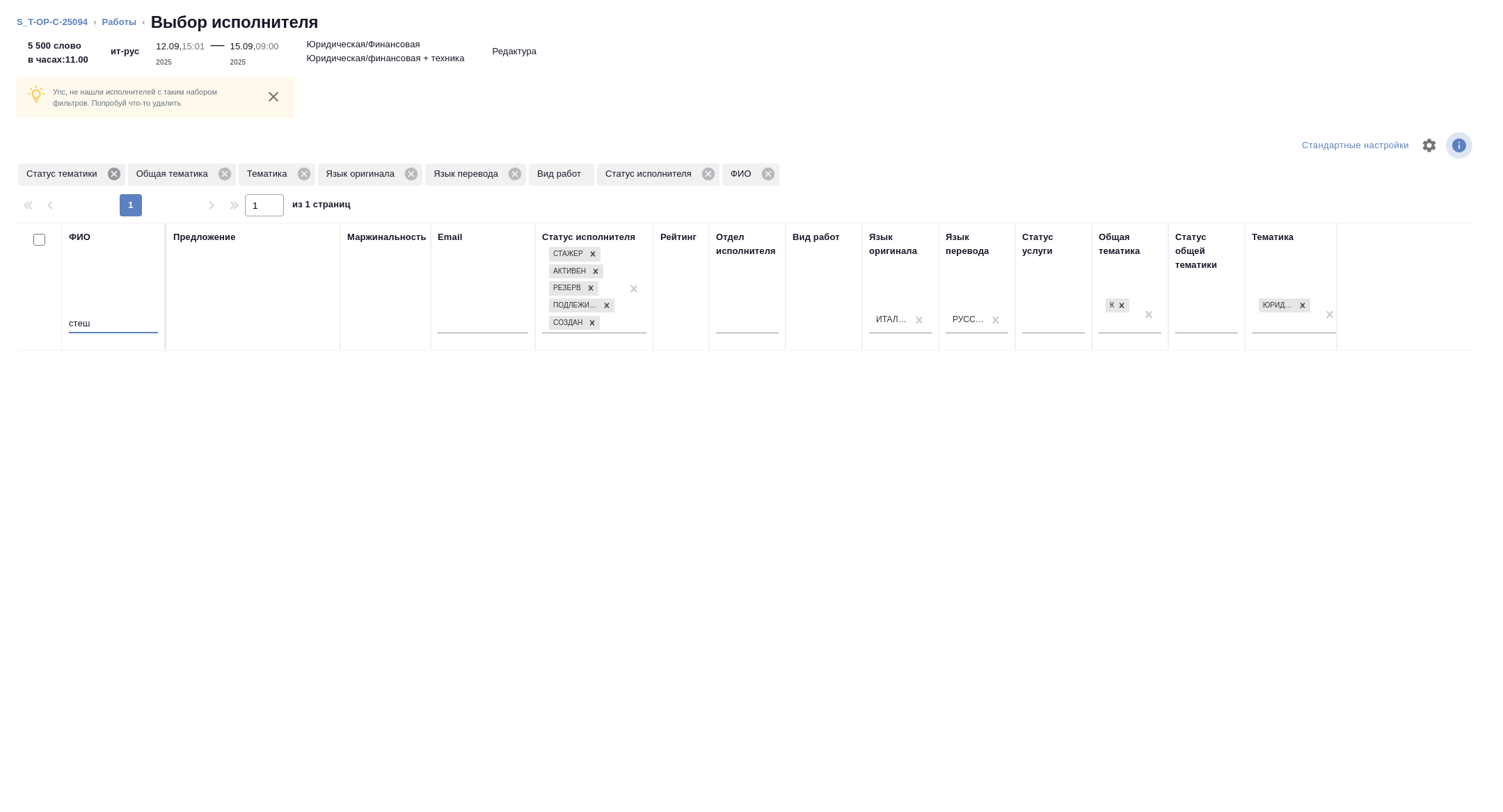
type input "стеш"
click at [122, 166] on icon at bounding box center [114, 174] width 15 height 15
click at [197, 173] on icon at bounding box center [194, 174] width 15 height 15
click at [116, 175] on icon at bounding box center [115, 174] width 15 height 15
click at [115, 177] on icon at bounding box center [111, 174] width 13 height 13
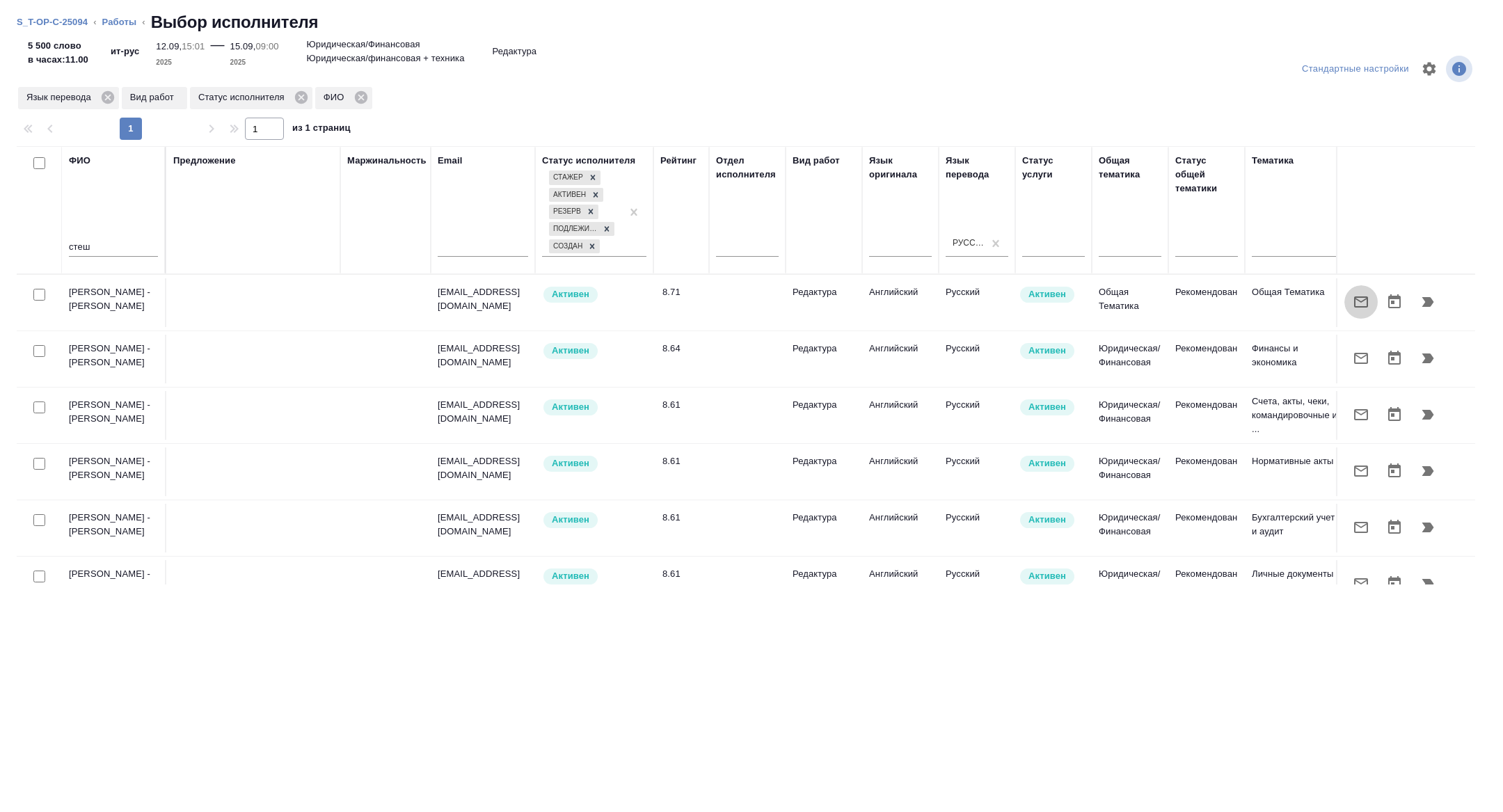
click at [1364, 307] on icon "button" at bounding box center [1361, 302] width 17 height 17
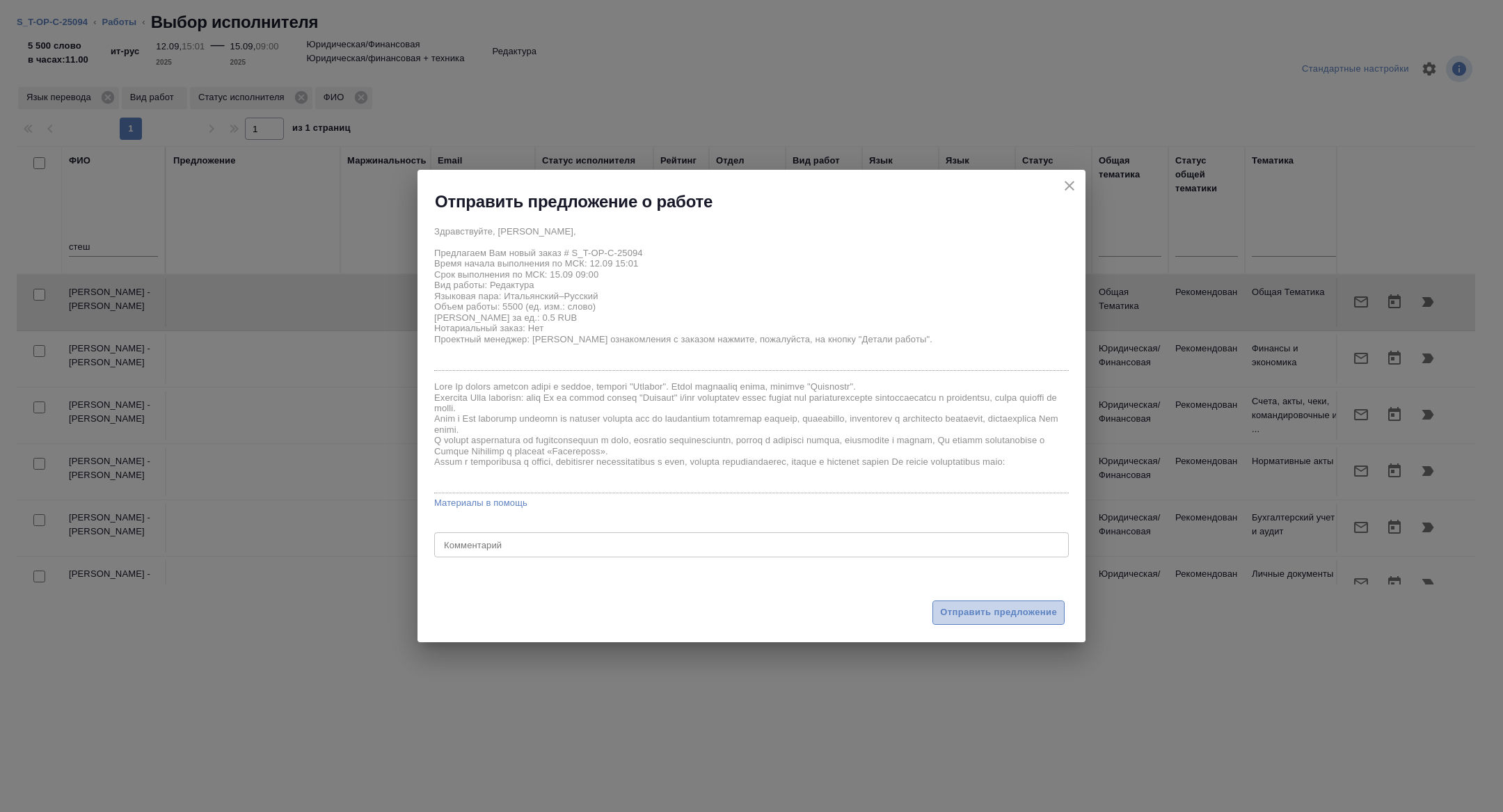
click at [993, 605] on span "Отправить предложение" at bounding box center [998, 612] width 117 height 16
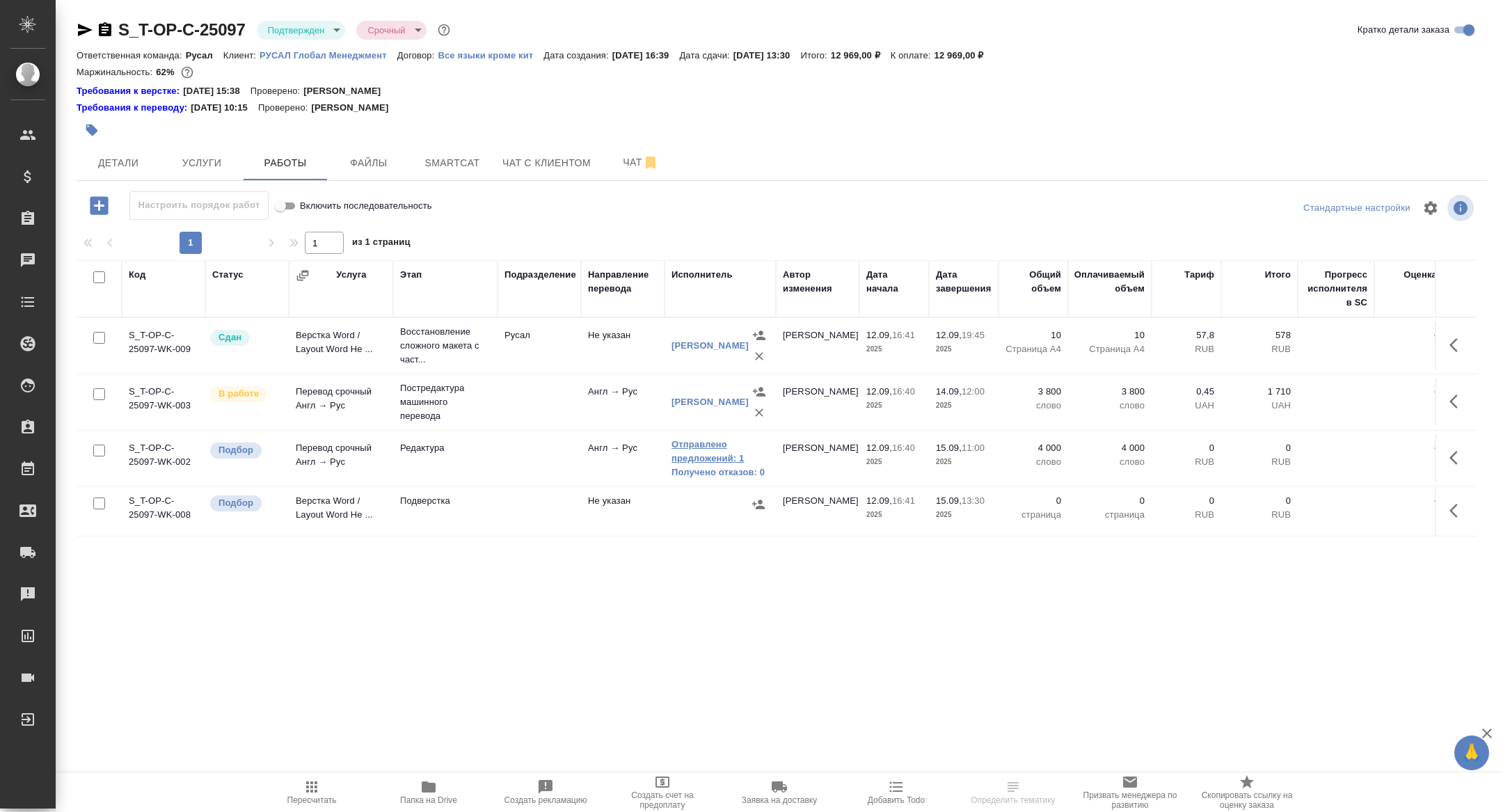
click at [713, 456] on link "Отправлено предложений: 1" at bounding box center [720, 451] width 98 height 28
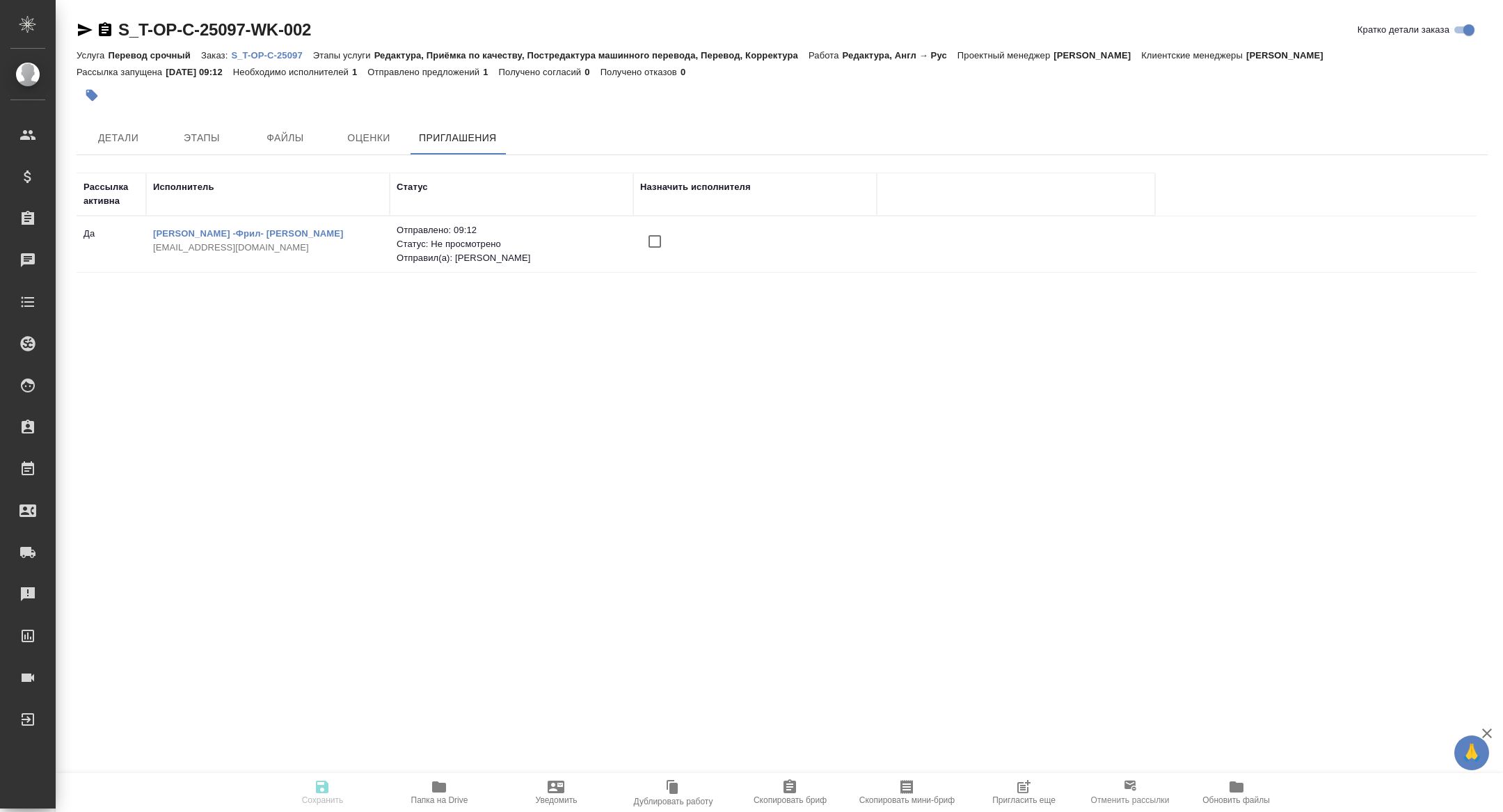
click at [1022, 792] on icon "button" at bounding box center [1022, 788] width 11 height 11
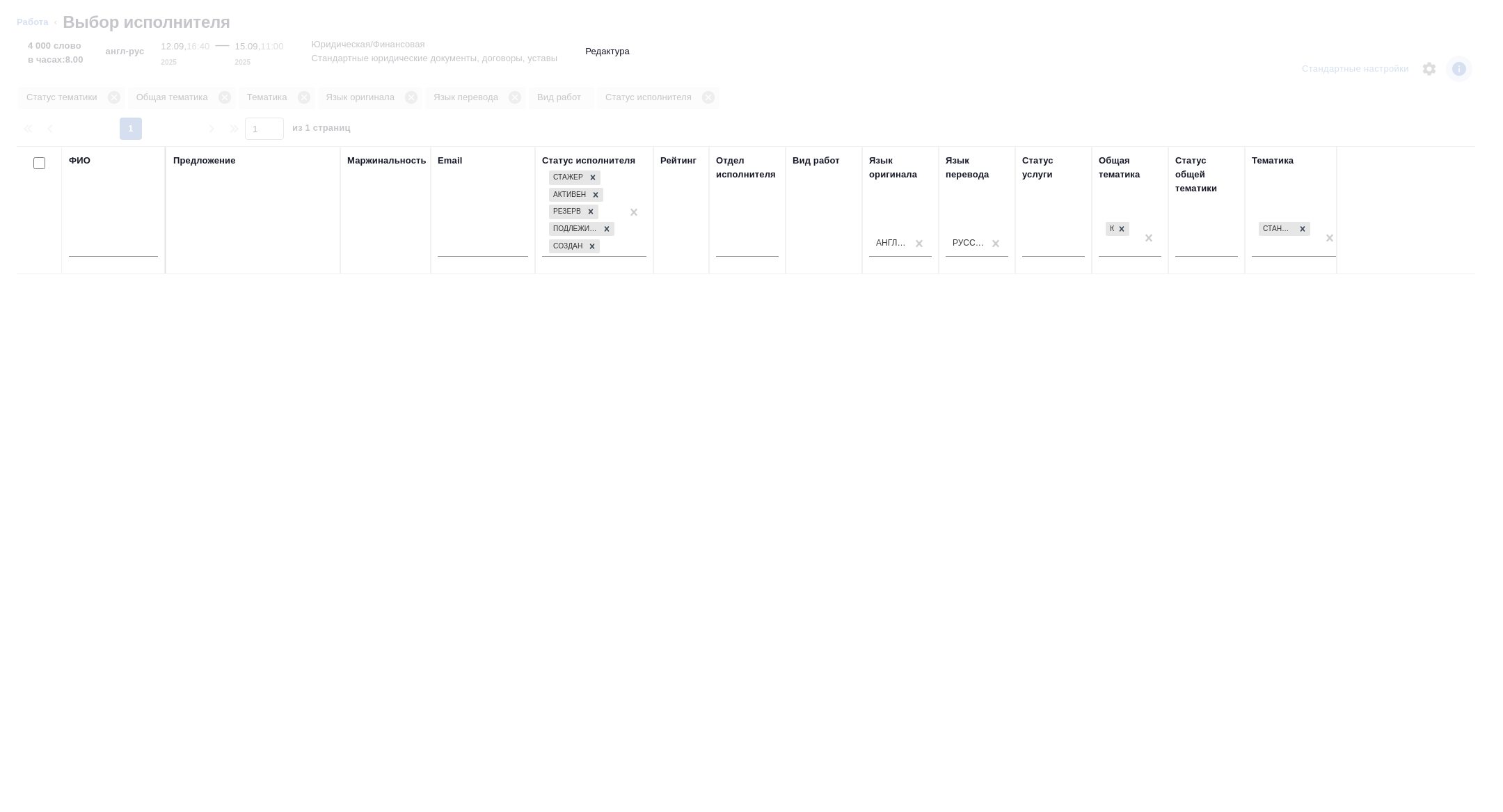
click at [118, 254] on input "text" at bounding box center [114, 247] width 89 height 17
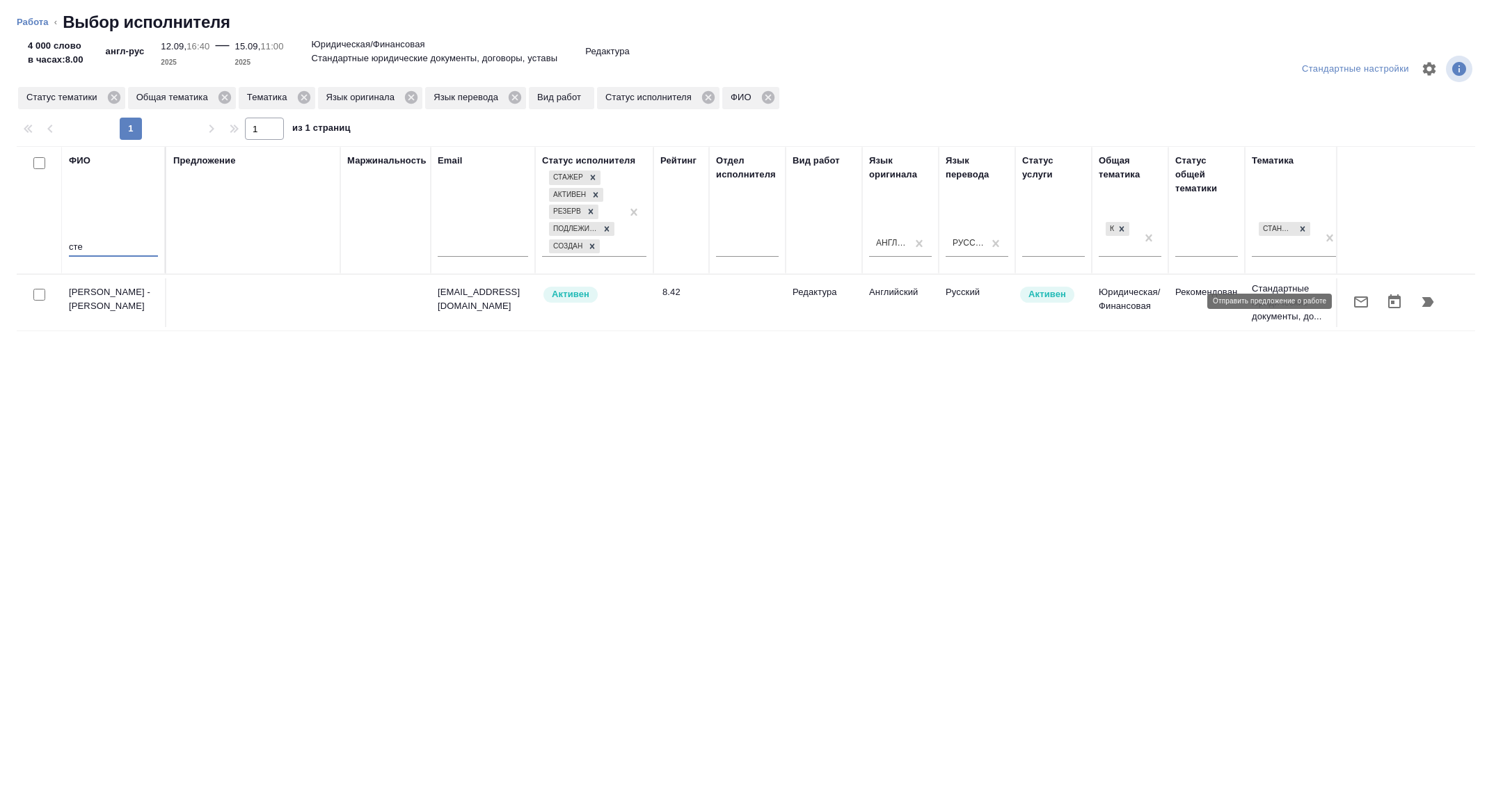
type input "сте"
click at [1365, 302] on icon "button" at bounding box center [1361, 302] width 17 height 17
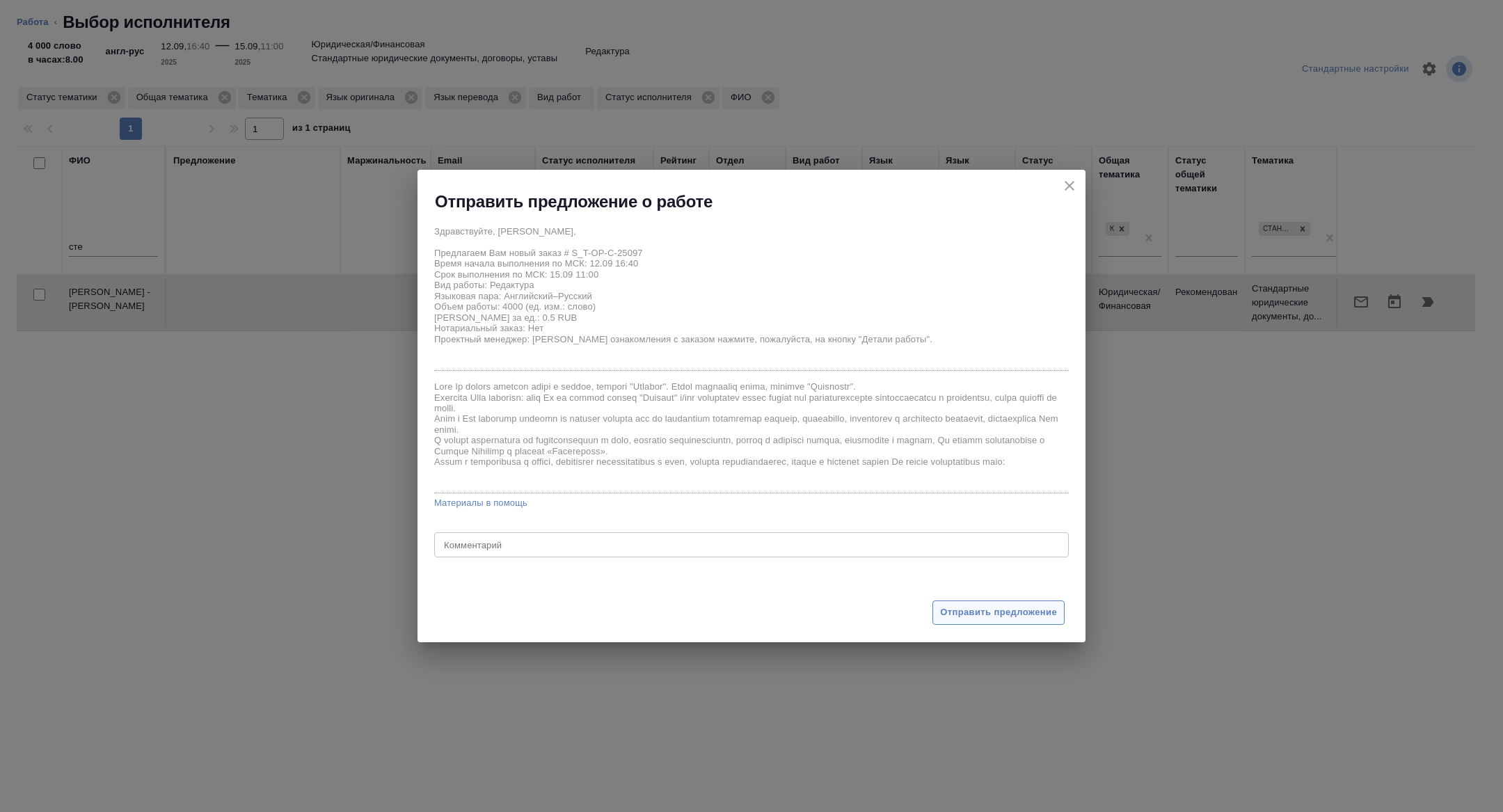
click at [980, 623] on button "Отправить предложение" at bounding box center [998, 613] width 132 height 24
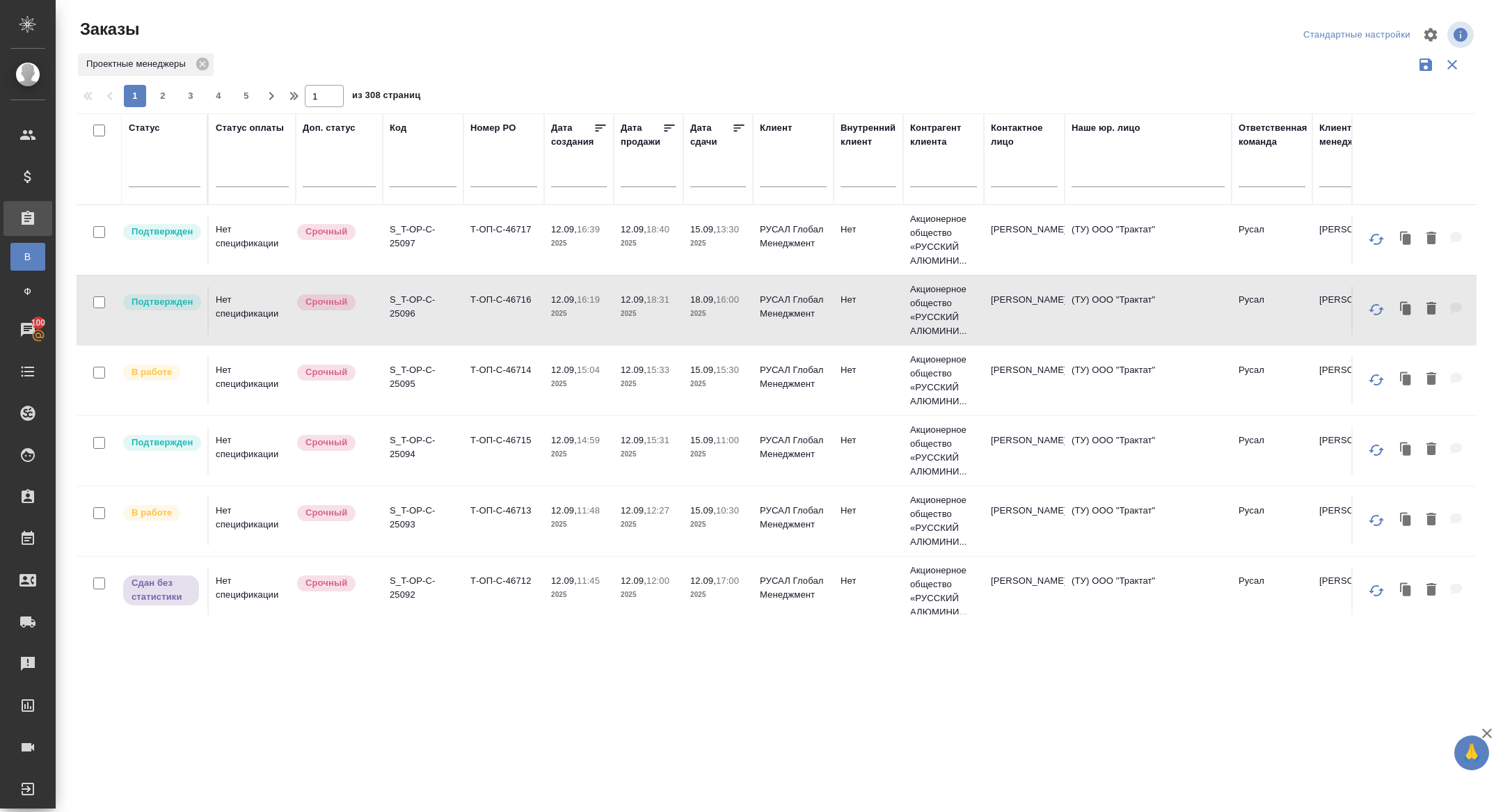
click at [717, 176] on input "text" at bounding box center [722, 176] width 48 height 20
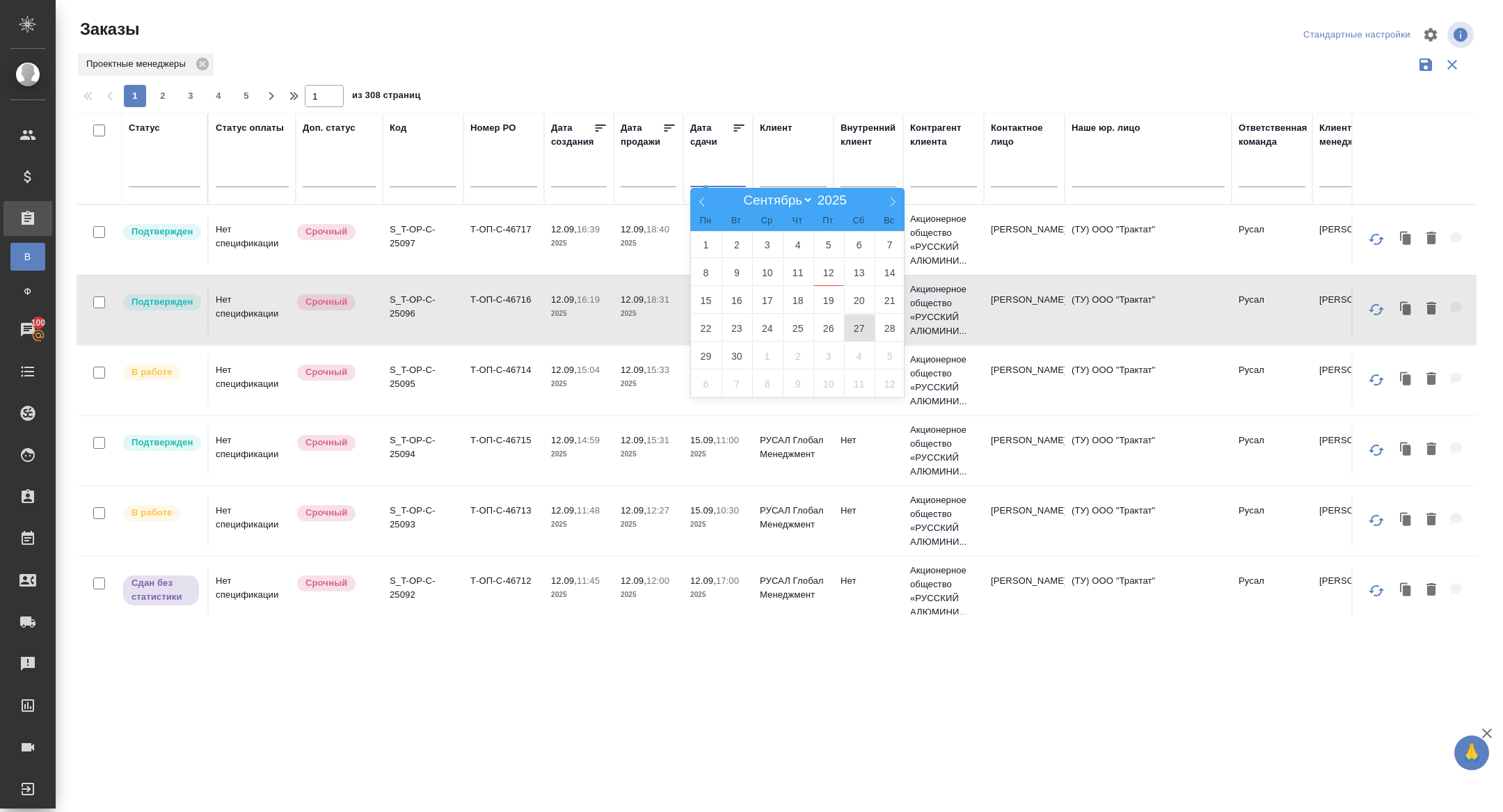
type div "2025-09-14T21:00:00.000Z"
click at [736, 301] on span "16" at bounding box center [737, 300] width 30 height 27
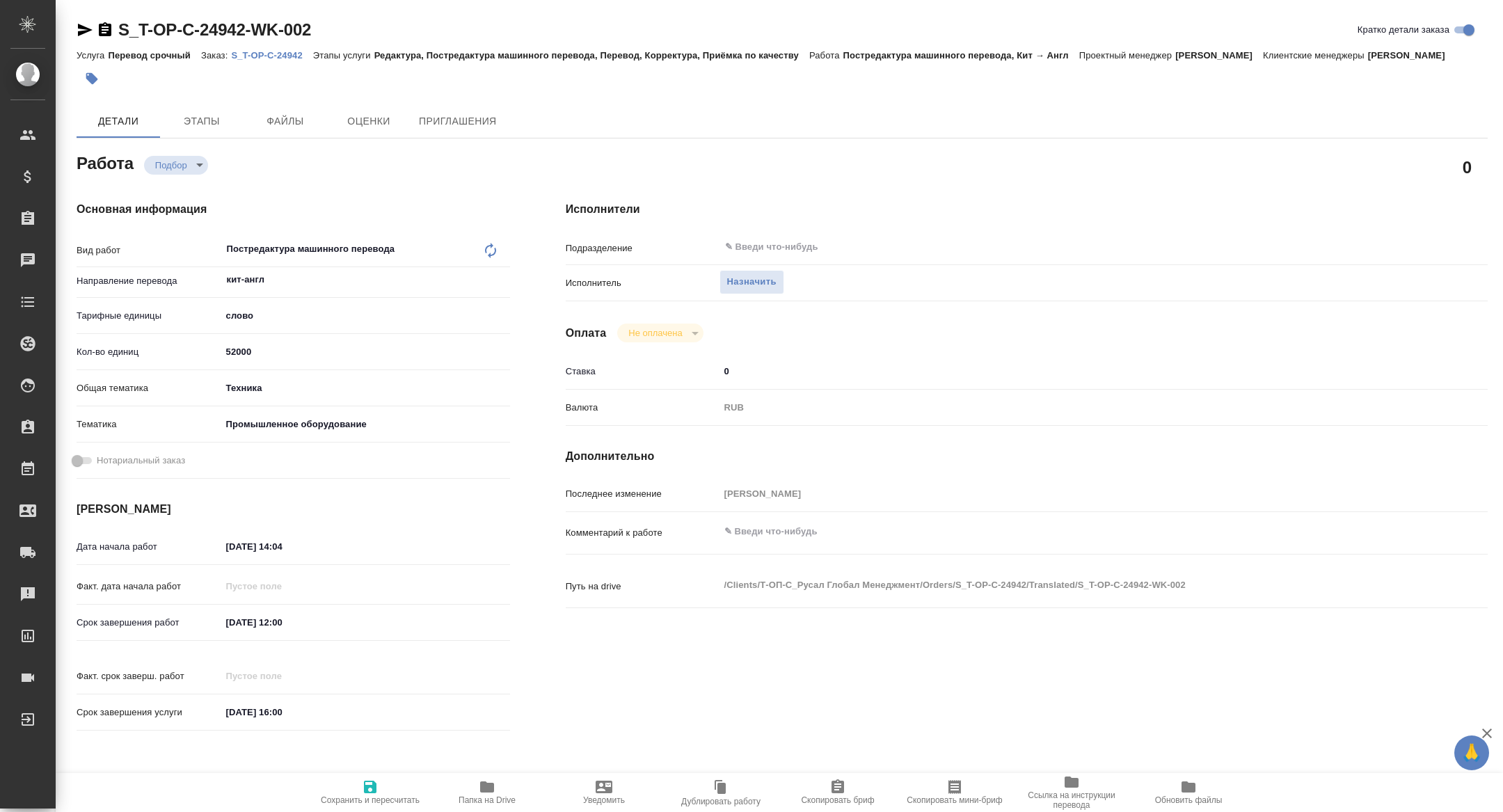
type textarea "x"
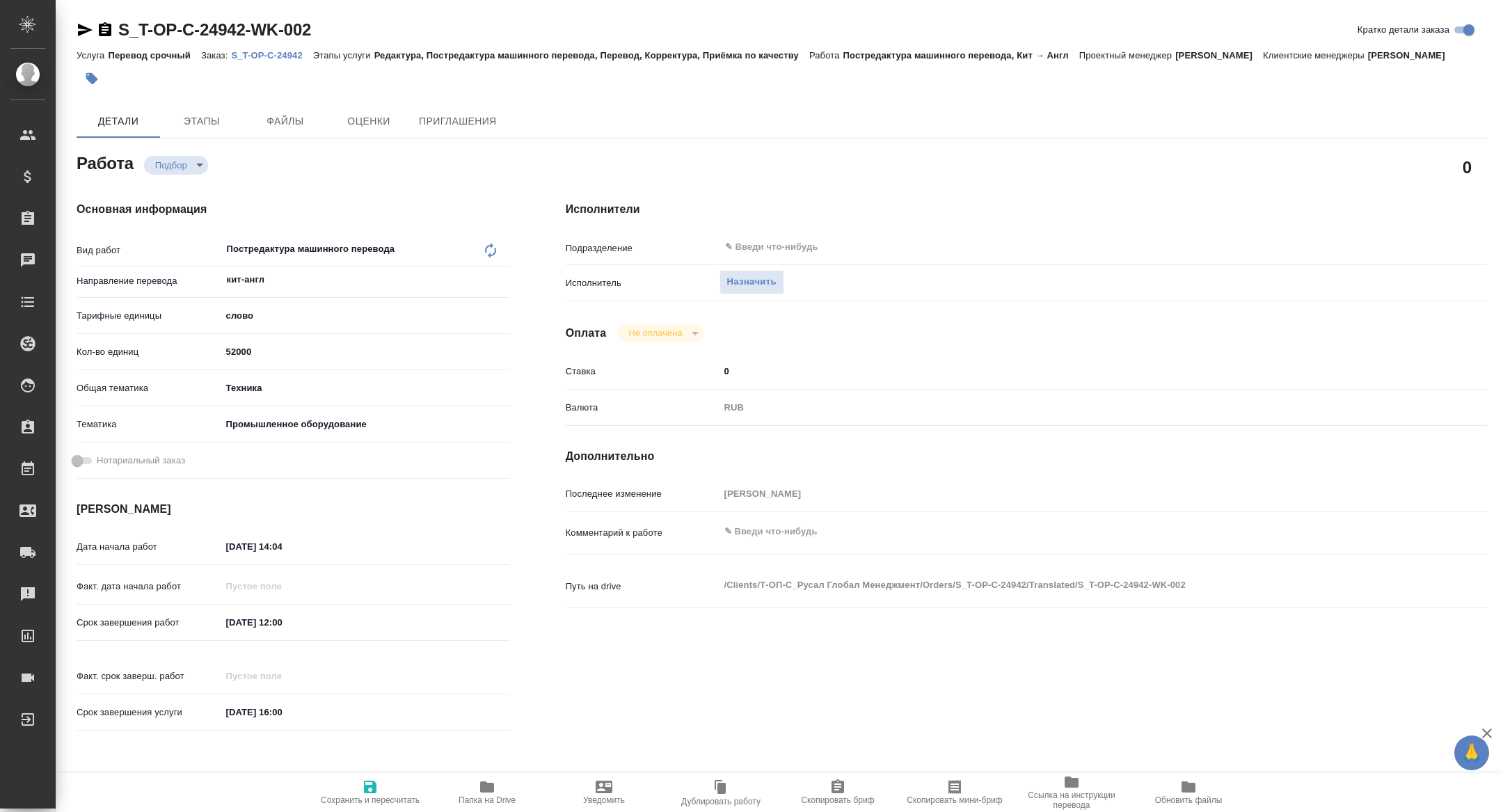
type textarea "x"
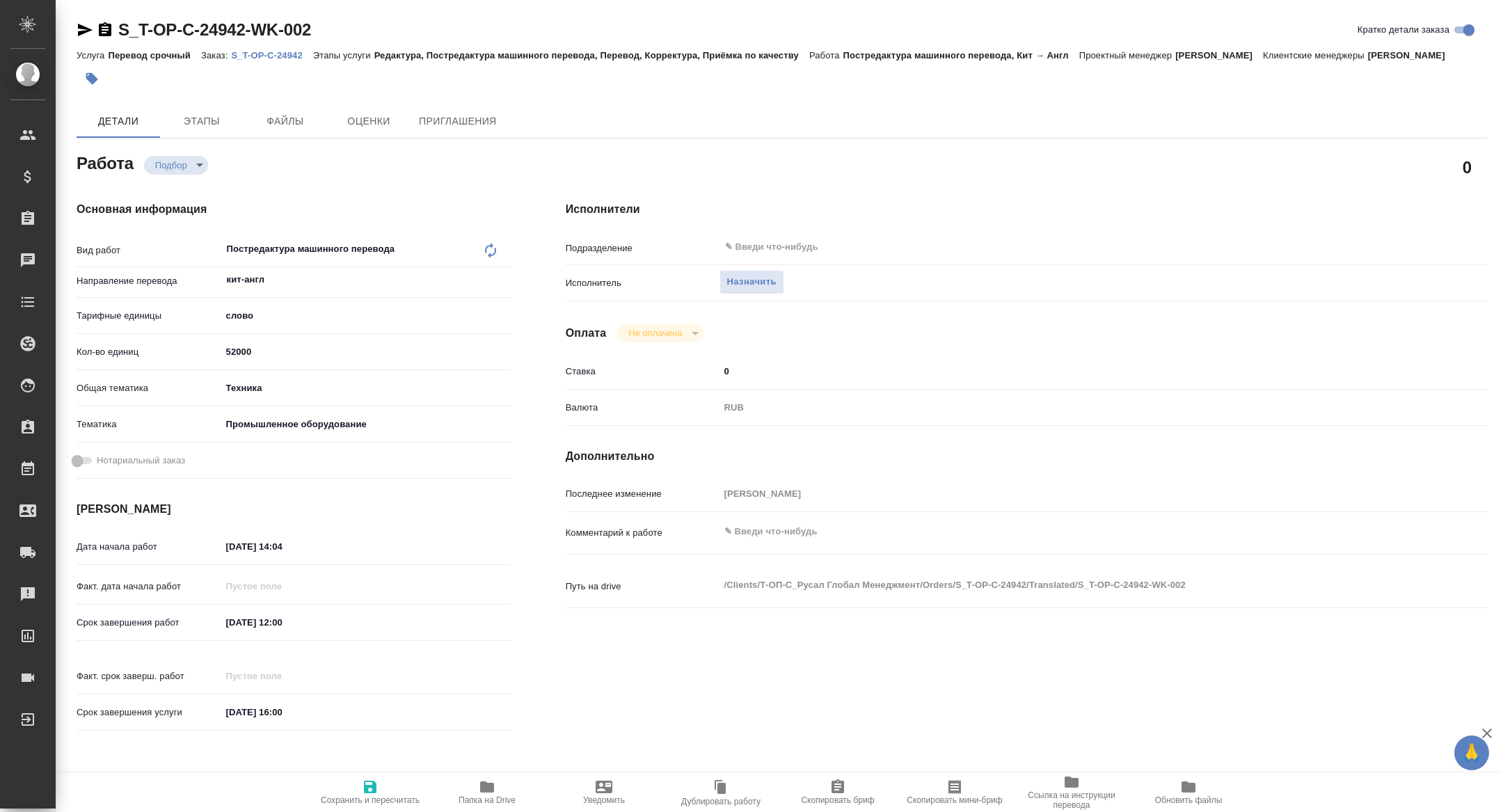
type textarea "x"
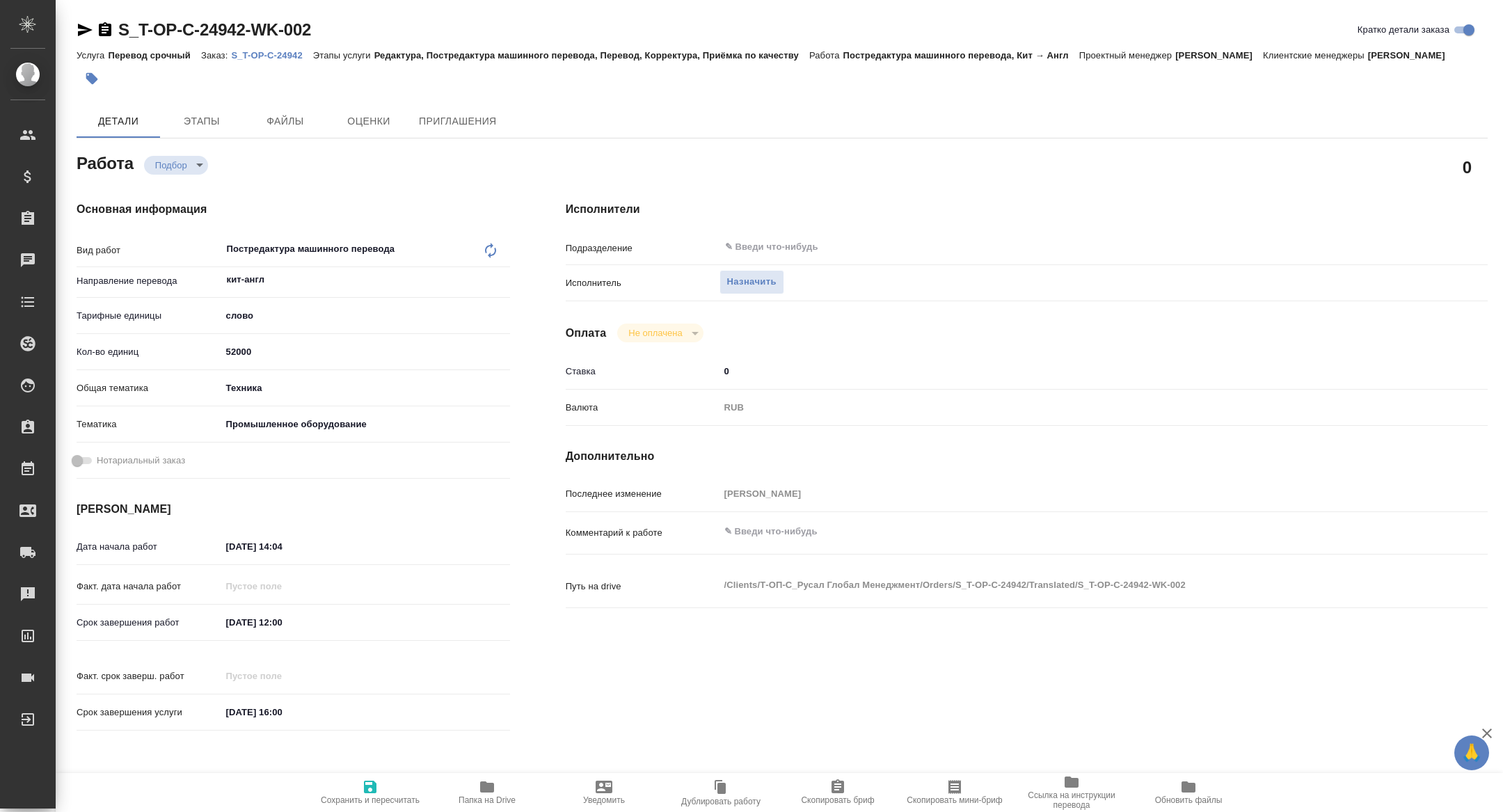
type textarea "x"
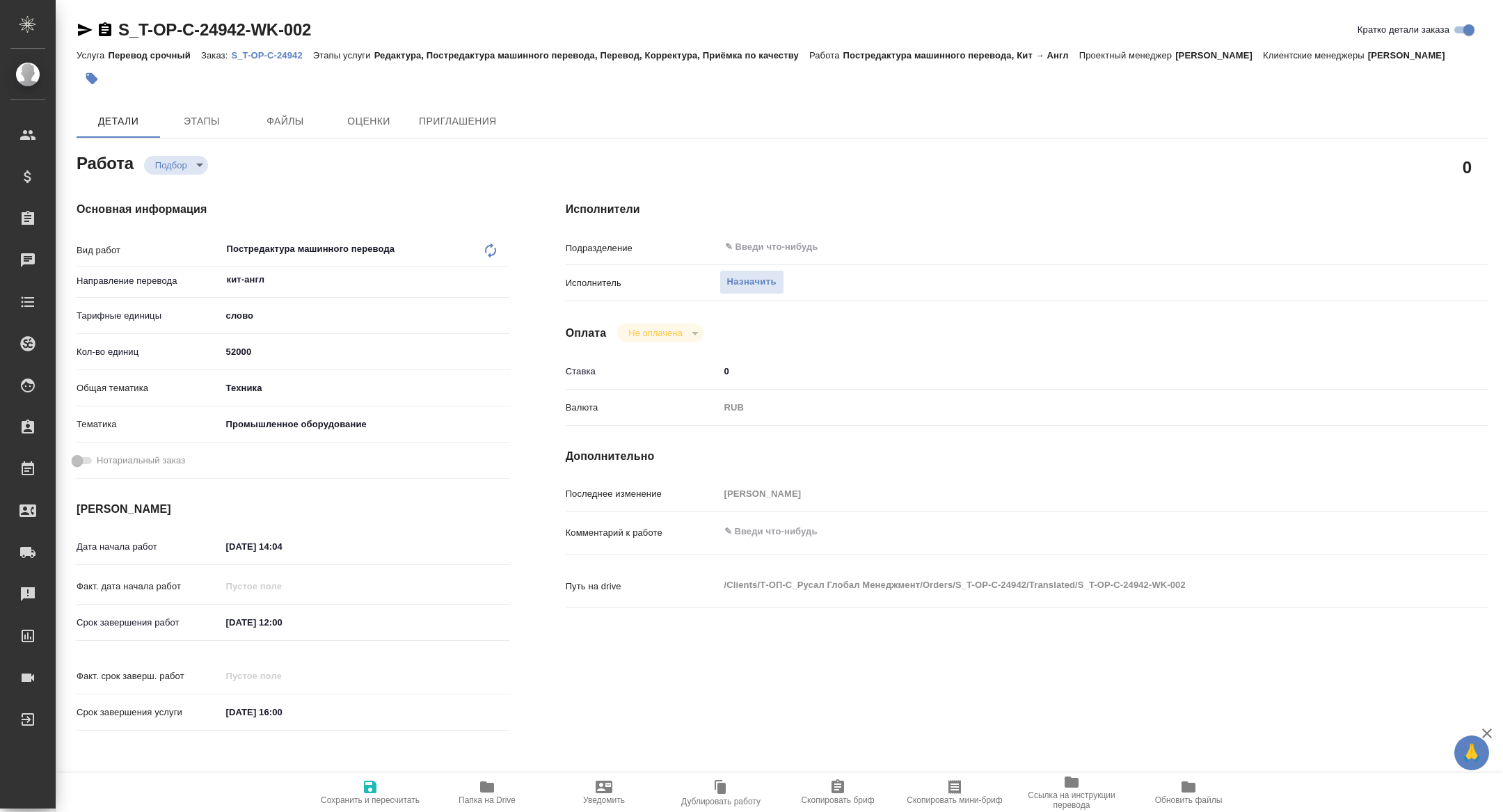
type textarea "x"
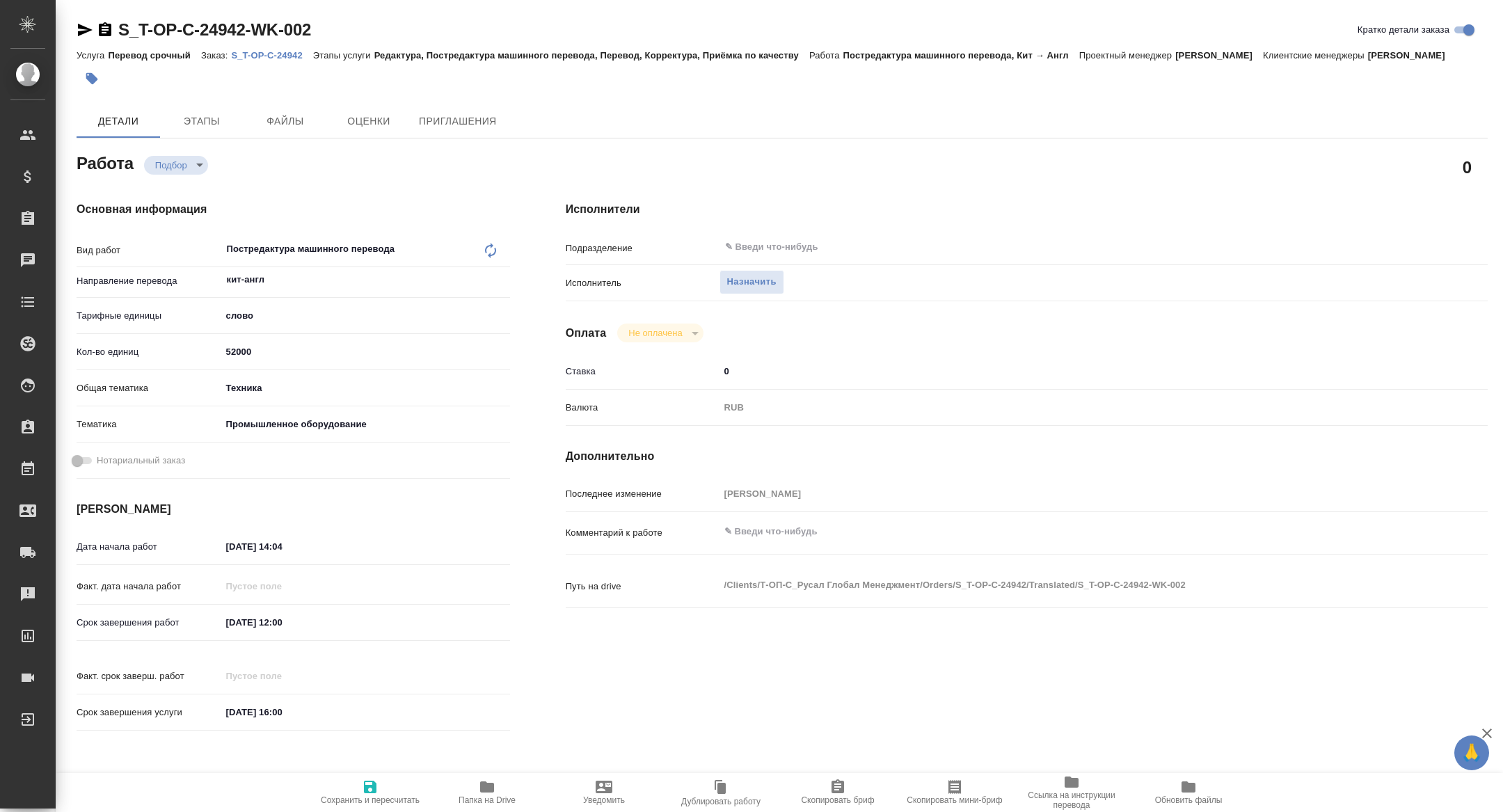
type textarea "x"
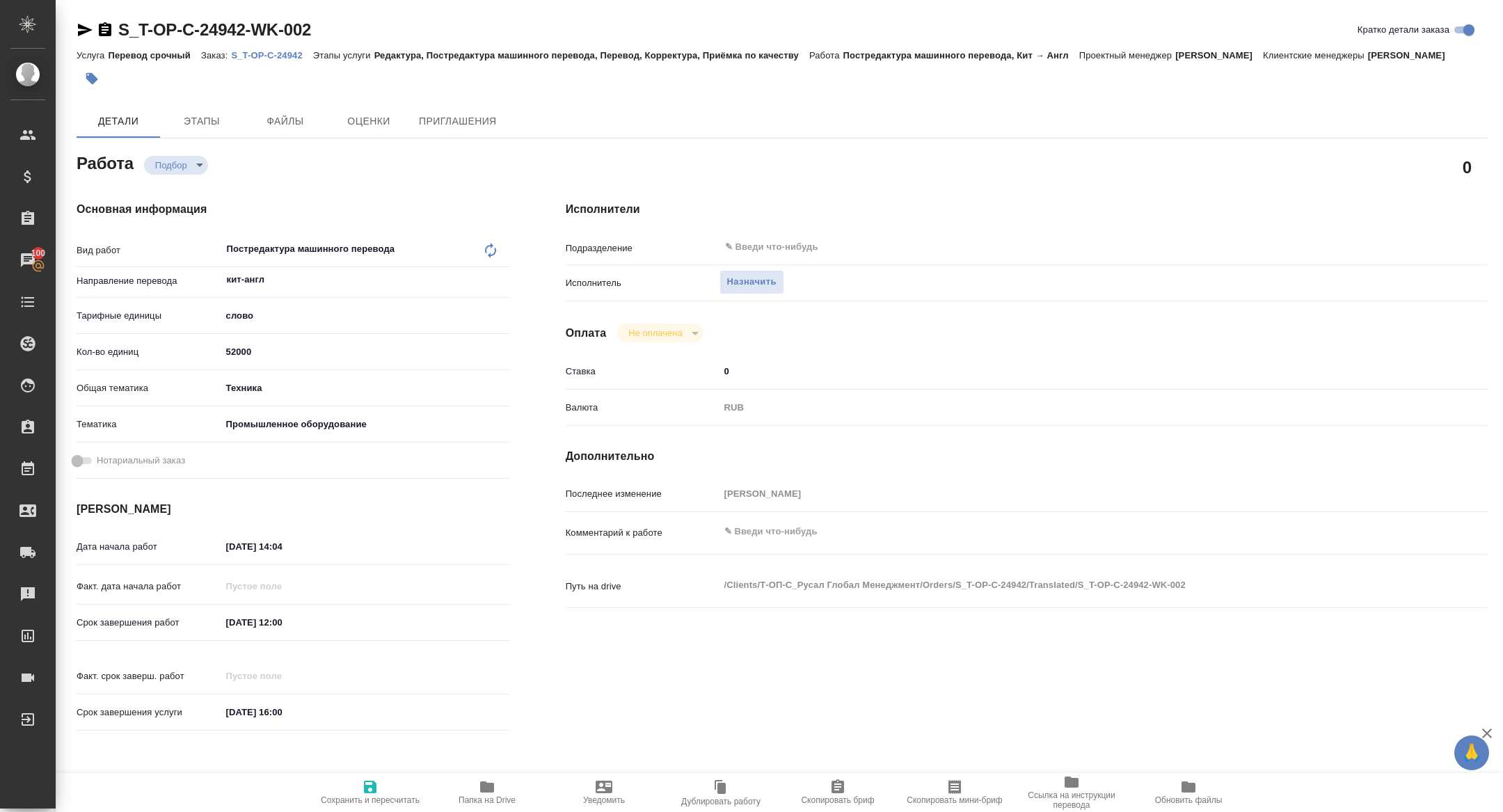
click at [260, 50] on p "S_T-OP-C-24942" at bounding box center [272, 55] width 82 height 11
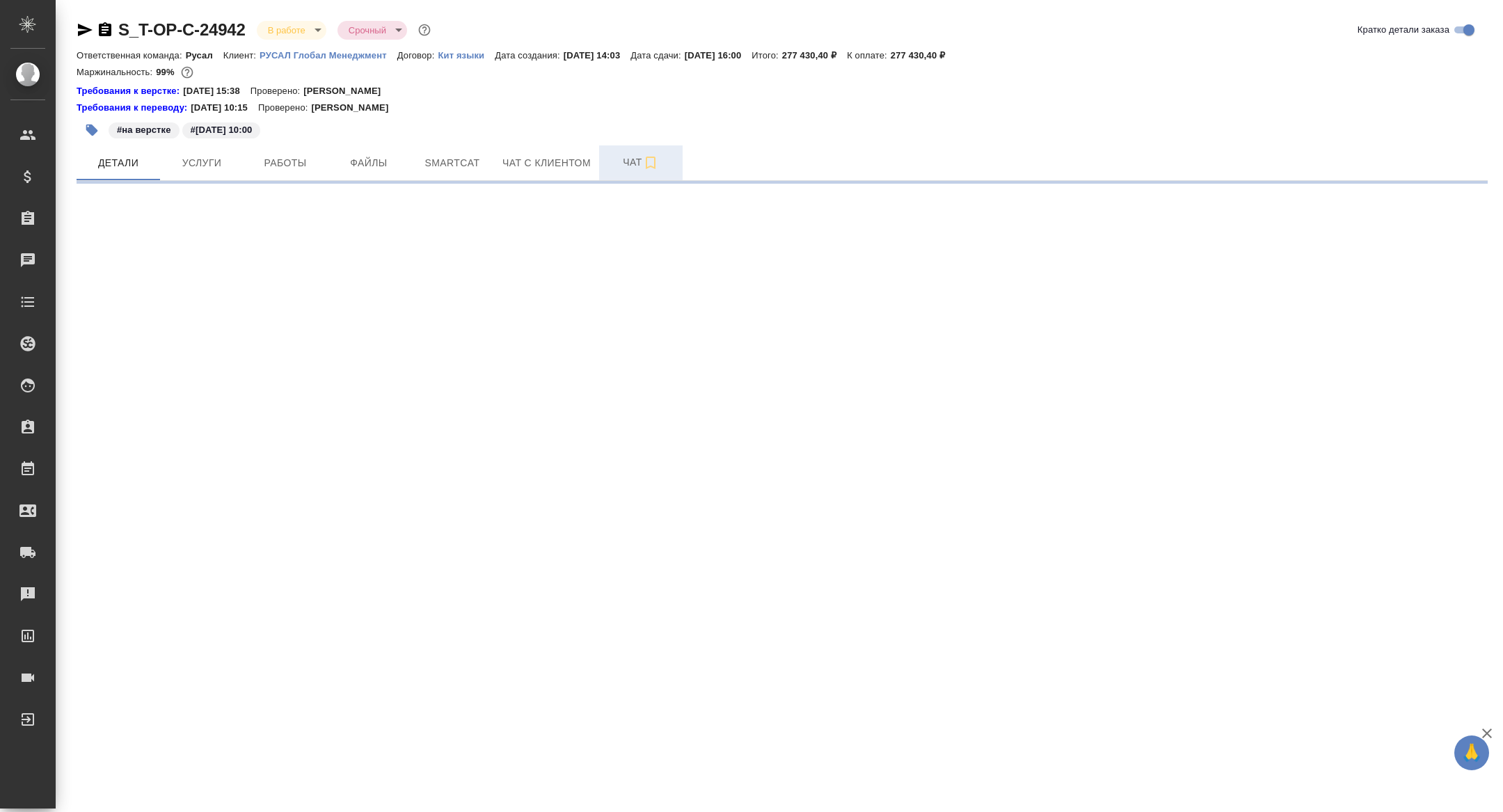
select select "RU"
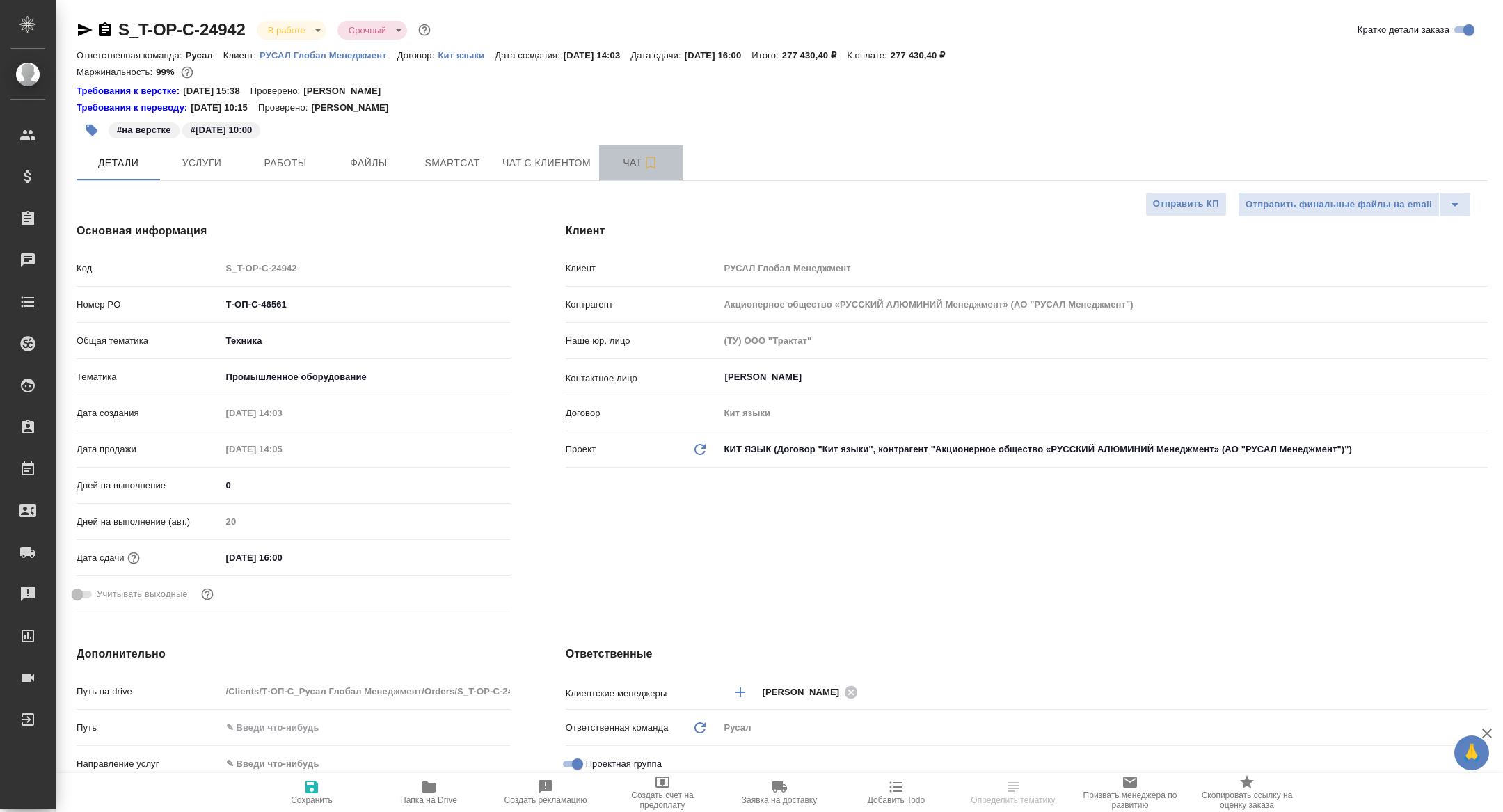
click at [636, 168] on span "Чат" at bounding box center [641, 162] width 67 height 17
type textarea "x"
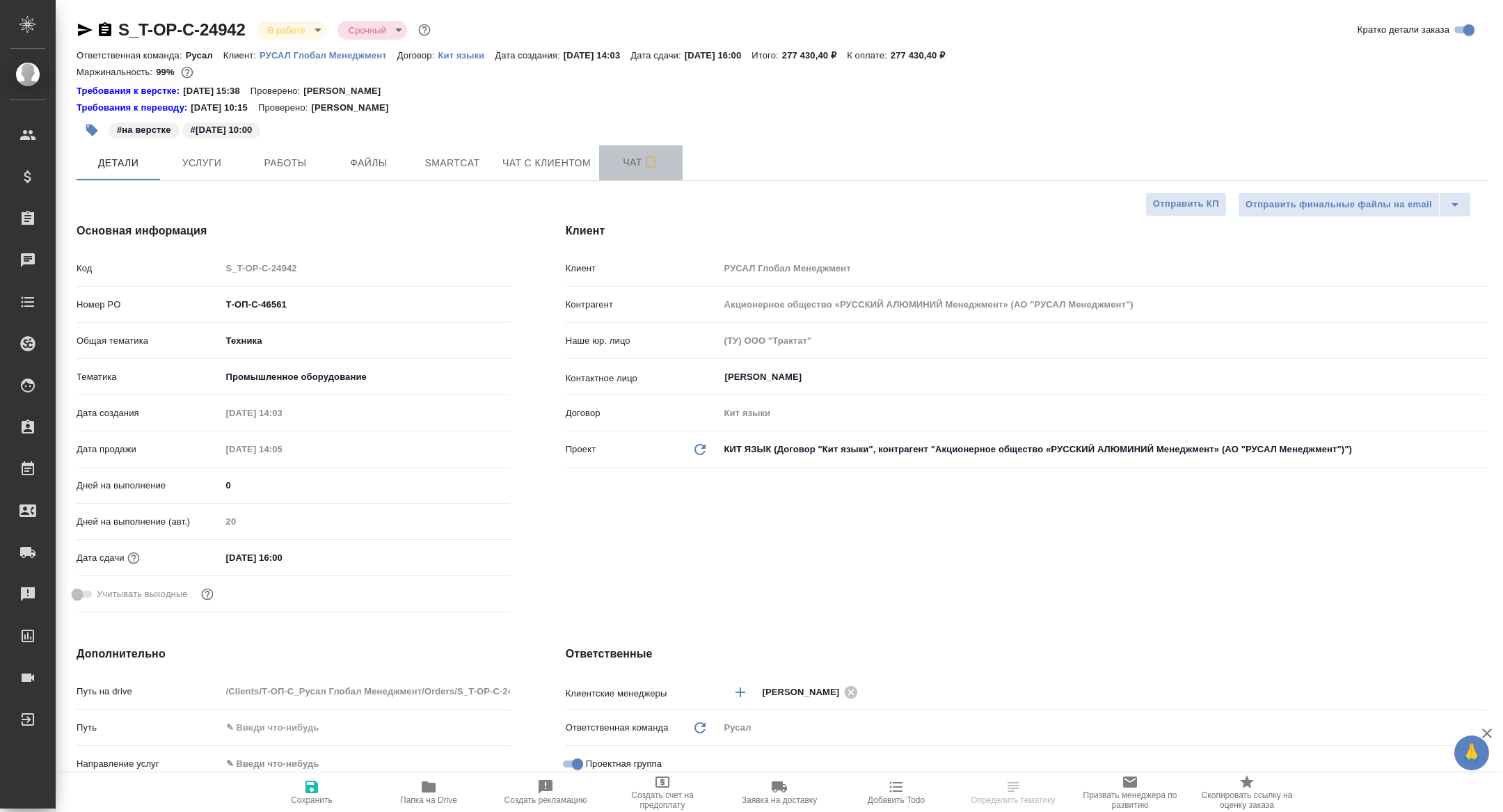
type textarea "x"
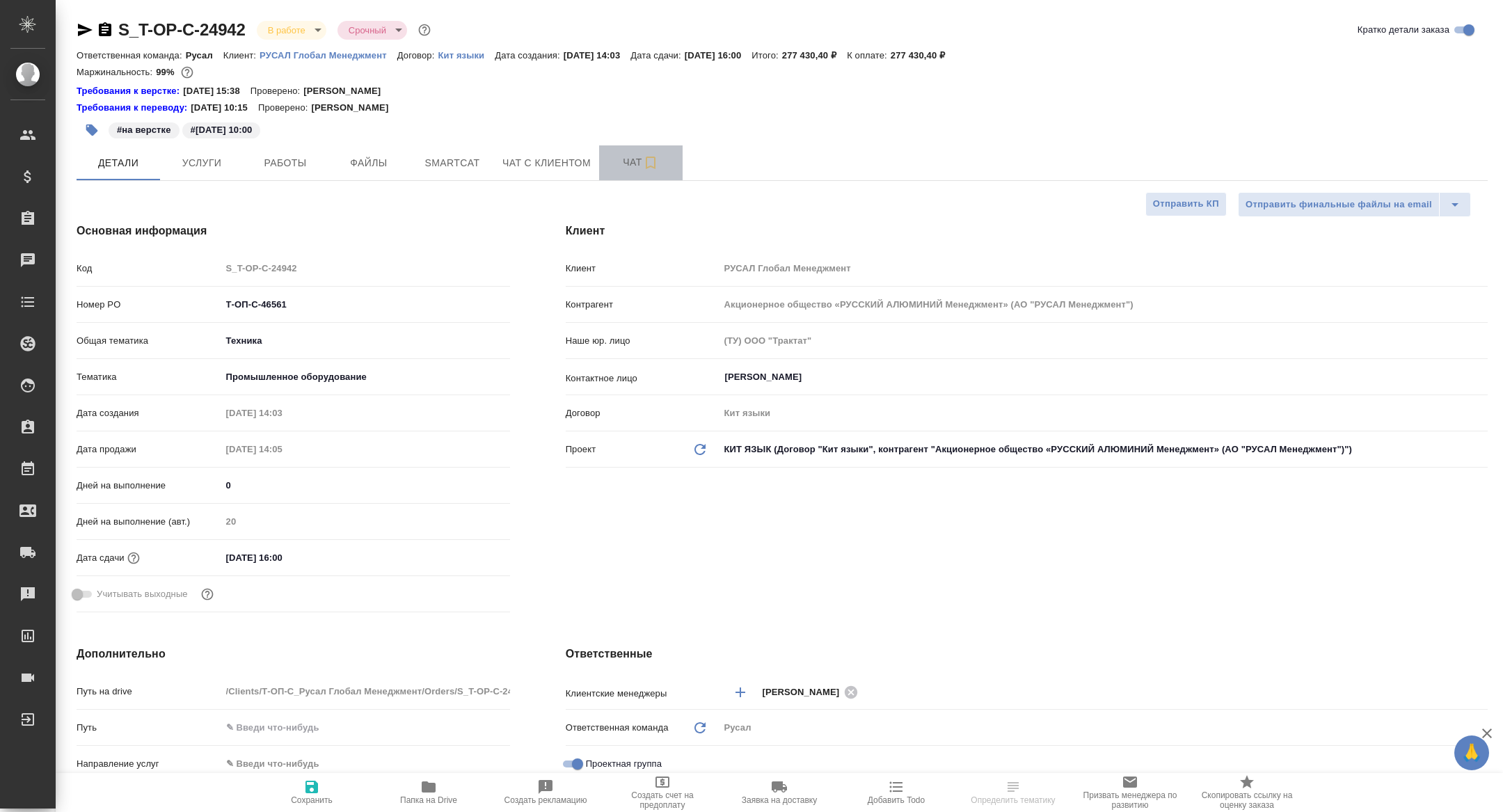
type input "Авдеенко Кирилл"
type input "[PERSON_NAME]"
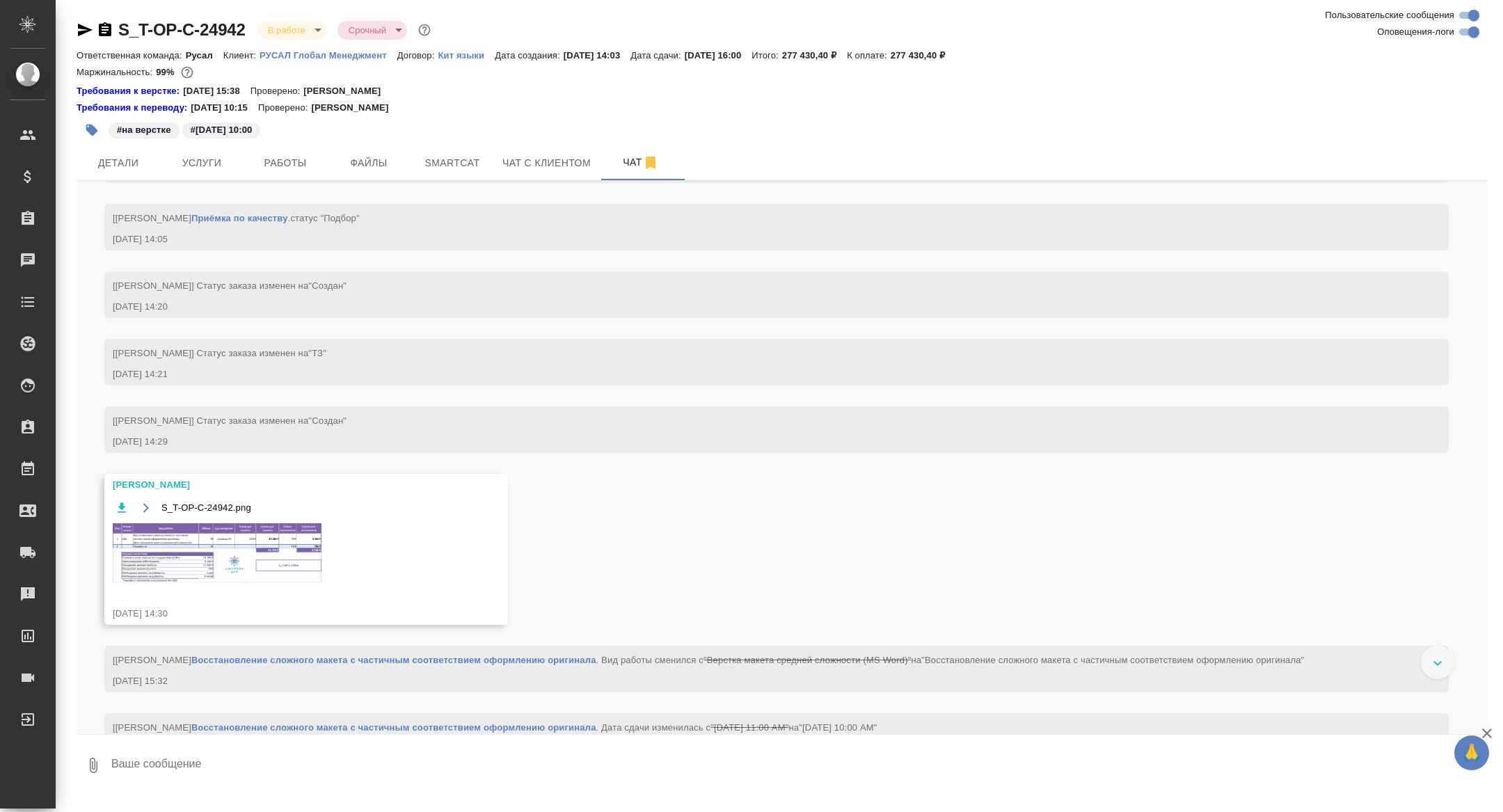
scroll to position [972, 0]
click at [238, 599] on div "S_T-OP-C-24942.png" at bounding box center [286, 548] width 347 height 101
click at [230, 581] on img at bounding box center [217, 552] width 209 height 59
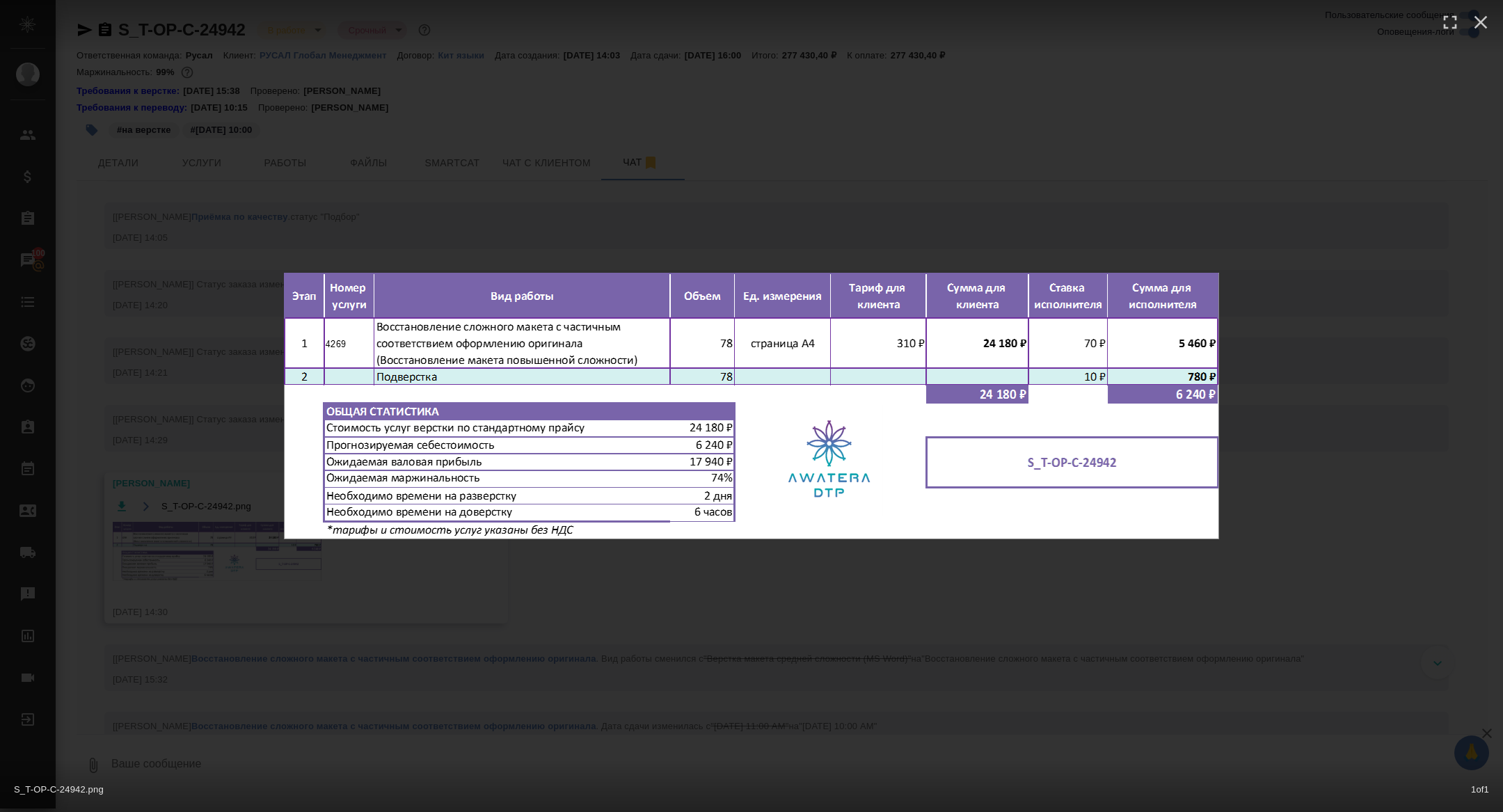
click at [230, 593] on div "S_T-OP-C-24942.png 1 of 1" at bounding box center [752, 406] width 1503 height 812
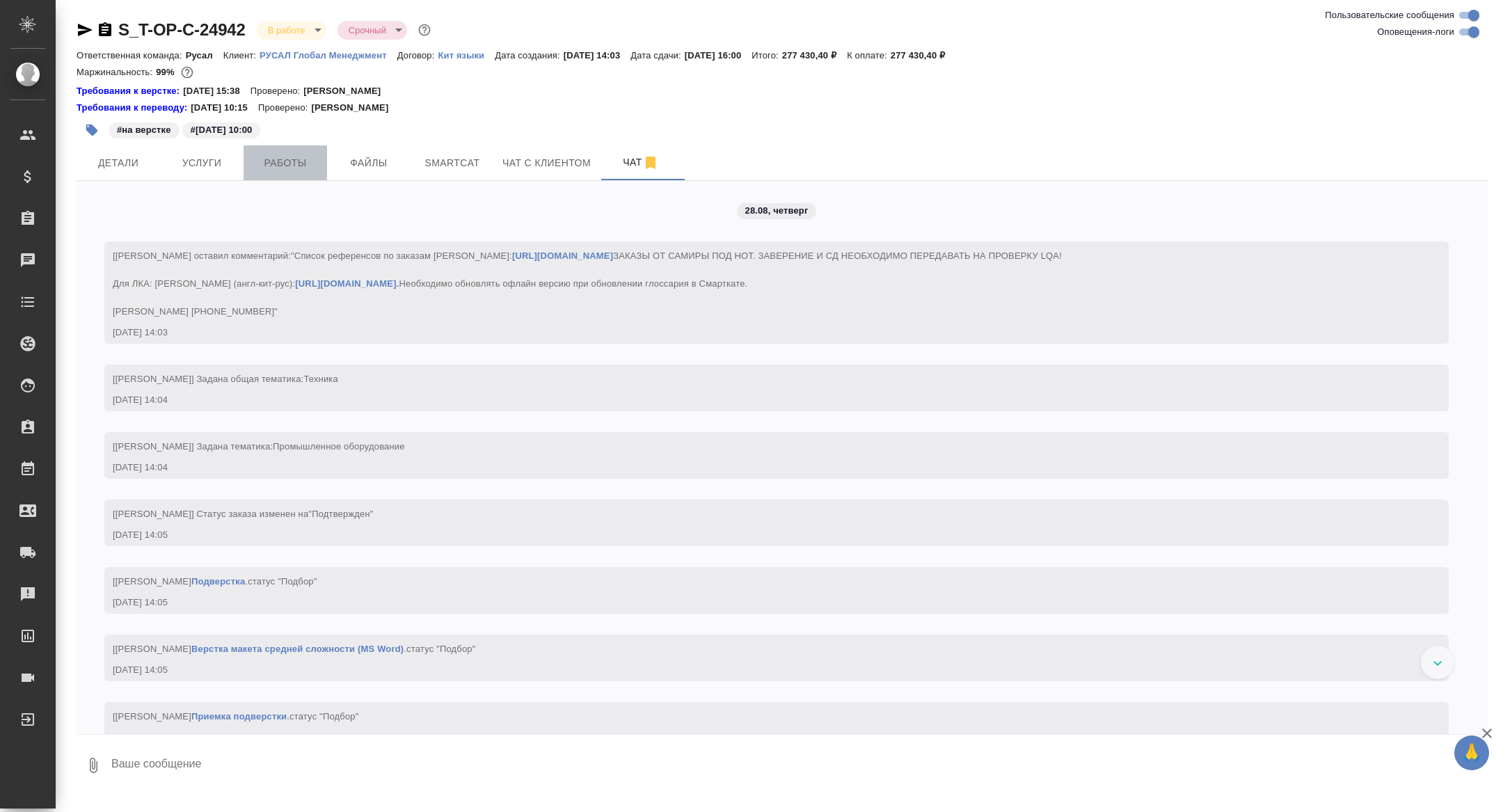
click at [295, 167] on span "Работы" at bounding box center [285, 163] width 67 height 17
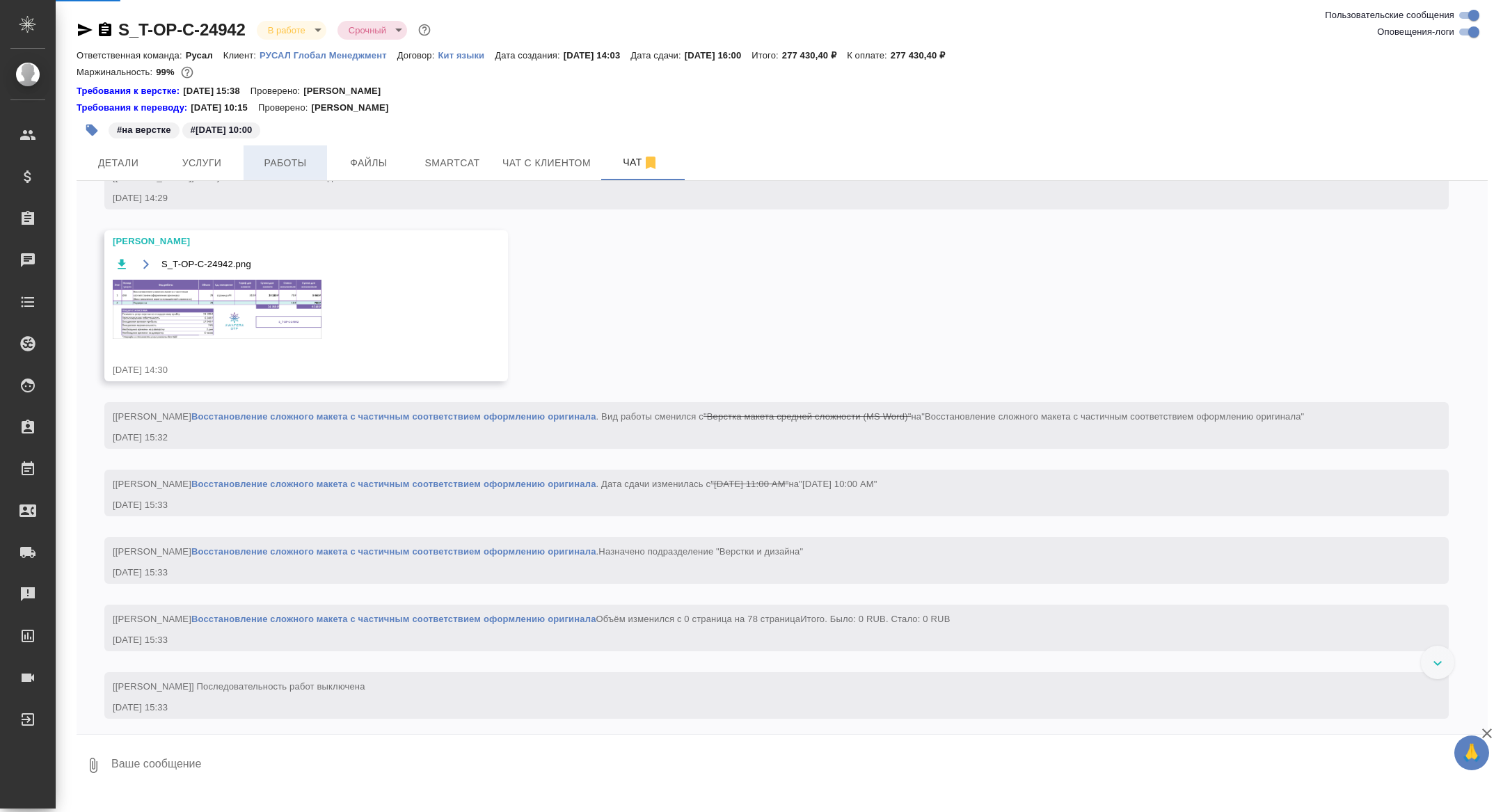
scroll to position [2800, 0]
